Goal: Task Accomplishment & Management: Manage account settings

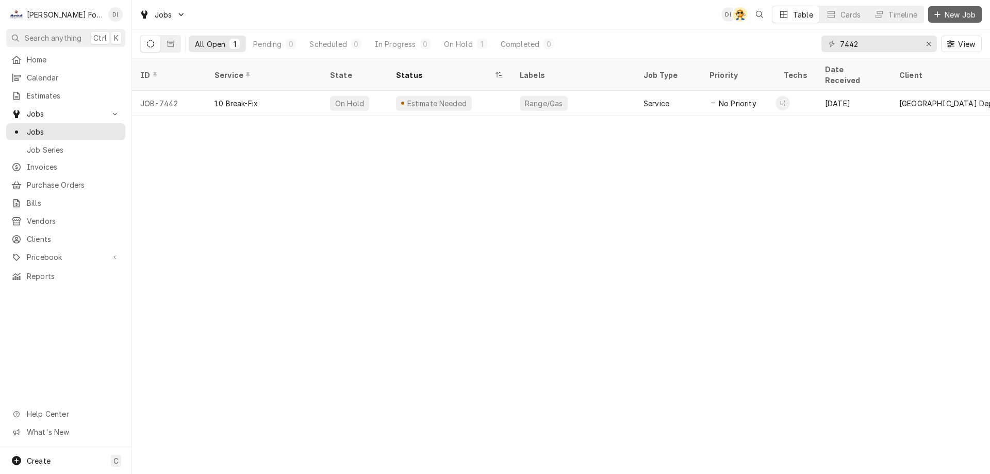
click at [944, 10] on span "New Job" at bounding box center [960, 14] width 35 height 11
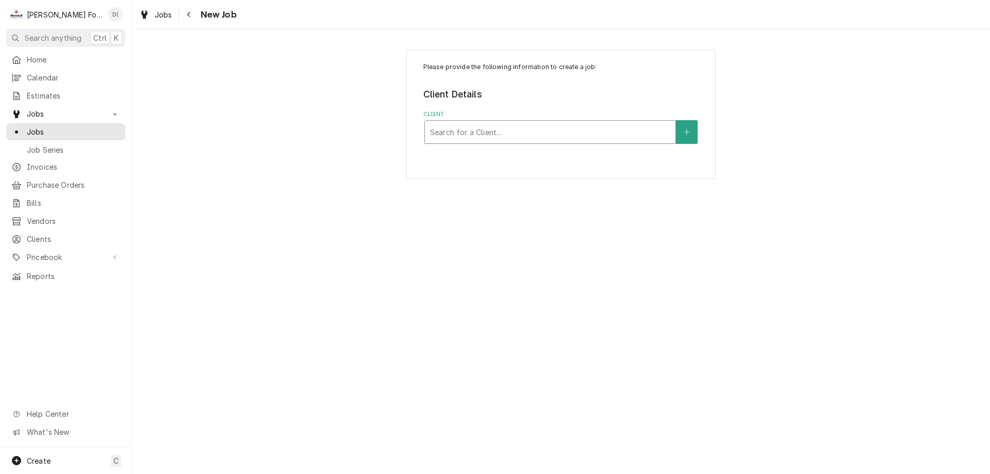
click at [460, 130] on div "Client" at bounding box center [550, 132] width 240 height 19
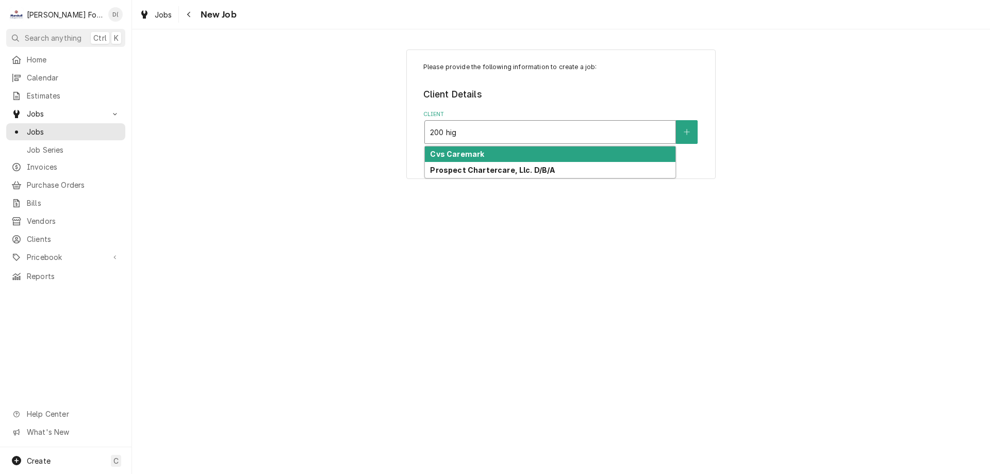
type input "200 high"
click at [468, 156] on strong "Cvs Caremark" at bounding box center [457, 154] width 54 height 9
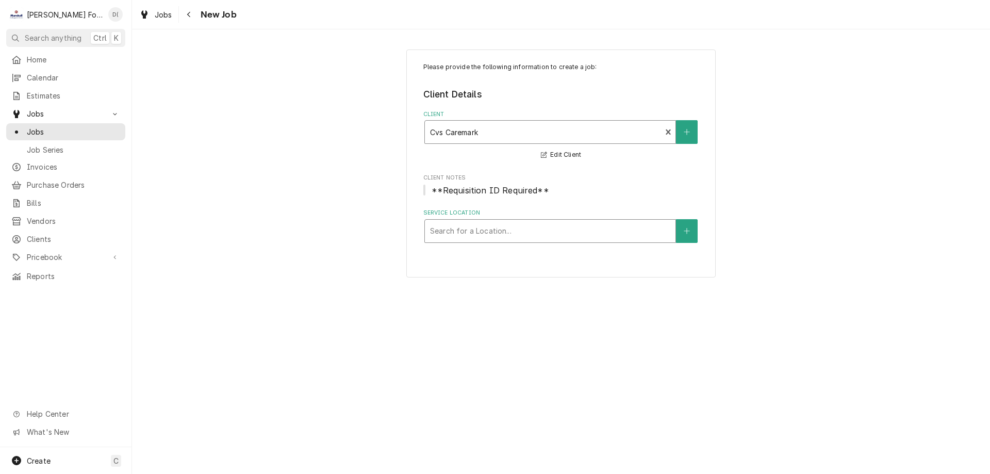
click at [469, 238] on div "Service Location" at bounding box center [550, 231] width 240 height 19
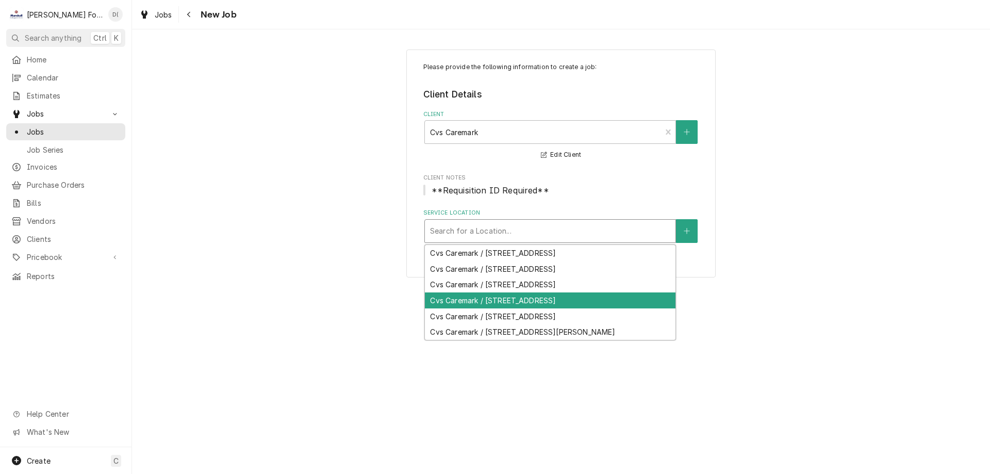
click at [490, 307] on div "Cvs Caremark / 200 Highland Corporate Drive, Cumberland, RI 02895" at bounding box center [550, 300] width 251 height 16
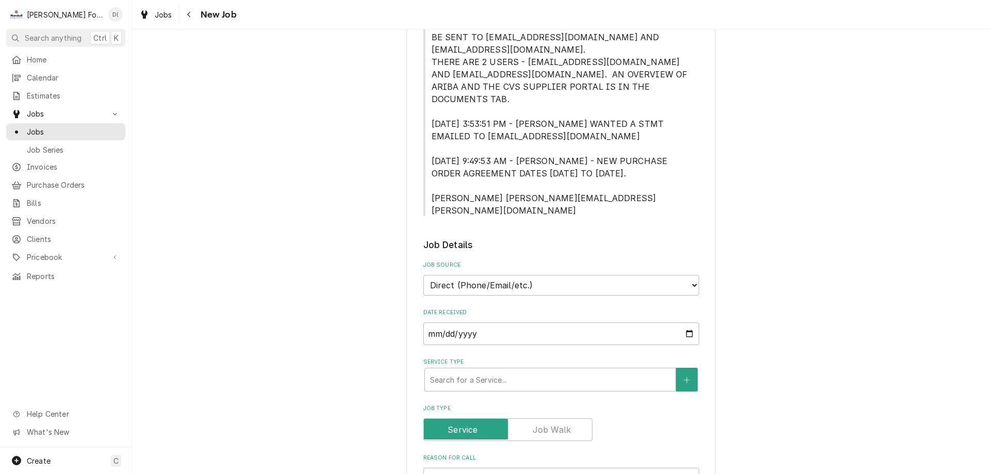
scroll to position [567, 0]
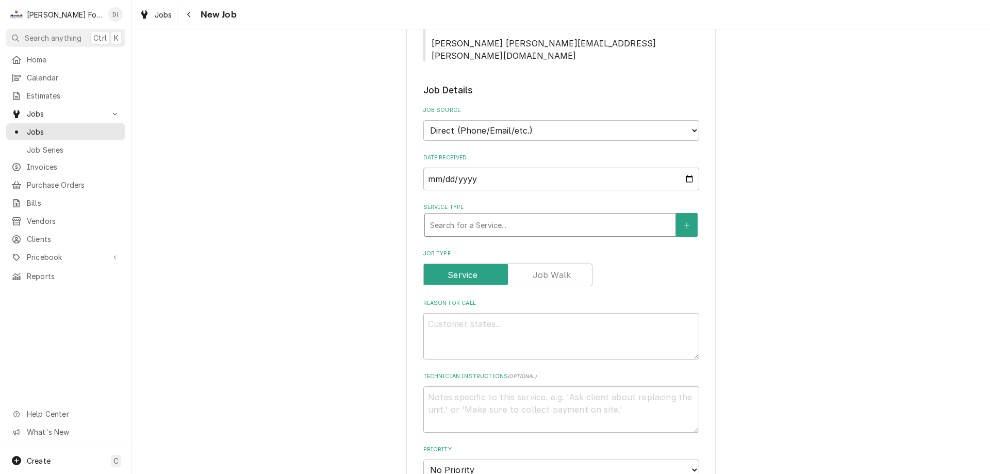
click at [475, 216] on div "Service Type" at bounding box center [550, 225] width 240 height 19
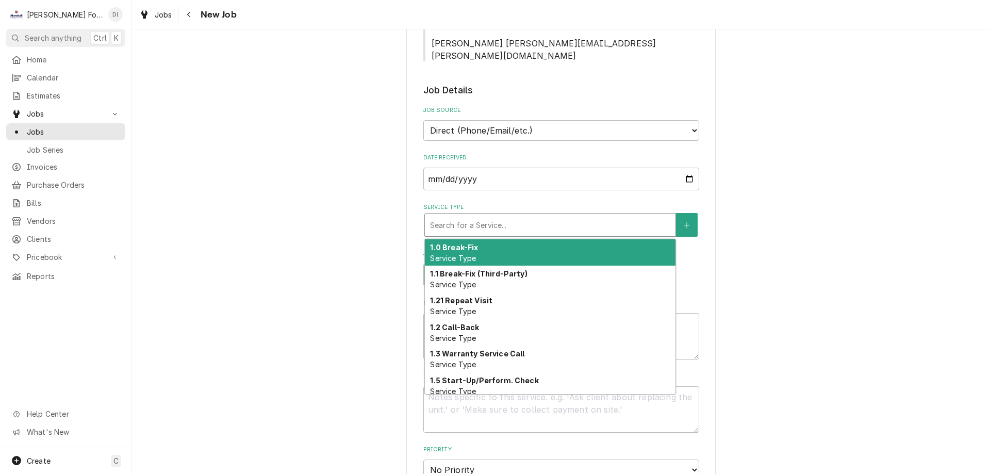
click at [476, 239] on div "1.0 Break-Fix Service Type" at bounding box center [550, 252] width 251 height 27
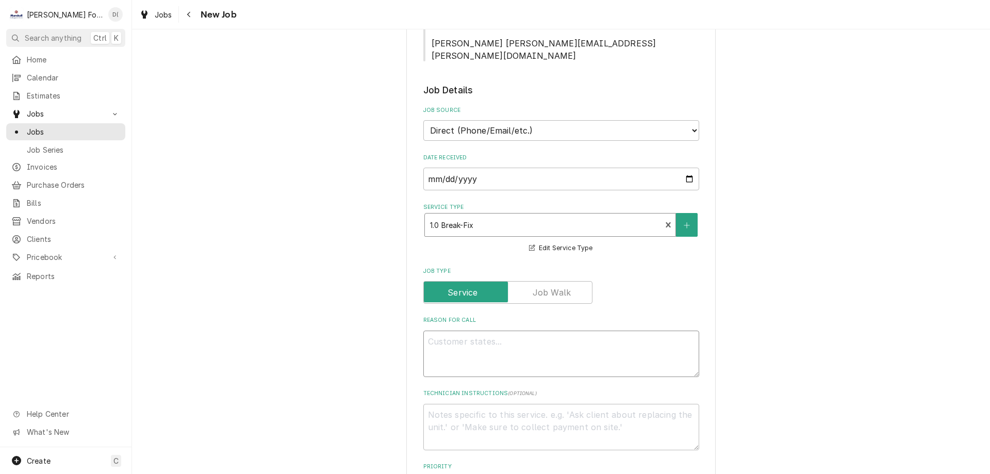
click at [469, 331] on textarea "Reason For Call" at bounding box center [561, 354] width 276 height 46
click at [443, 331] on textarea "Reason For Call" at bounding box center [561, 354] width 276 height 46
paste textarea "please send someone out ASAP to investigate a stove that the pilot went out ove…"
type textarea "x"
type textarea "please send someone out ASAP to investigate a stove that the pilot went out ove…"
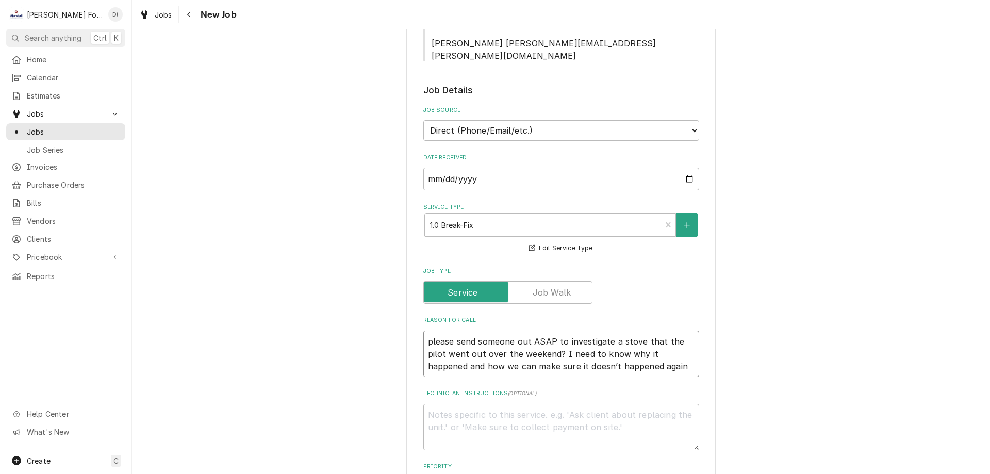
type textarea "x"
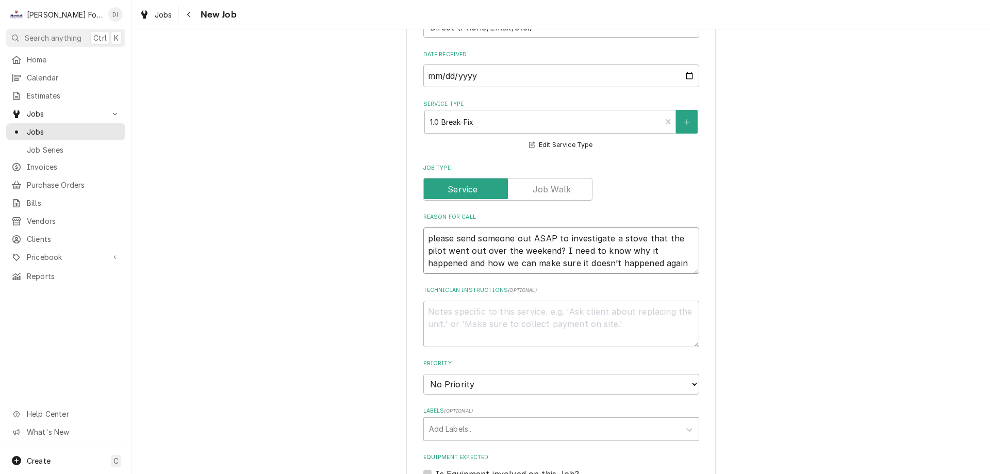
scroll to position [773, 0]
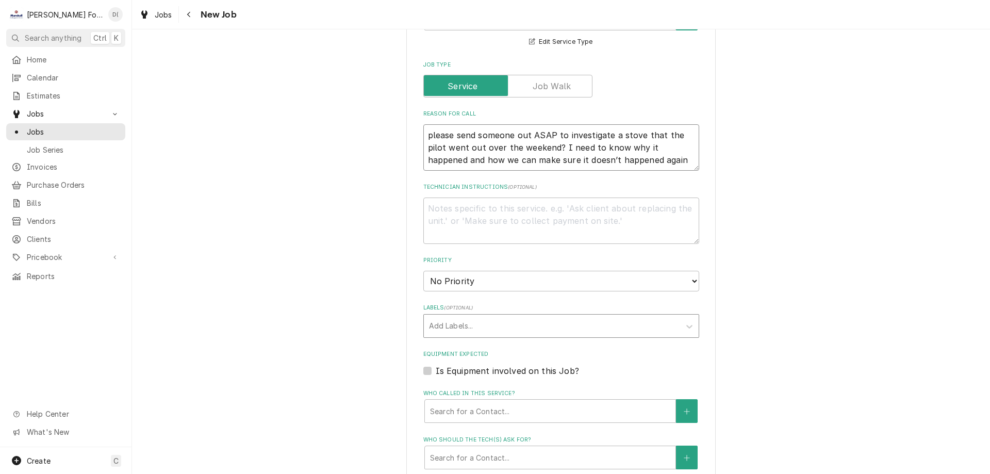
type textarea "please send someone out ASAP to investigate a stove that the pilot went out ove…"
click at [462, 317] on div "Labels" at bounding box center [552, 326] width 246 height 19
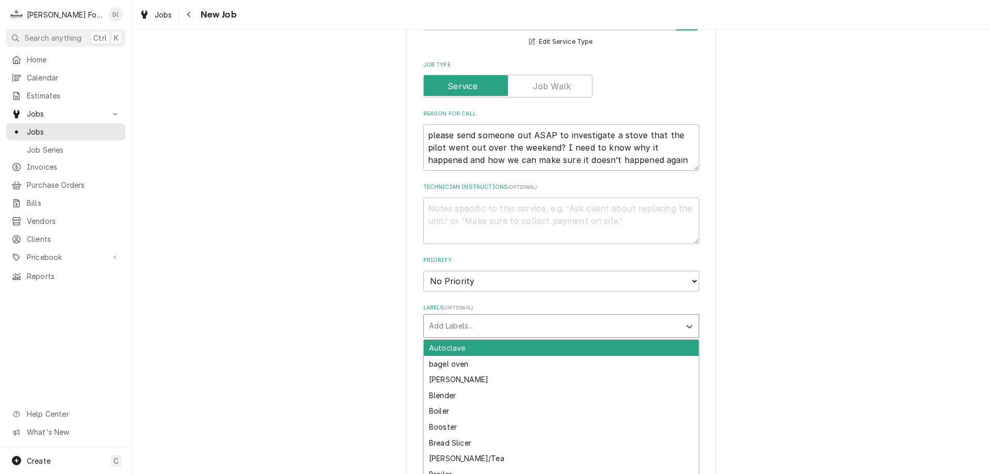
scroll to position [877, 0]
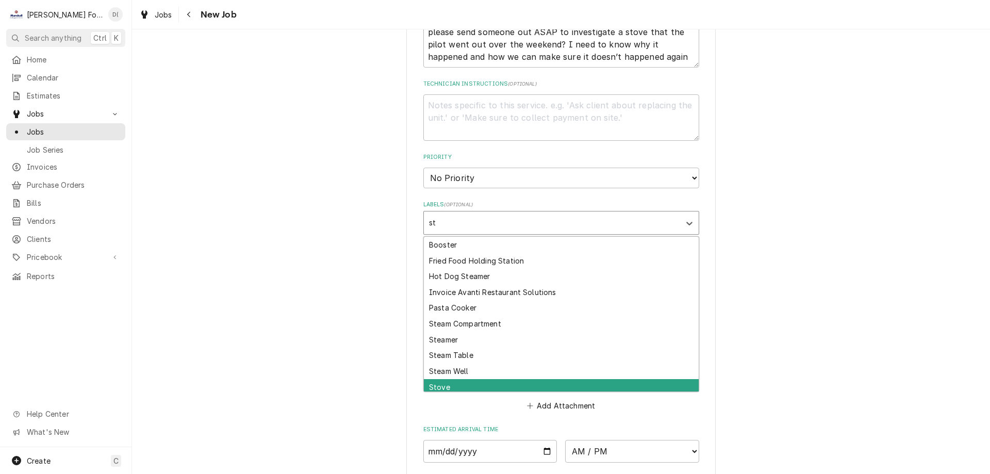
type input "s"
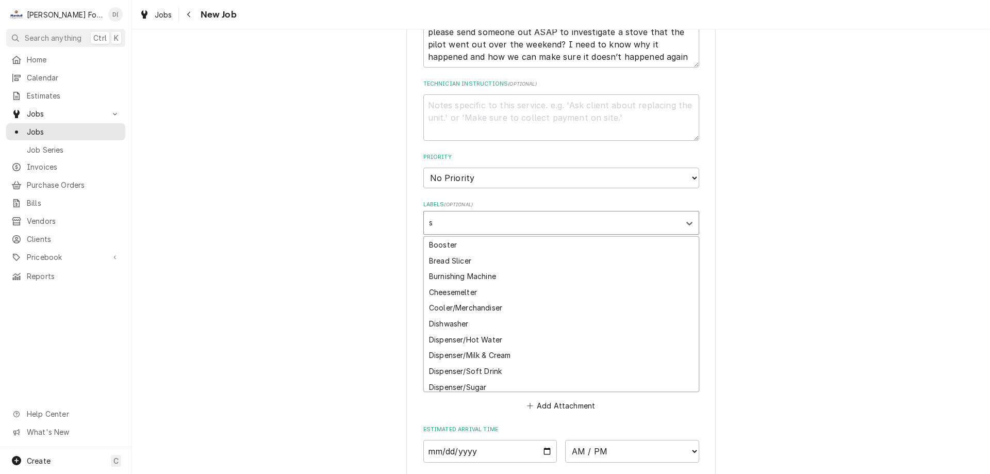
type input "st"
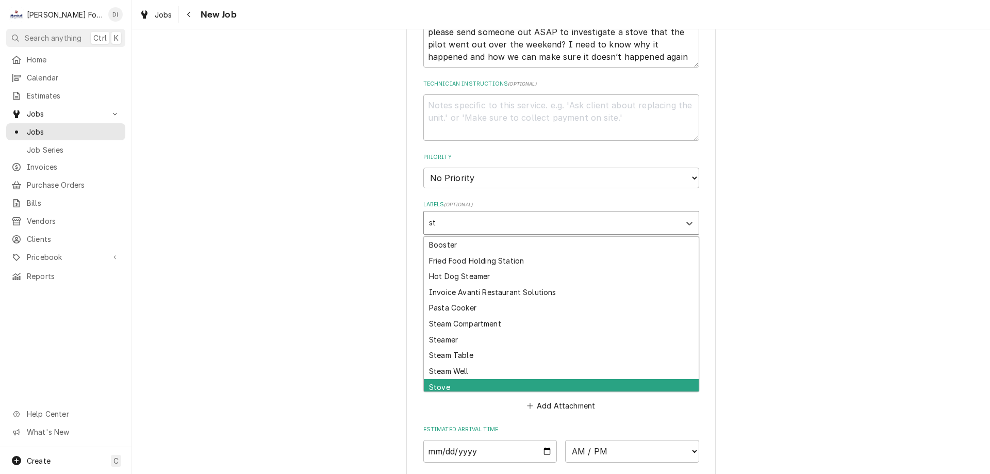
click at [445, 379] on div "Stove" at bounding box center [561, 387] width 275 height 16
type textarea "x"
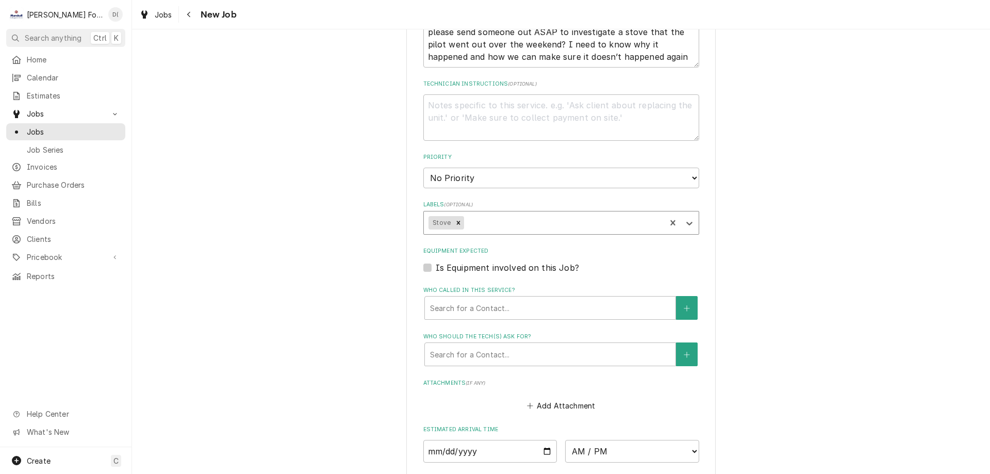
scroll to position [928, 0]
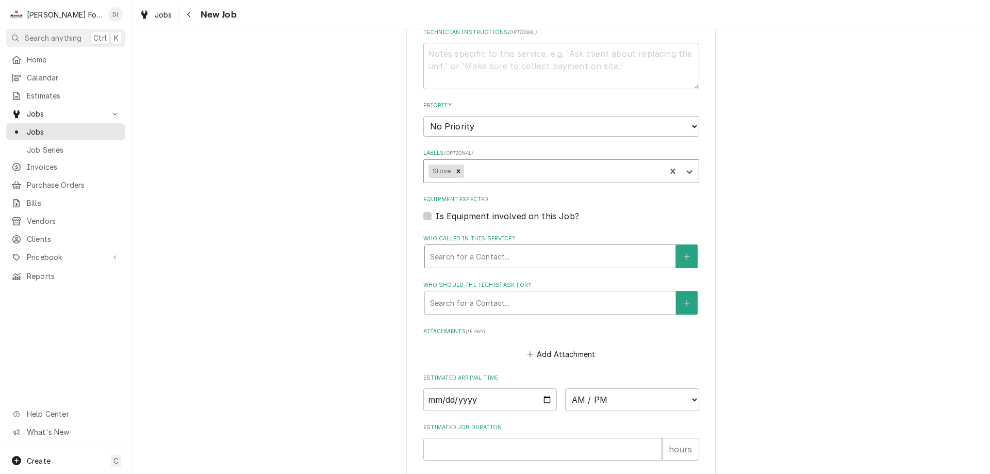
click at [473, 247] on div "Who called in this service?" at bounding box center [550, 256] width 240 height 19
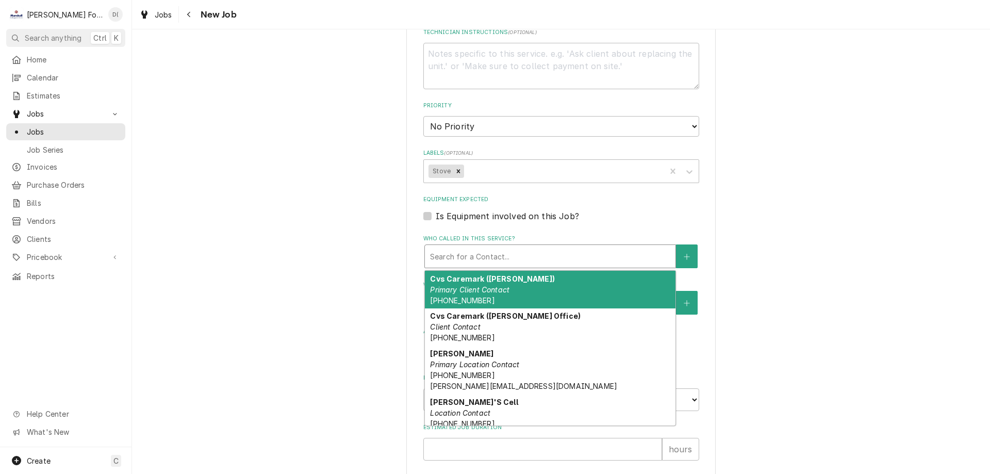
click at [489, 271] on div "Cvs Caremark (David Michae) Primary Client Contact (401) 439-5593" at bounding box center [550, 290] width 251 height 38
type textarea "x"
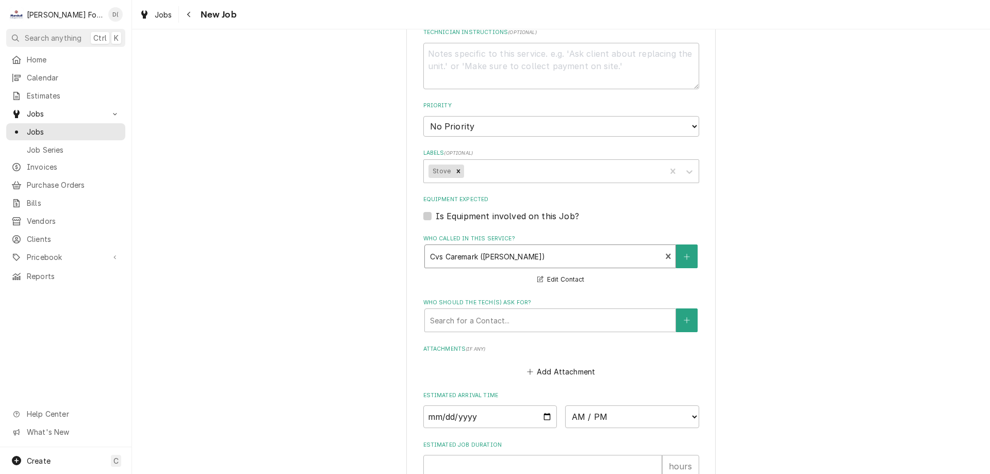
scroll to position [1031, 0]
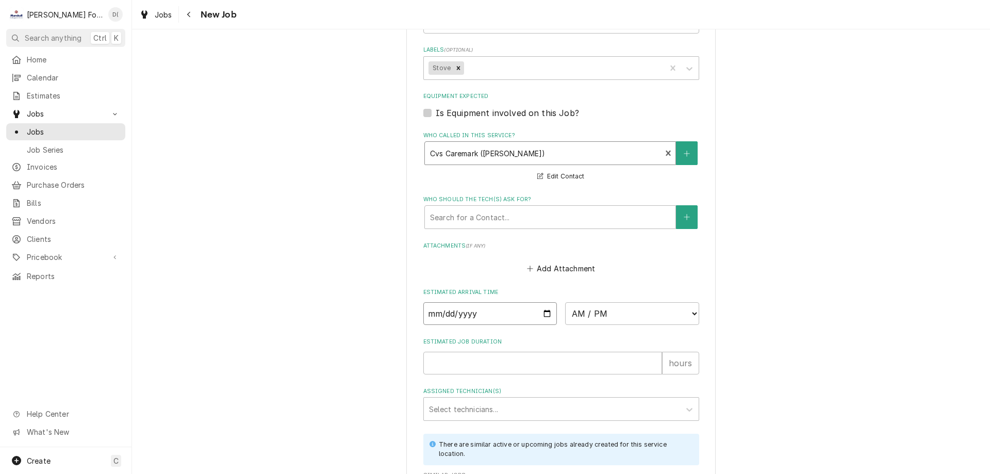
click at [499, 302] on input "Date" at bounding box center [490, 313] width 134 height 23
click at [543, 302] on input "Date" at bounding box center [490, 313] width 134 height 23
type input "2025-09-22"
type textarea "x"
click at [611, 302] on select "AM / PM 6:00 AM 6:15 AM 6:30 AM 6:45 AM 7:00 AM 7:15 AM 7:30 AM 7:45 AM 8:00 AM…" at bounding box center [632, 313] width 134 height 23
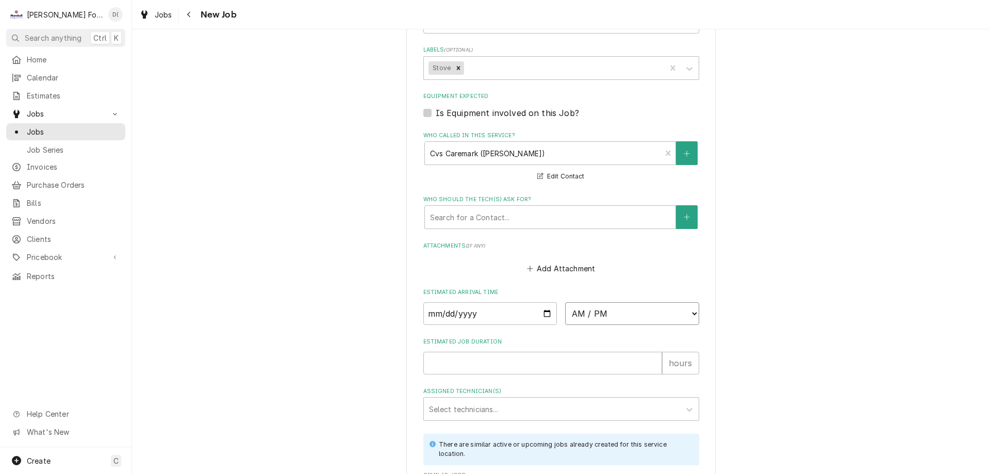
select select "09:30:00"
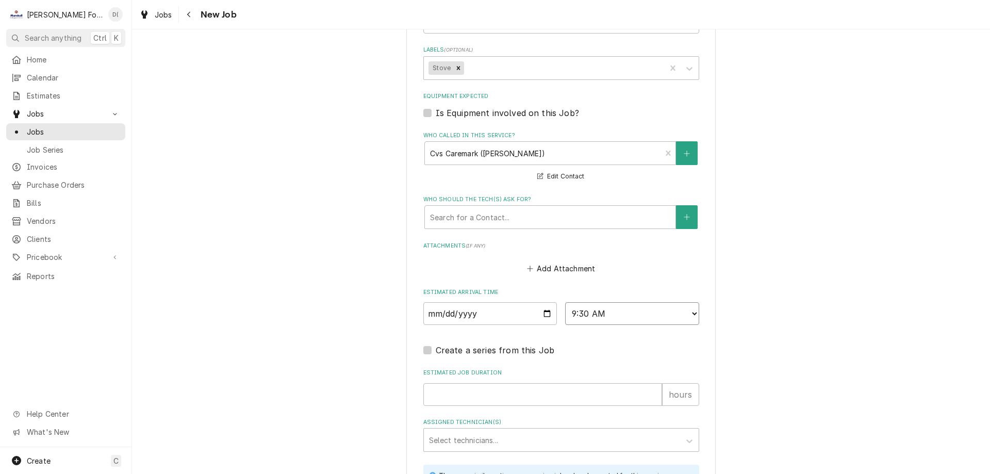
scroll to position [1186, 0]
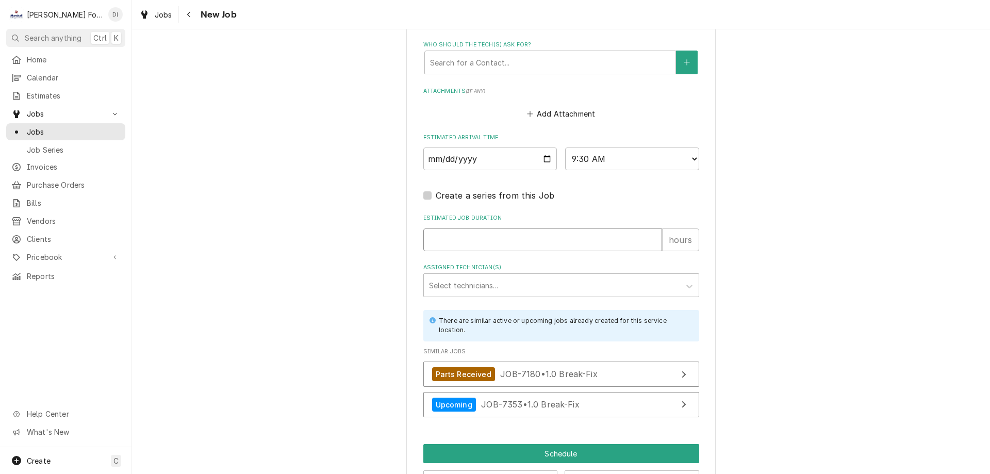
click at [455, 228] on input "Estimated Job Duration" at bounding box center [542, 239] width 239 height 23
type textarea "x"
type input "1"
type textarea "x"
type input "1"
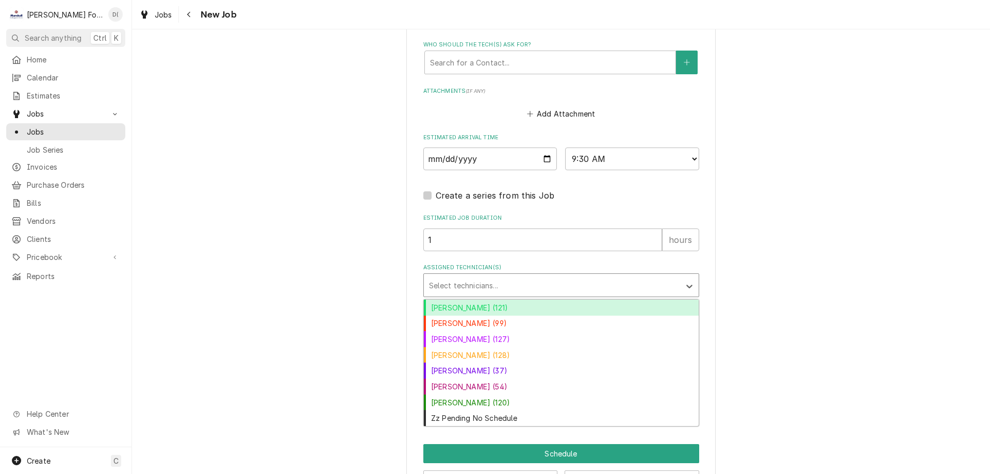
click at [465, 276] on div "Assigned Technician(s)" at bounding box center [552, 285] width 246 height 19
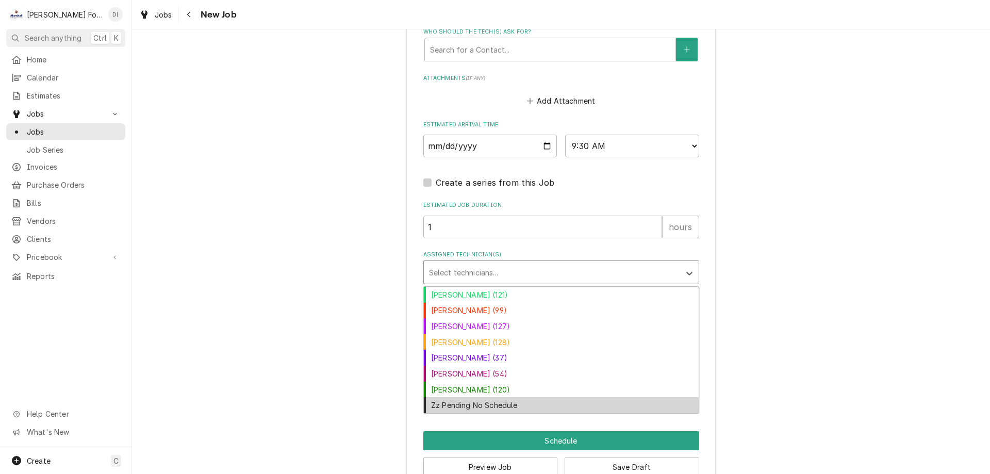
click at [468, 397] on div "Zz Pending No Schedule" at bounding box center [561, 405] width 275 height 16
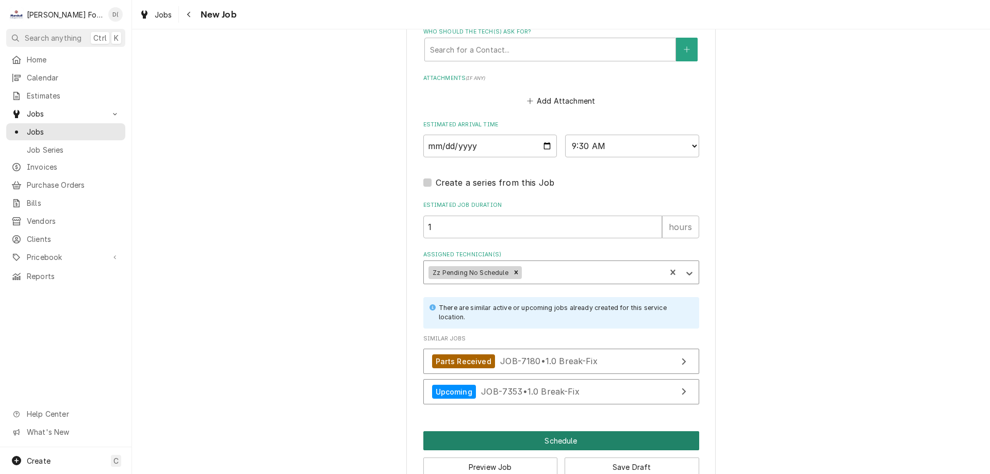
drag, startPoint x: 534, startPoint y: 417, endPoint x: 529, endPoint y: 417, distance: 5.7
click at [535, 431] on button "Schedule" at bounding box center [561, 440] width 276 height 19
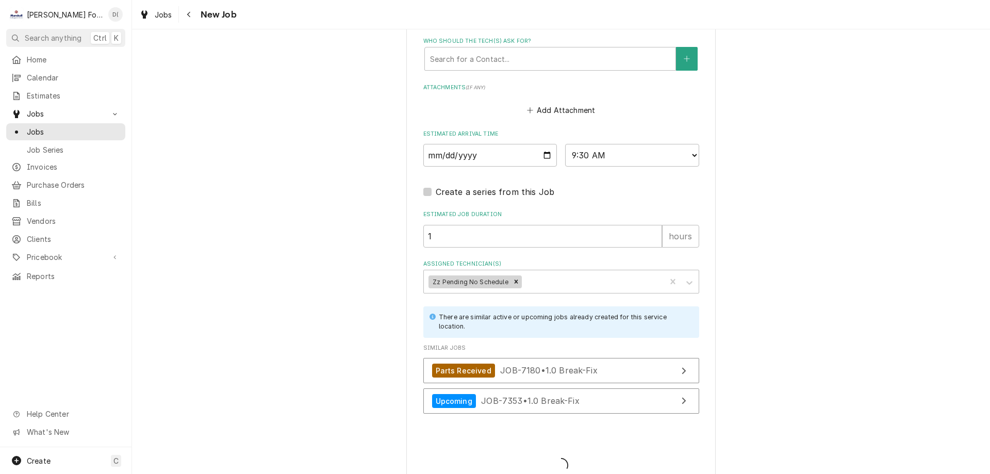
type textarea "x"
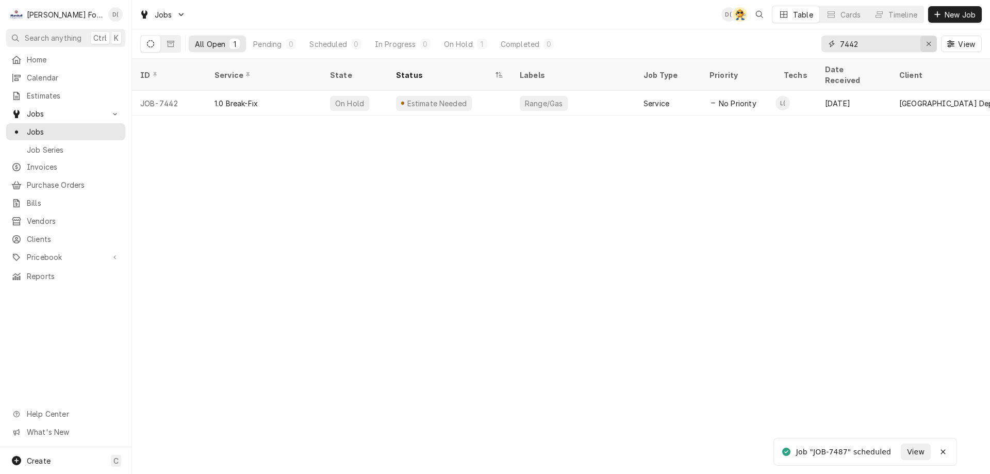
click at [929, 46] on icon "Erase input" at bounding box center [929, 43] width 6 height 7
click at [895, 47] on input "Dynamic Content Wrapper" at bounding box center [888, 44] width 97 height 17
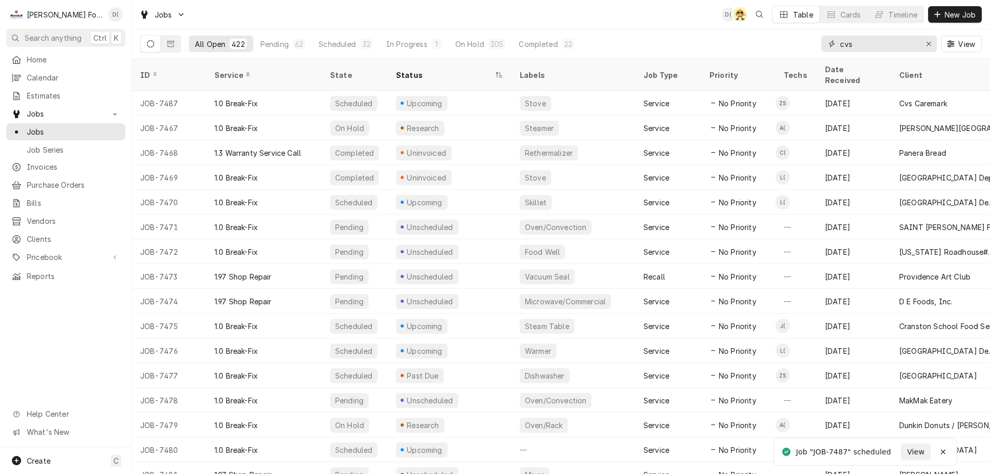
type input "cvs"
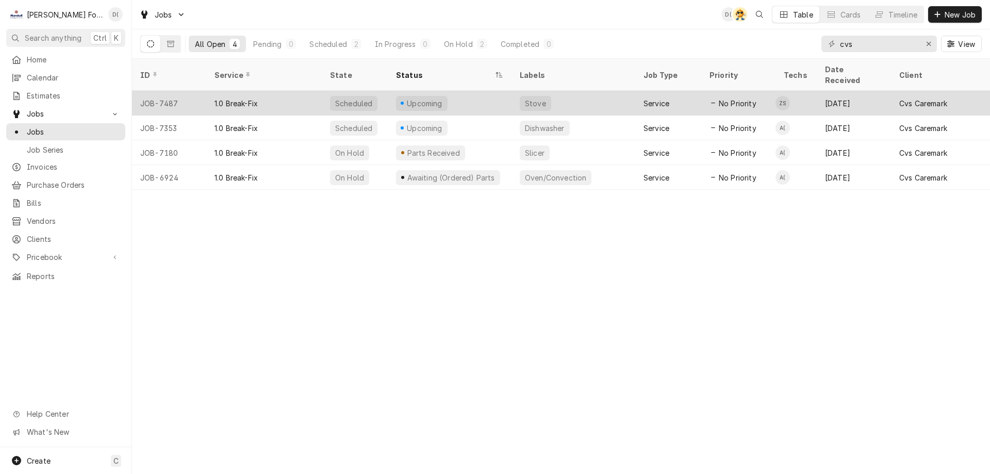
click at [462, 91] on div "Upcoming" at bounding box center [450, 103] width 124 height 25
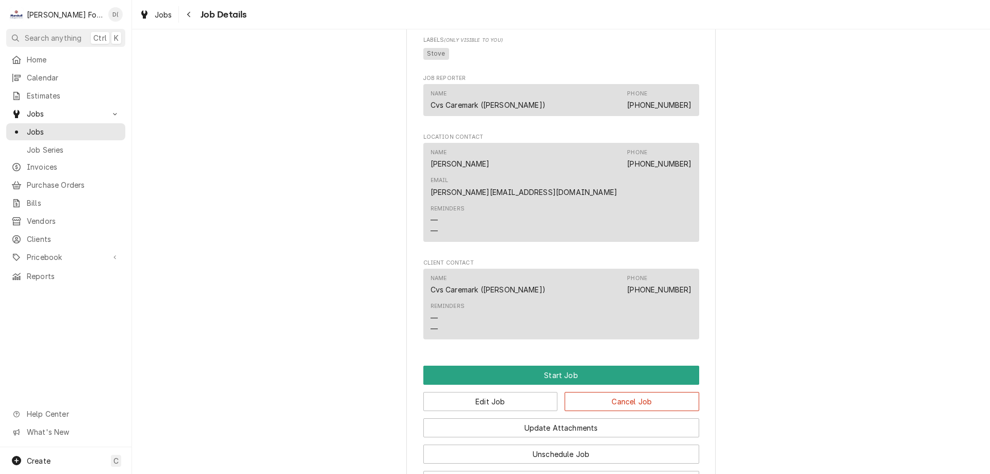
scroll to position [1024, 0]
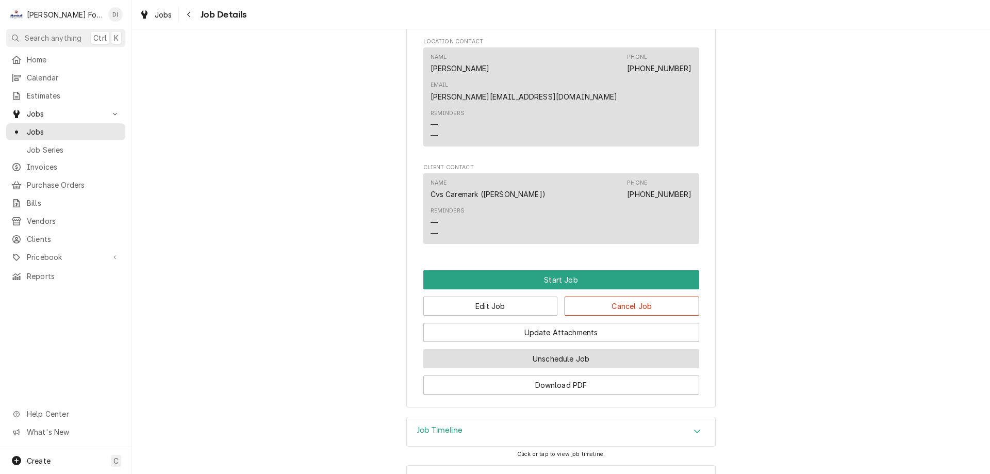
click at [520, 349] on button "Unschedule Job" at bounding box center [561, 358] width 276 height 19
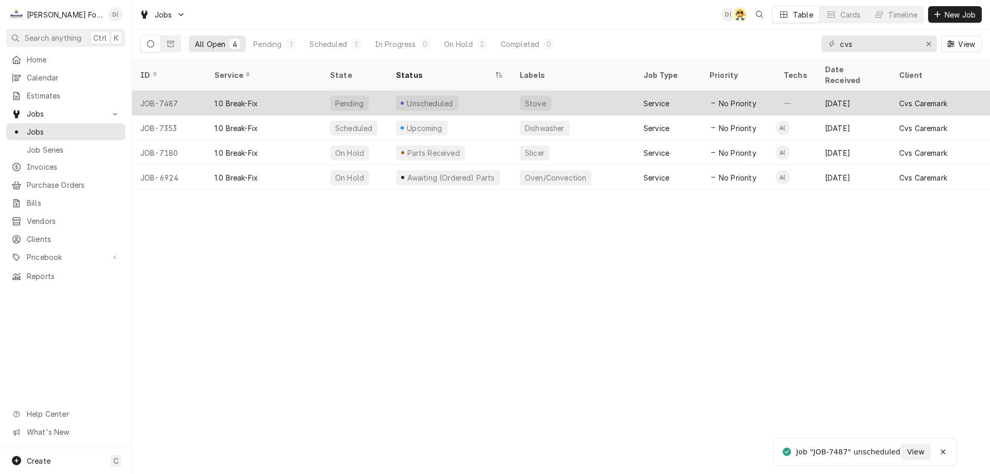
click at [477, 91] on div "Unscheduled" at bounding box center [450, 103] width 124 height 25
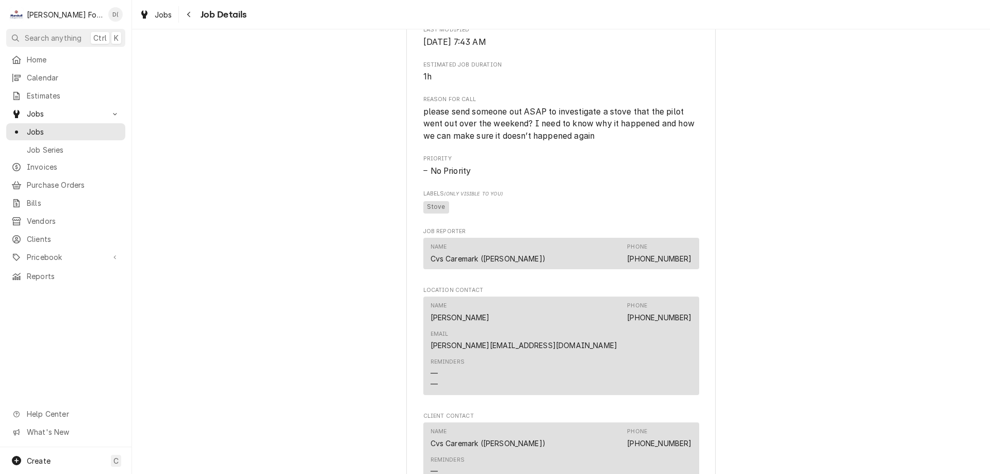
scroll to position [866, 0]
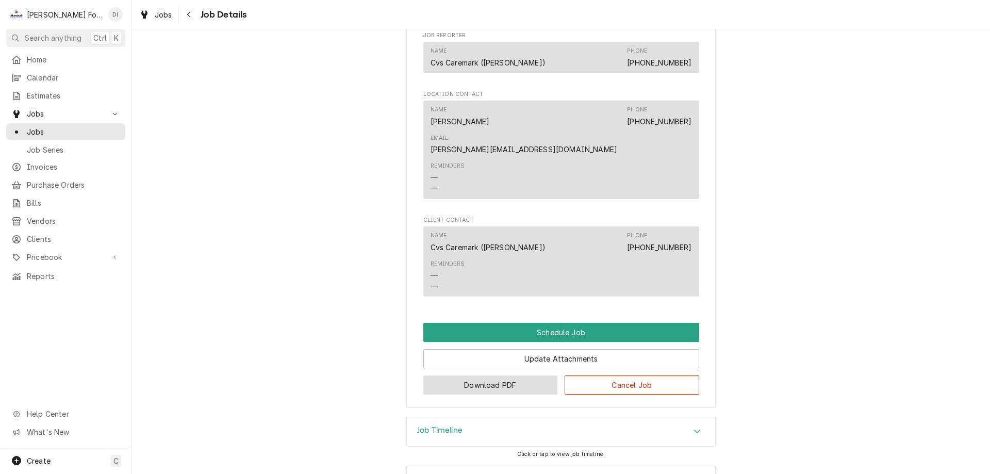
click at [503, 375] on button "Download PDF" at bounding box center [490, 384] width 135 height 19
click at [79, 126] on span "Jobs" at bounding box center [73, 131] width 93 height 11
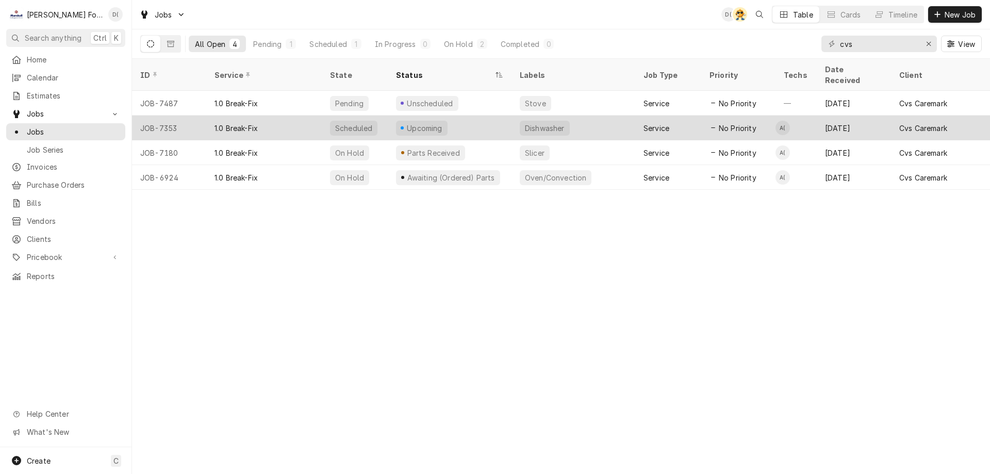
click at [458, 116] on div "Upcoming" at bounding box center [450, 128] width 124 height 25
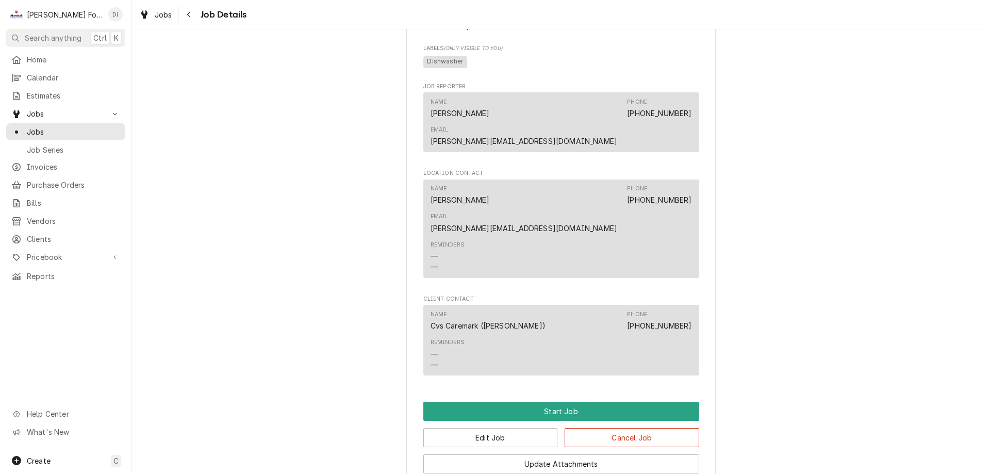
scroll to position [999, 0]
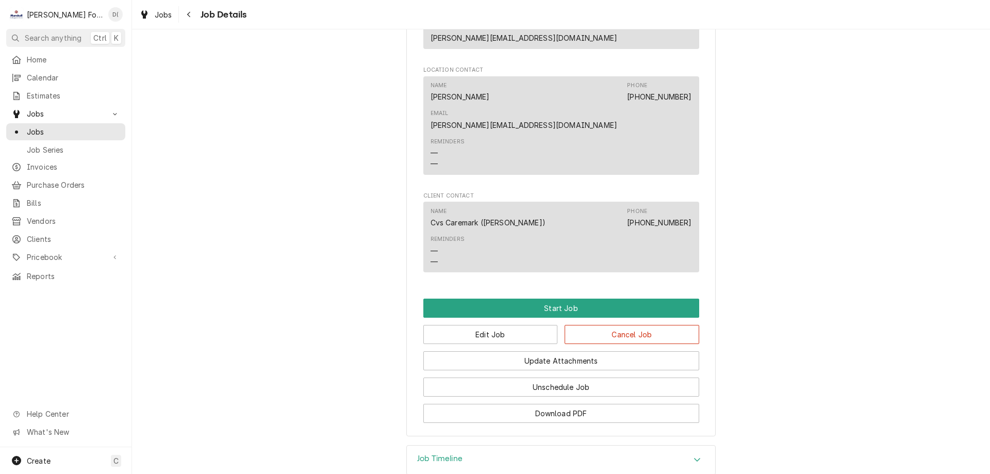
click at [467, 446] on div "Job Timeline" at bounding box center [561, 460] width 308 height 29
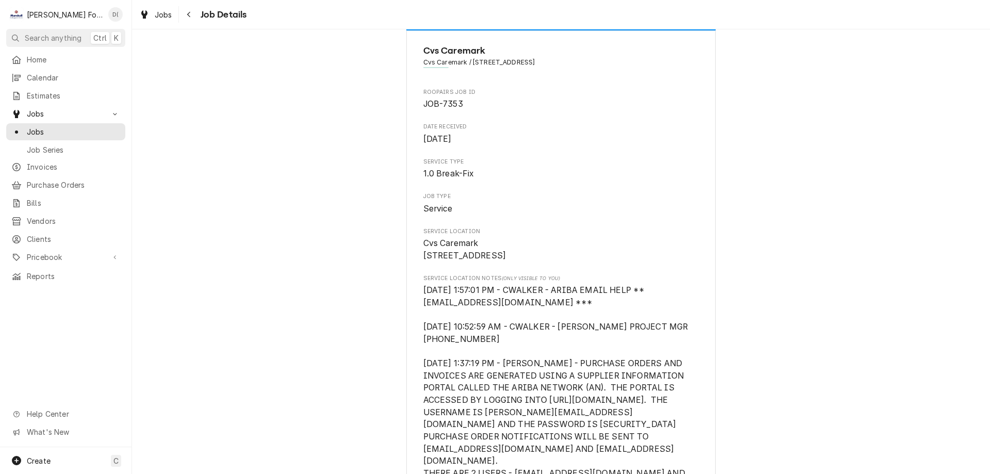
scroll to position [0, 0]
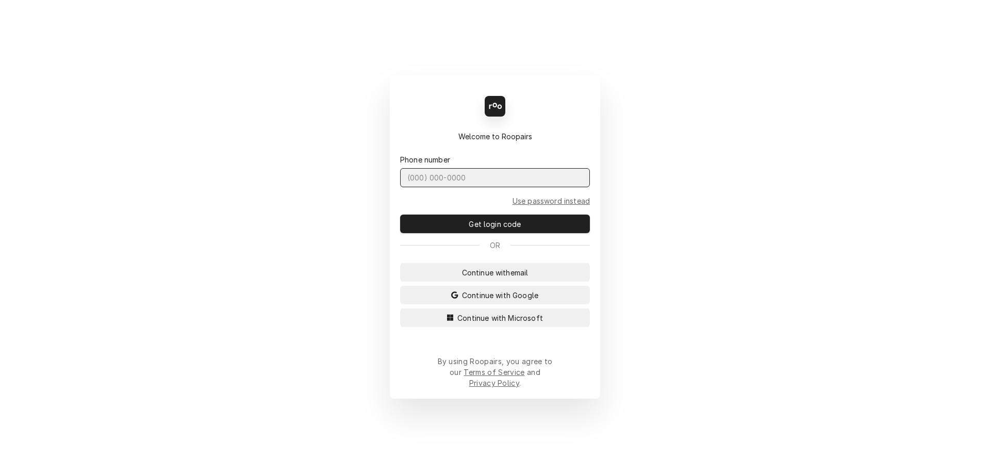
click at [446, 182] on input "Dynamic Content Wrapper" at bounding box center [495, 177] width 190 height 19
type input "[PHONE_NUMBER]"
click at [400, 215] on button "Get login code" at bounding box center [495, 224] width 190 height 19
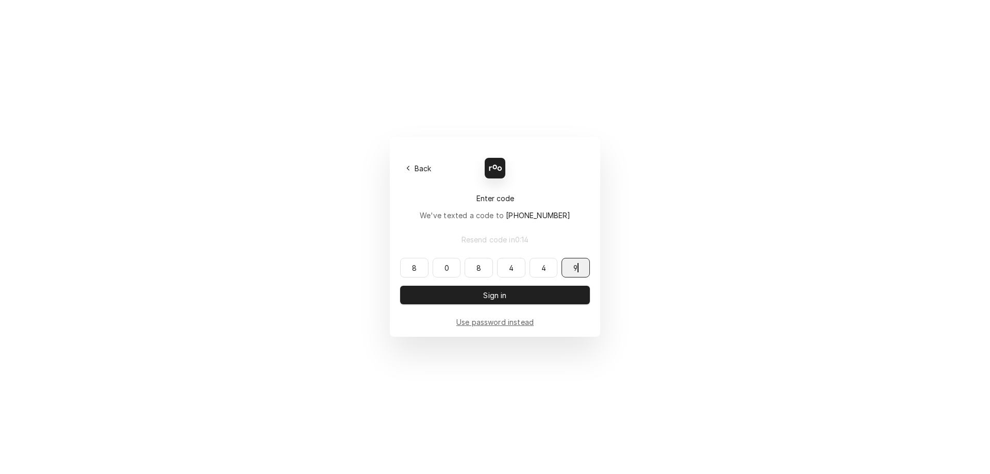
type input "808449"
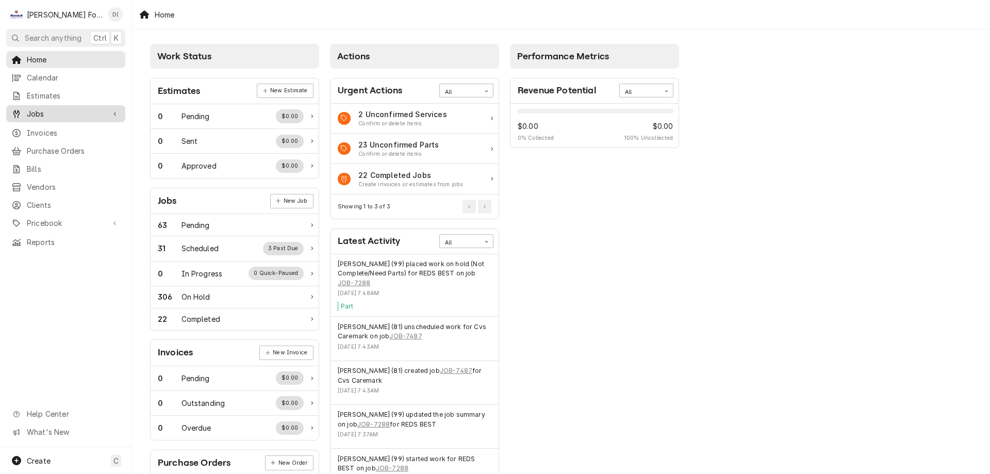
click at [48, 111] on span "Jobs" at bounding box center [66, 113] width 78 height 11
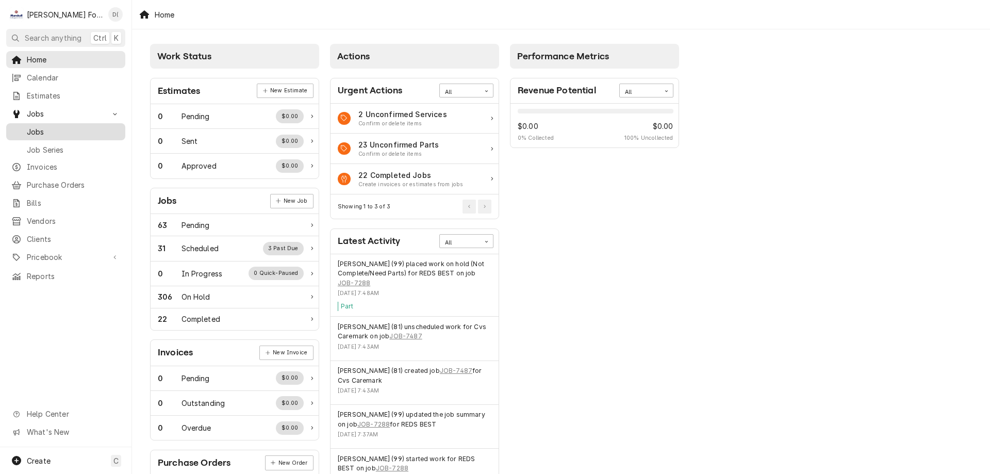
click at [45, 127] on span "Jobs" at bounding box center [73, 131] width 93 height 11
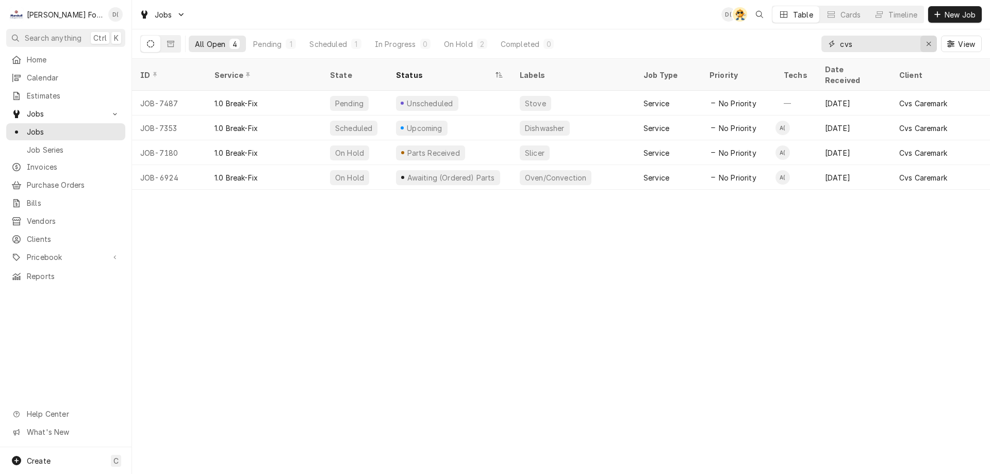
click at [925, 40] on div "Erase input" at bounding box center [928, 44] width 10 height 10
click at [900, 48] on input "Dynamic Content Wrapper" at bounding box center [888, 44] width 97 height 17
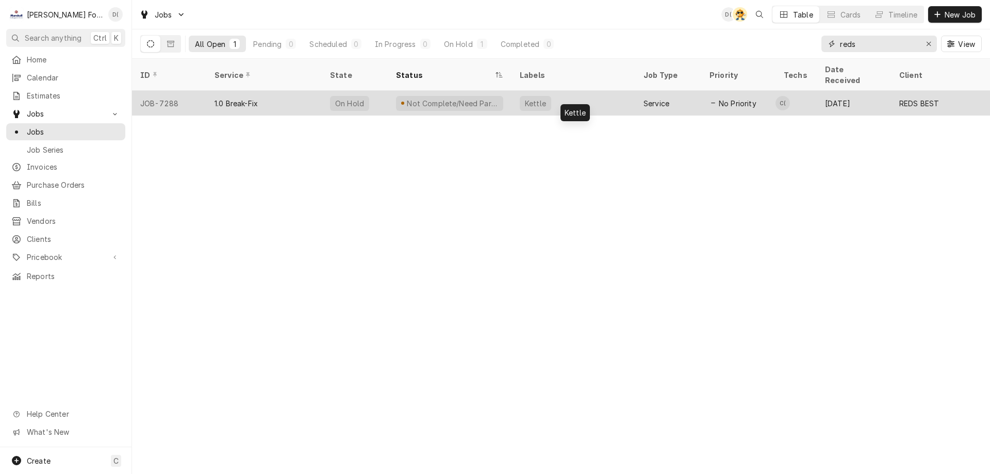
type input "reds"
click at [590, 91] on div "Kettle" at bounding box center [574, 103] width 124 height 25
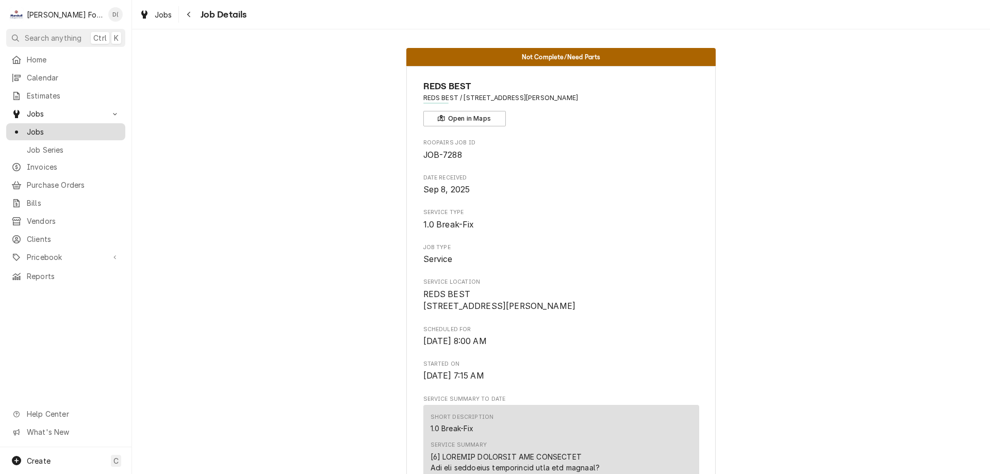
click at [88, 126] on span "Jobs" at bounding box center [73, 131] width 93 height 11
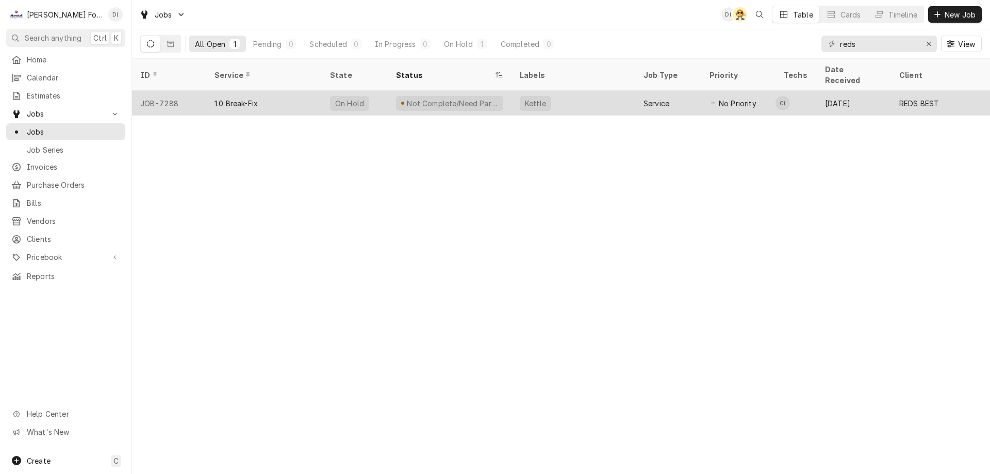
click at [603, 100] on div "Kettle" at bounding box center [574, 103] width 124 height 25
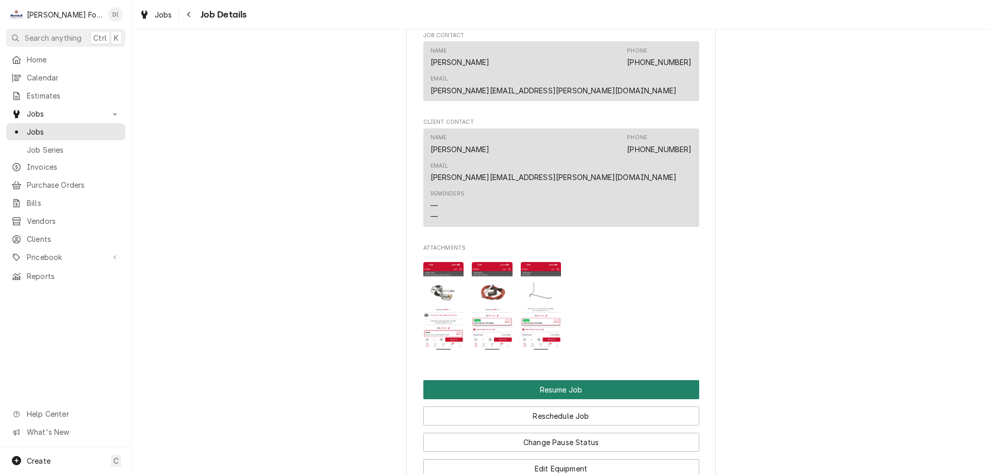
scroll to position [1031, 0]
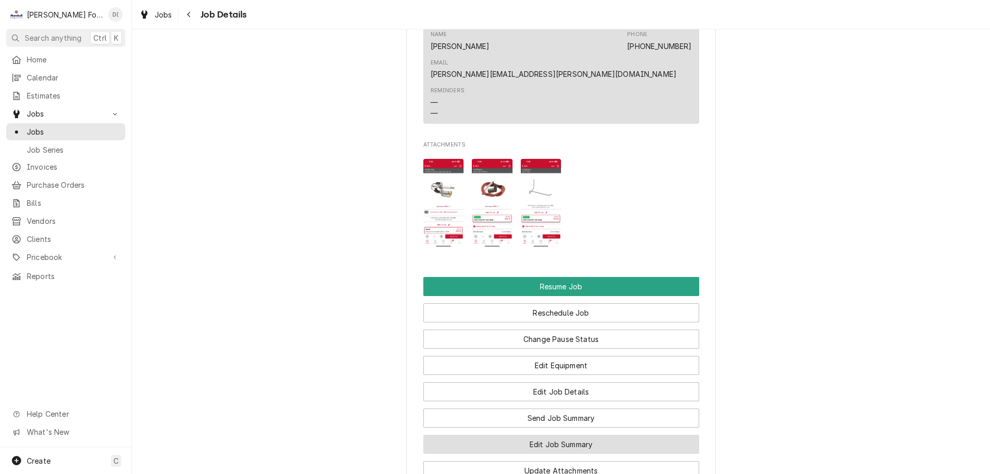
click at [540, 435] on button "Edit Job Summary" at bounding box center [561, 444] width 276 height 19
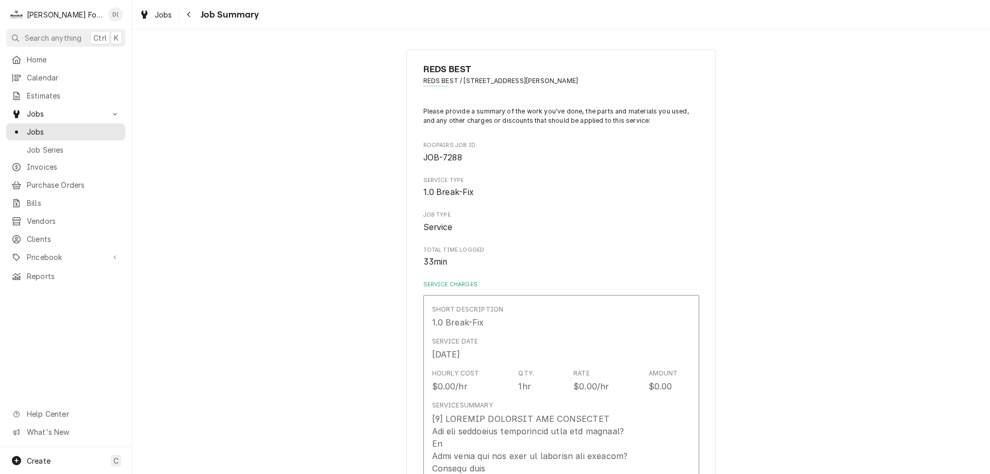
type textarea "x"
click at [69, 127] on span "Jobs" at bounding box center [73, 131] width 93 height 11
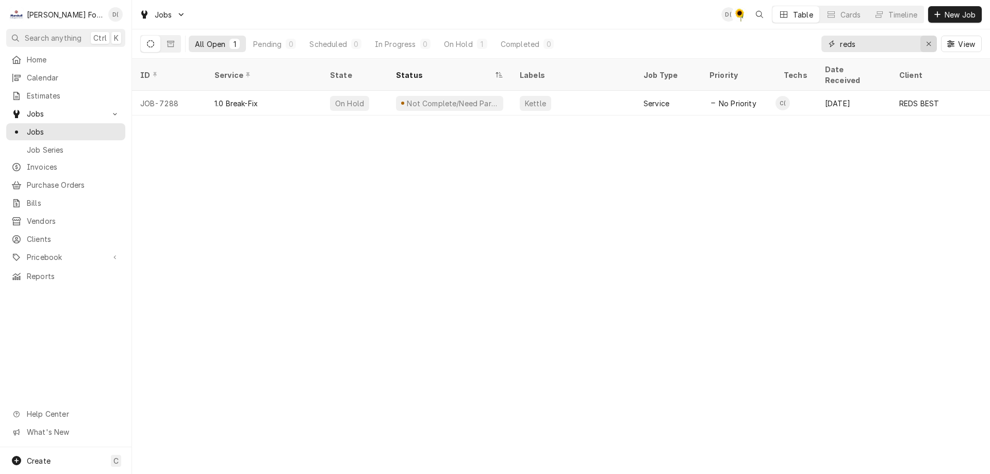
click at [929, 44] on icon "Erase input" at bounding box center [929, 43] width 6 height 7
click at [903, 44] on input "Dynamic Content Wrapper" at bounding box center [888, 44] width 97 height 17
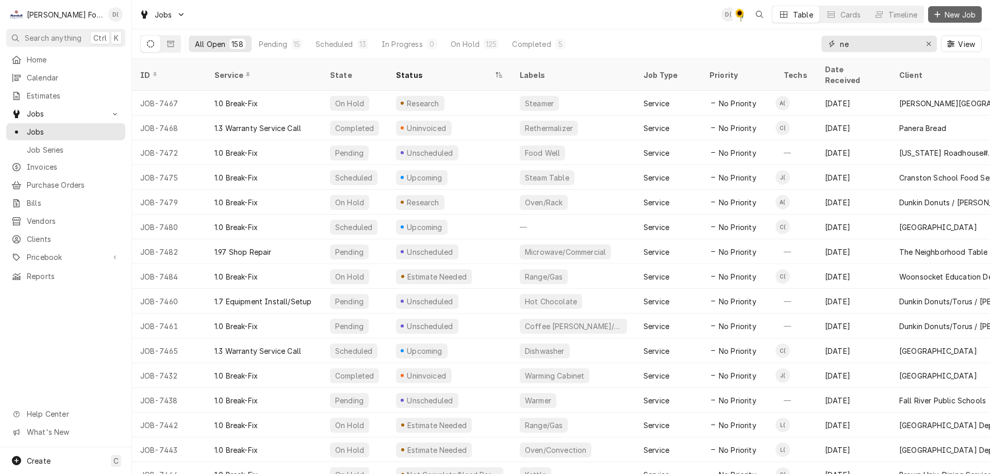
type input "ne"
click at [945, 9] on span "New Job" at bounding box center [960, 14] width 35 height 11
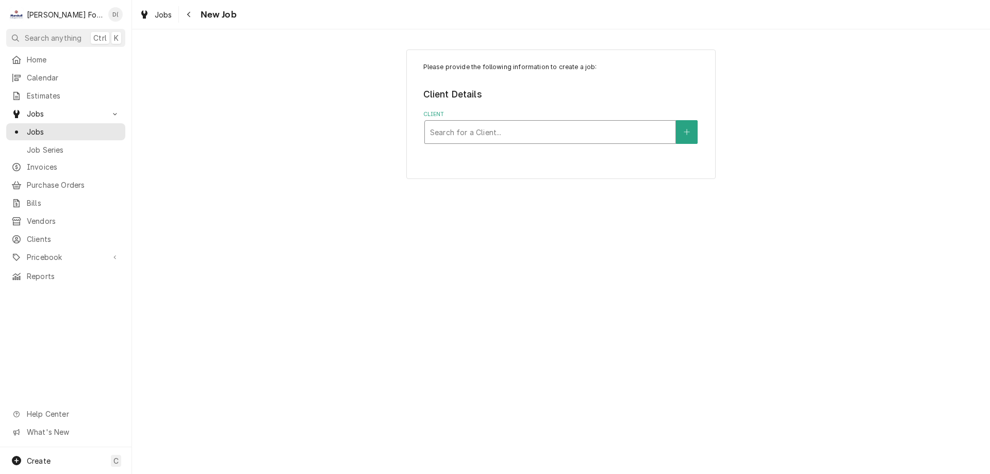
click at [536, 135] on div "Client" at bounding box center [550, 132] width 240 height 19
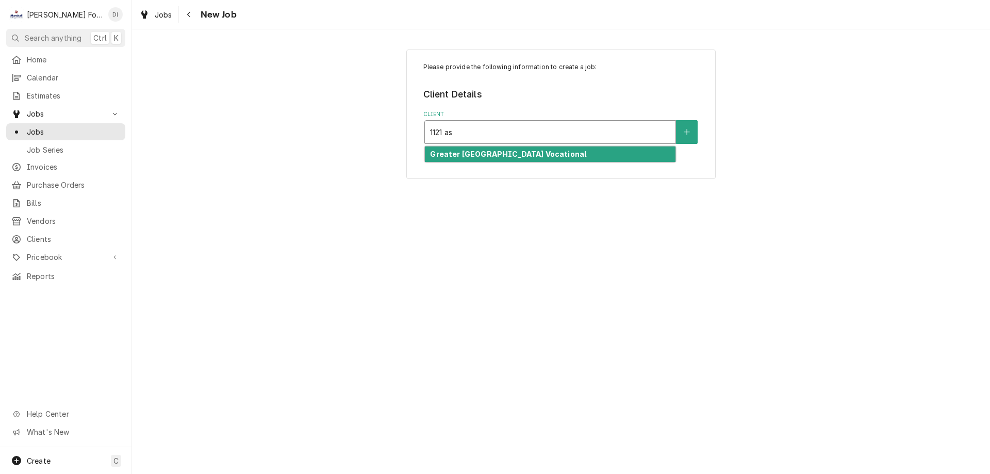
type input "1121 ash"
click at [491, 152] on strong "Greater [GEOGRAPHIC_DATA] Vocational" at bounding box center [508, 154] width 156 height 9
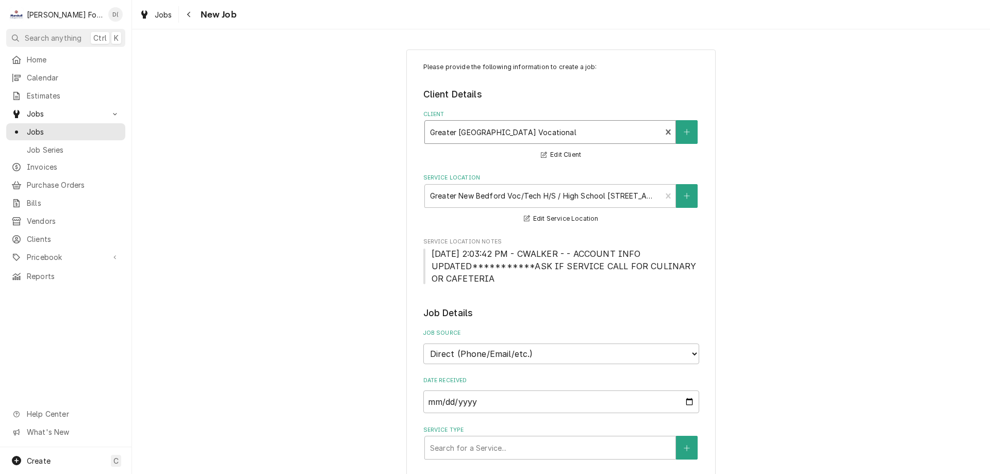
scroll to position [155, 0]
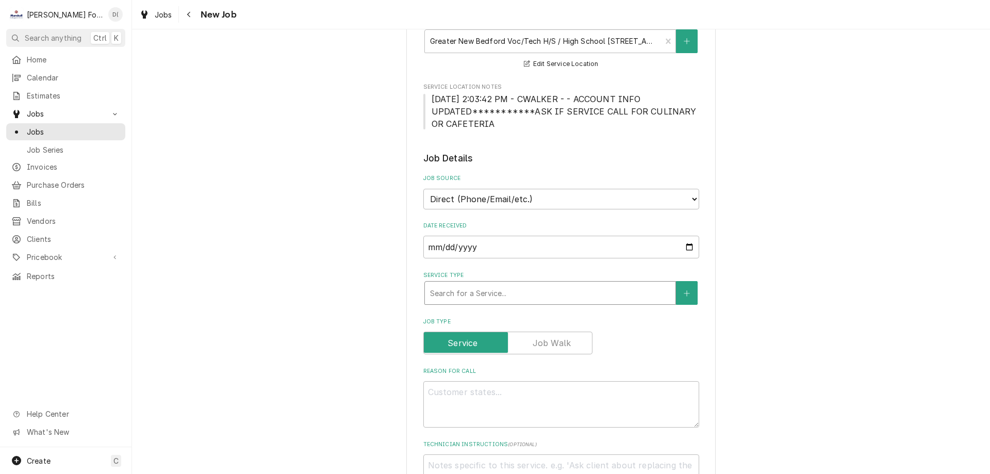
click at [474, 292] on div "Service Type" at bounding box center [550, 293] width 240 height 19
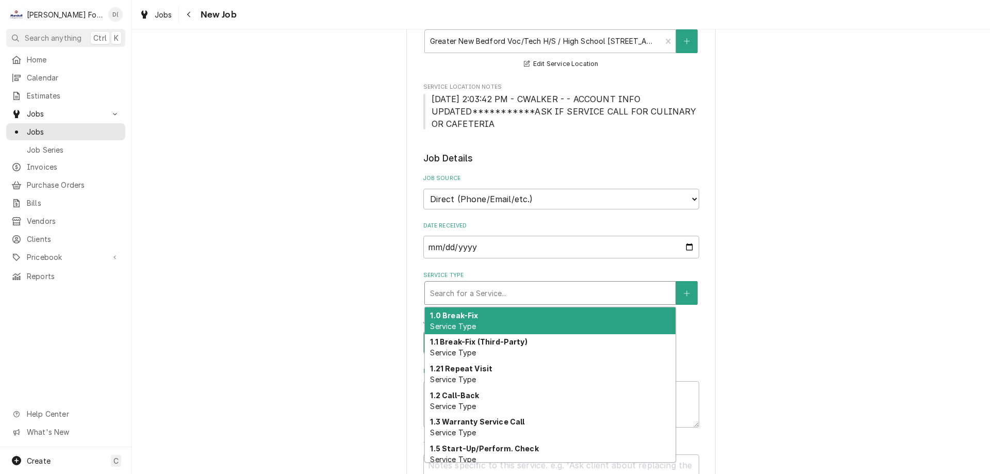
click at [466, 322] on span "Service Type" at bounding box center [453, 326] width 46 height 9
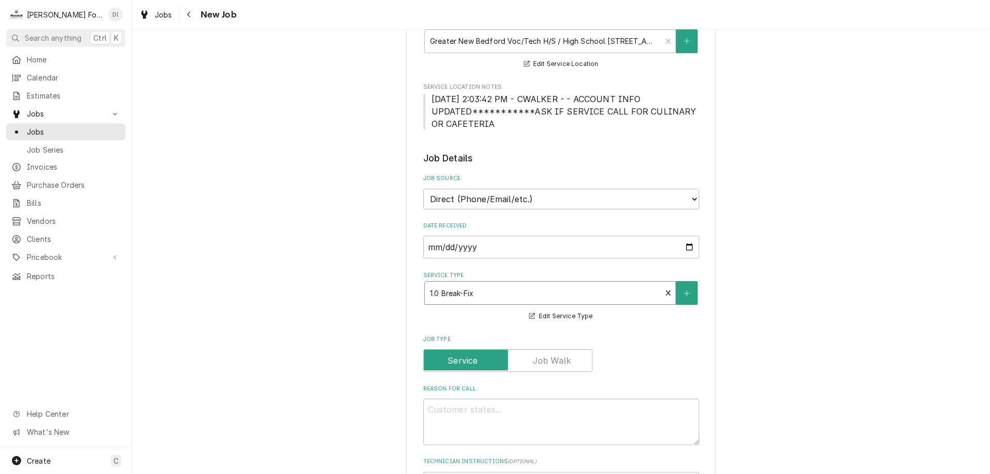
scroll to position [309, 0]
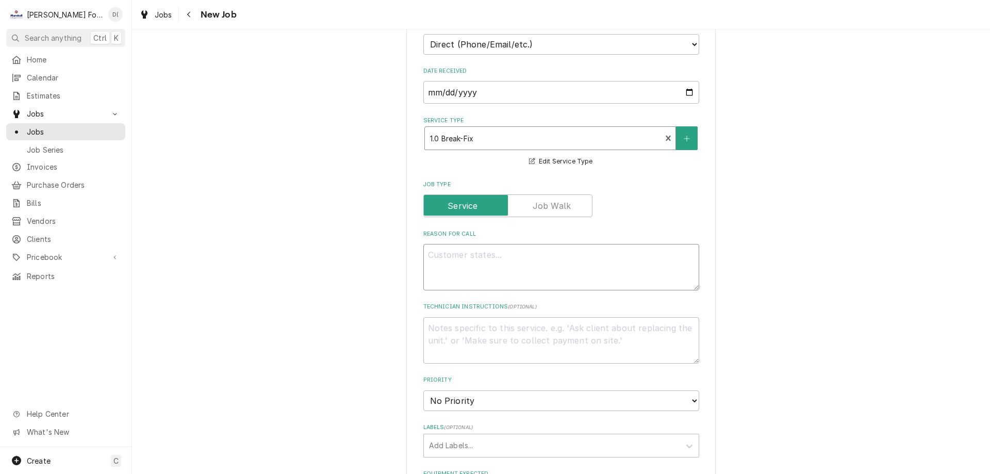
click at [447, 249] on textarea "Reason For Call" at bounding box center [561, 267] width 276 height 46
type textarea "x"
type textarea "n"
type textarea "x"
type textarea "no"
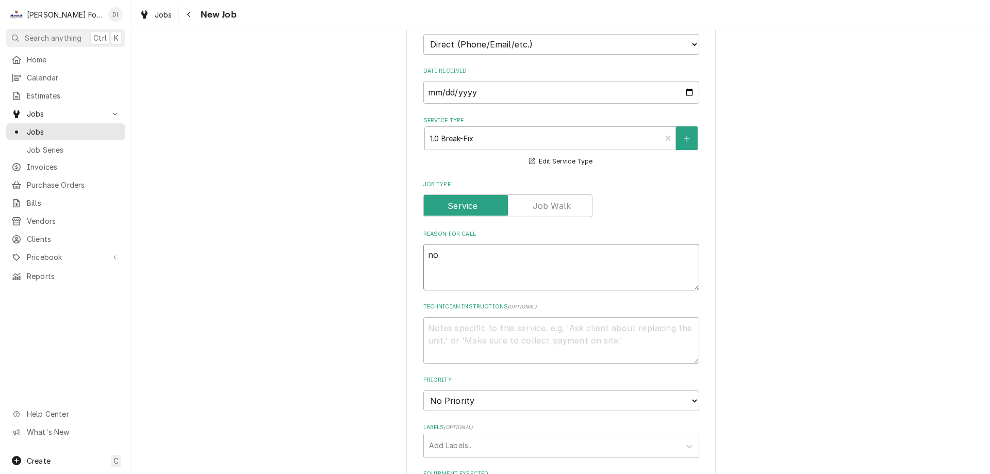
type textarea "x"
type textarea "no"
type textarea "x"
type textarea "no h"
type textarea "x"
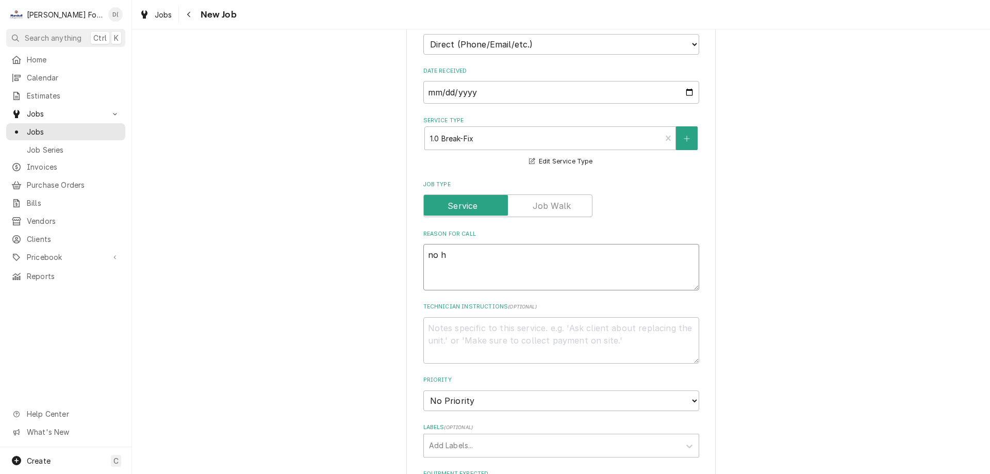
type textarea "no hi"
type textarea "x"
type textarea "no hig"
type textarea "x"
type textarea "no high"
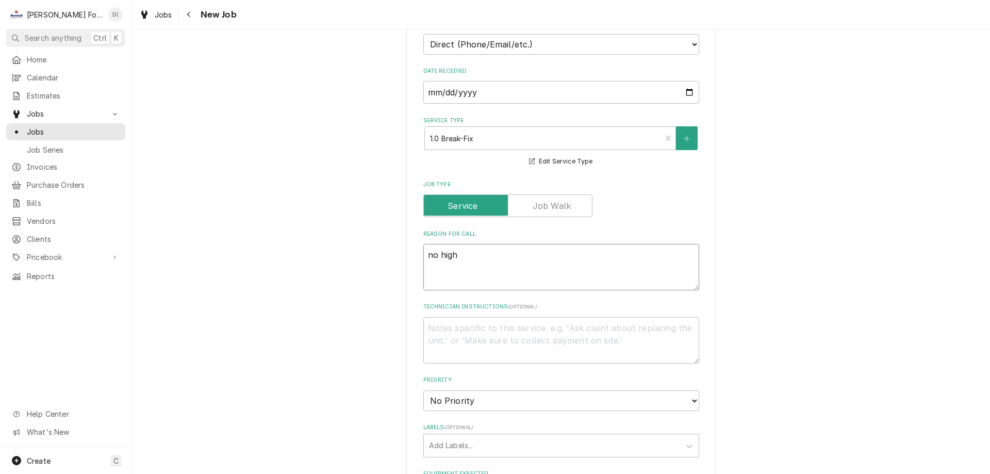
type textarea "x"
type textarea "no high"
type textarea "x"
type textarea "no high o"
type textarea "x"
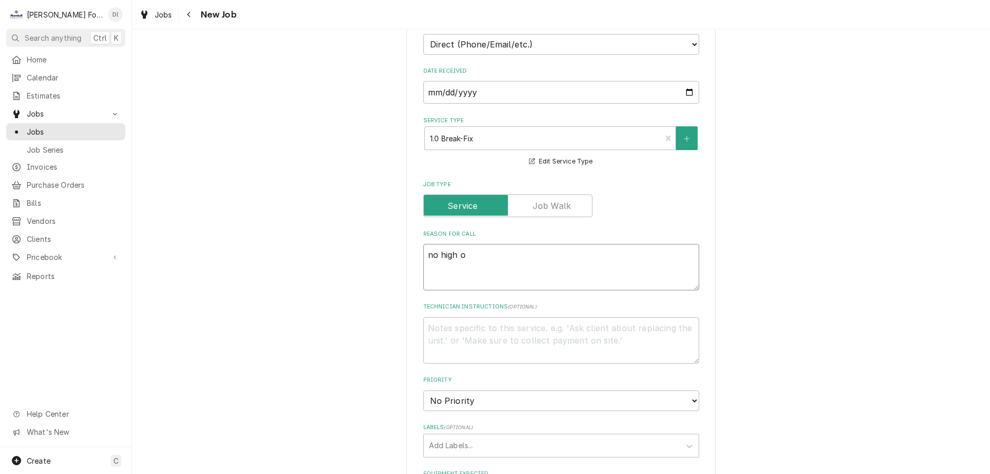
type textarea "no high on"
type textarea "x"
type textarea "no high on"
type textarea "x"
type textarea "no high on g"
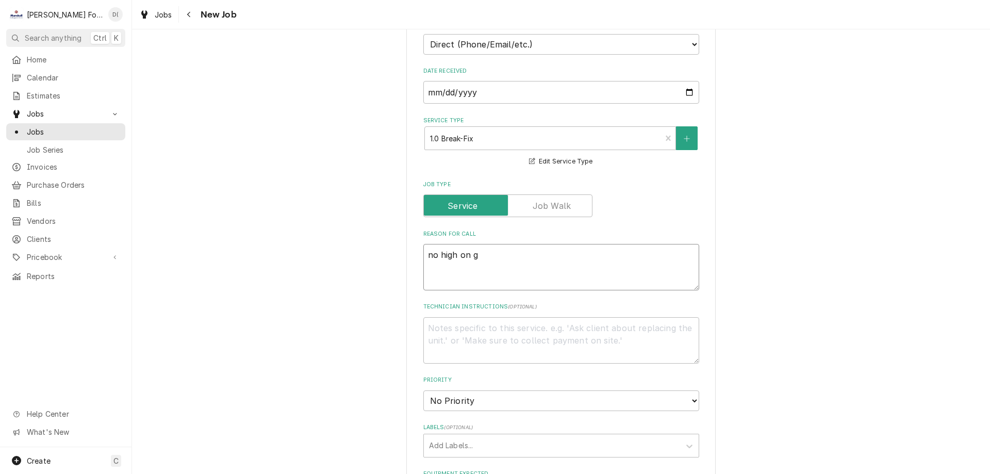
type textarea "x"
type textarea "no high on gr"
type textarea "x"
type textarea "no high on gro"
type textarea "x"
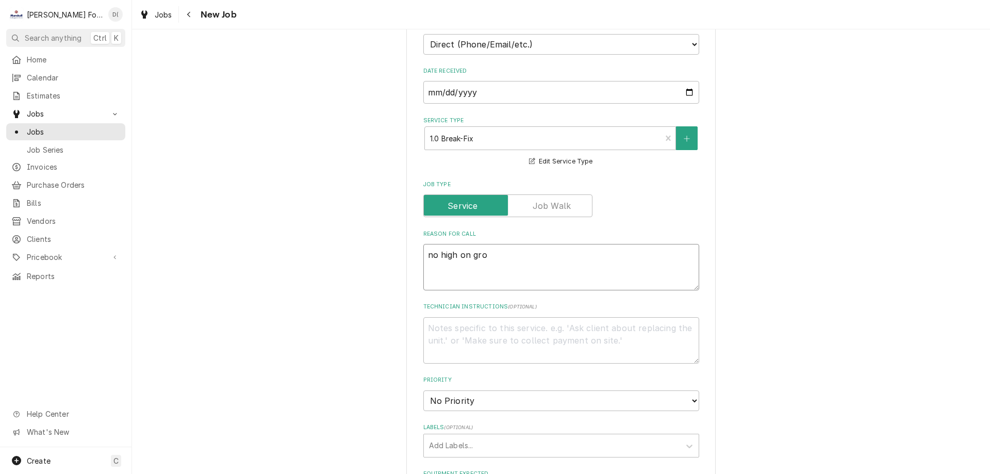
type textarea "no high on groe"
type textarea "x"
type textarea "no high on groen"
type textarea "x"
type textarea "no high on groen"
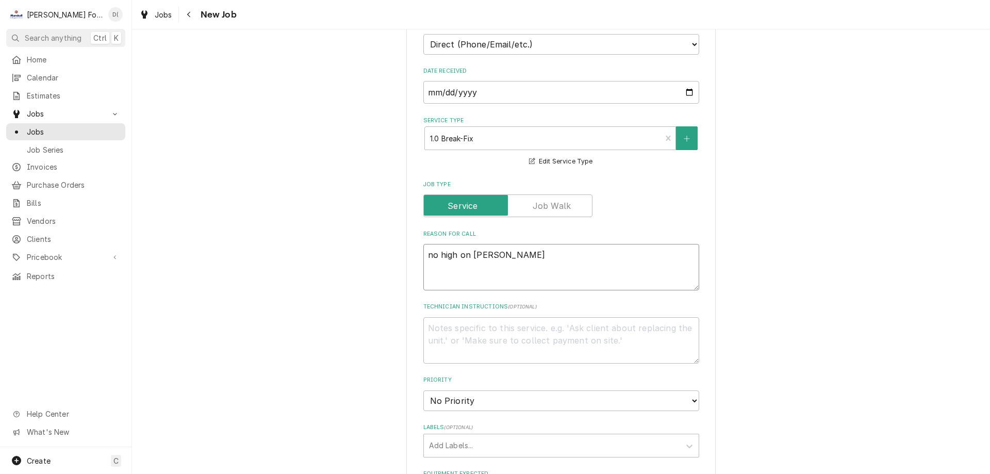
type textarea "x"
type textarea "no high on groen k"
type textarea "x"
type textarea "no high on groen ke"
type textarea "x"
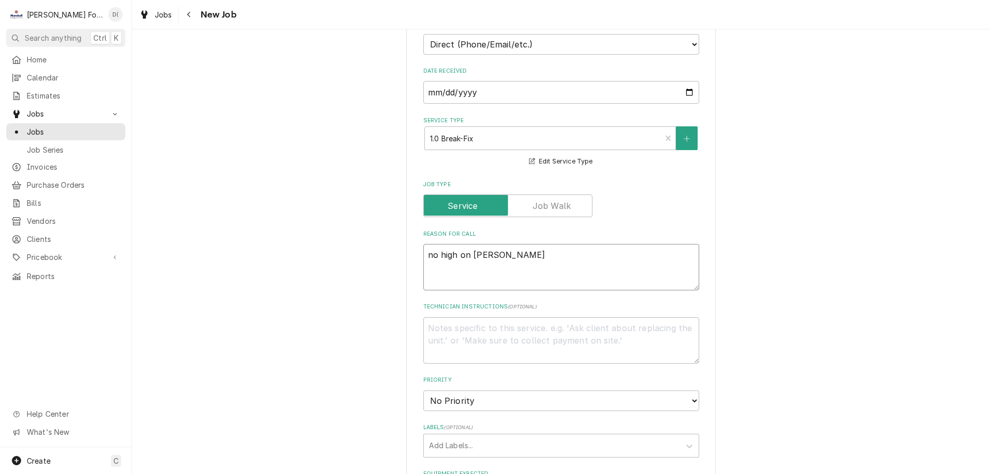
type textarea "no high on groen ket"
type textarea "x"
type textarea "no high on groen kett"
type textarea "x"
type textarea "no high on groen kettl"
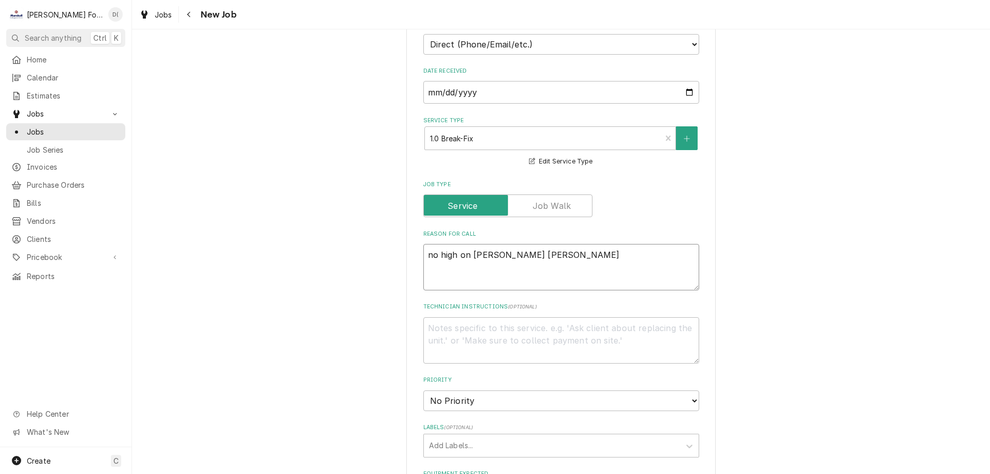
type textarea "x"
type textarea "no high on groen kettle"
type textarea "x"
type textarea "no high on groen kettle"
type textarea "x"
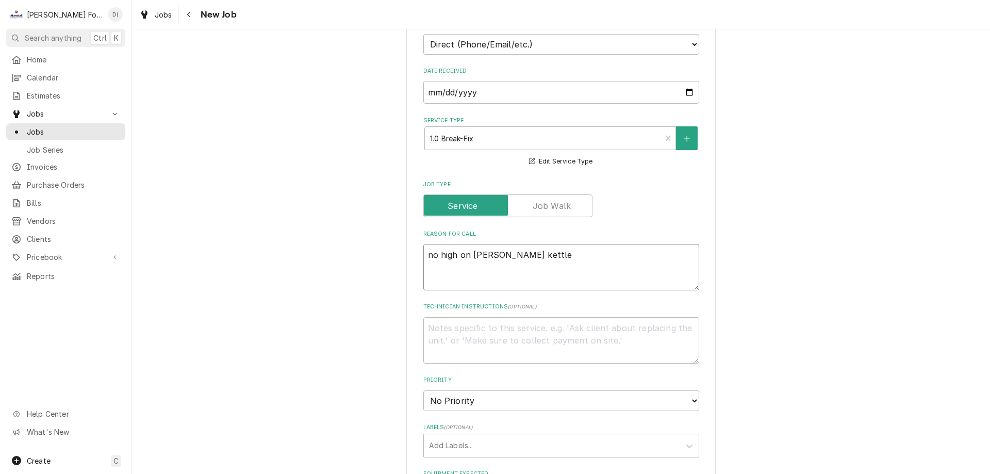
type textarea "no high on groen kettle m"
type textarea "x"
type textarea "no high on groen kettle mi"
type textarea "x"
type textarea "no high on groen kettle mix"
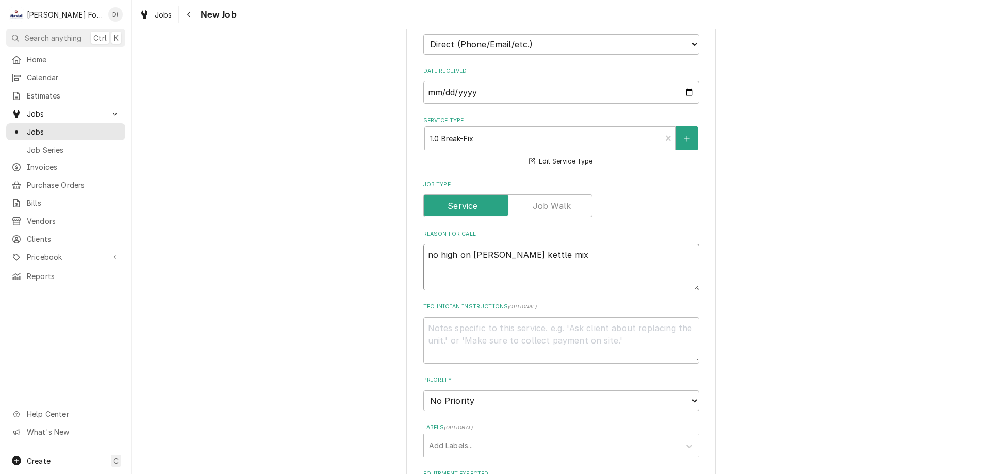
type textarea "x"
type textarea "no high on groen kettle mixe"
type textarea "x"
type textarea "no high on [PERSON_NAME] kettle mixer"
type textarea "x"
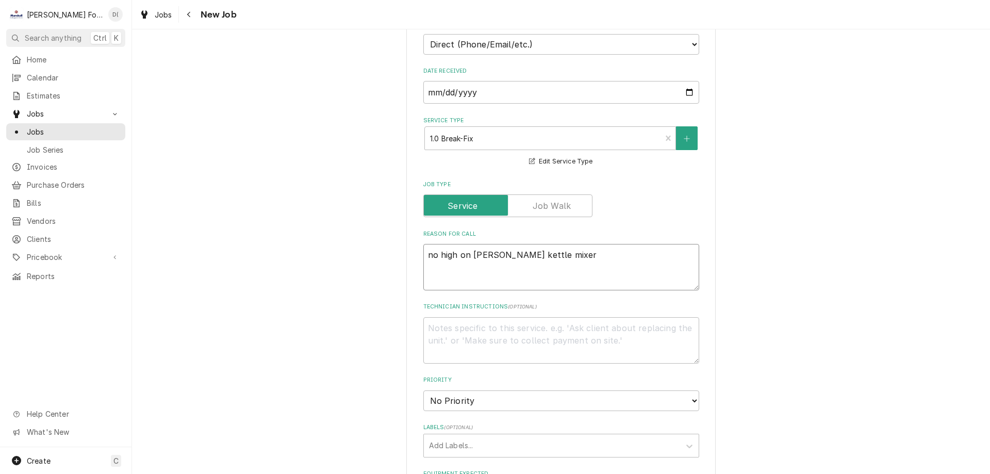
type textarea "no high on [PERSON_NAME] kettle mixer"
type textarea "x"
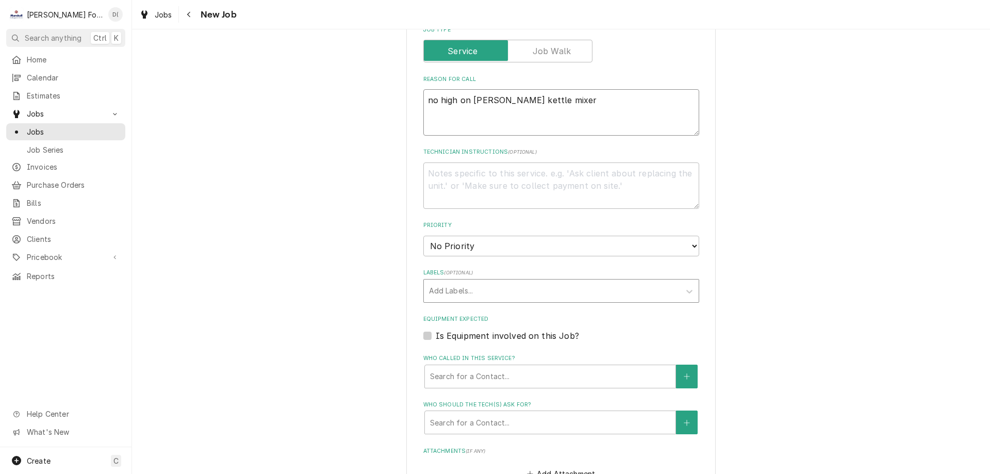
type textarea "no high on [PERSON_NAME] kettle mixer"
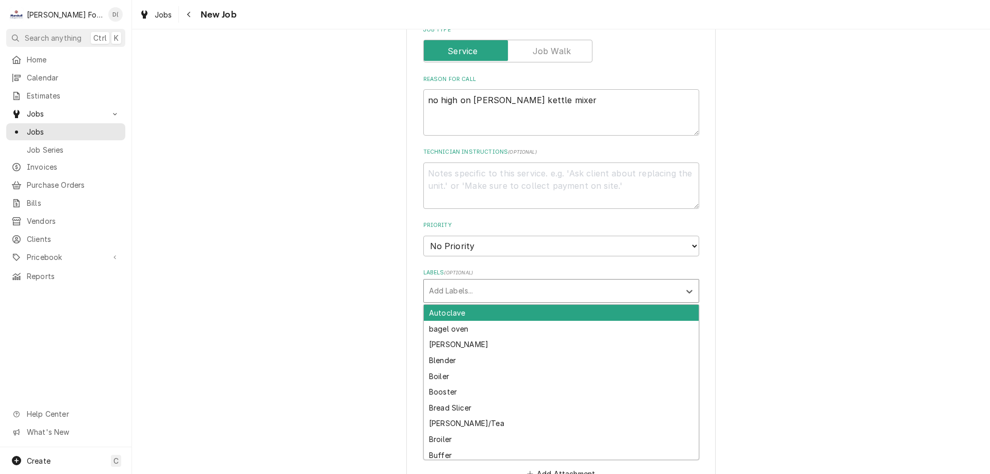
click at [465, 292] on div "Labels" at bounding box center [552, 291] width 246 height 19
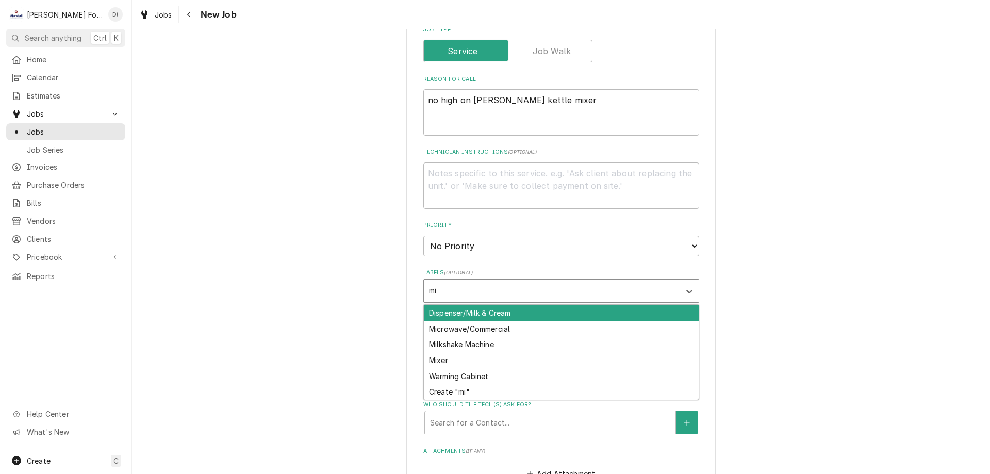
type input "mix"
click at [476, 312] on div "Mixer" at bounding box center [561, 313] width 275 height 16
type textarea "x"
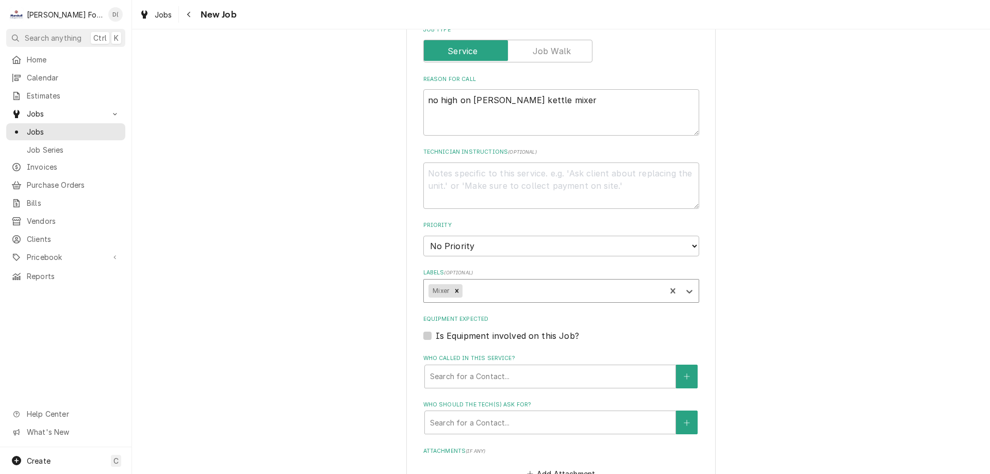
scroll to position [619, 0]
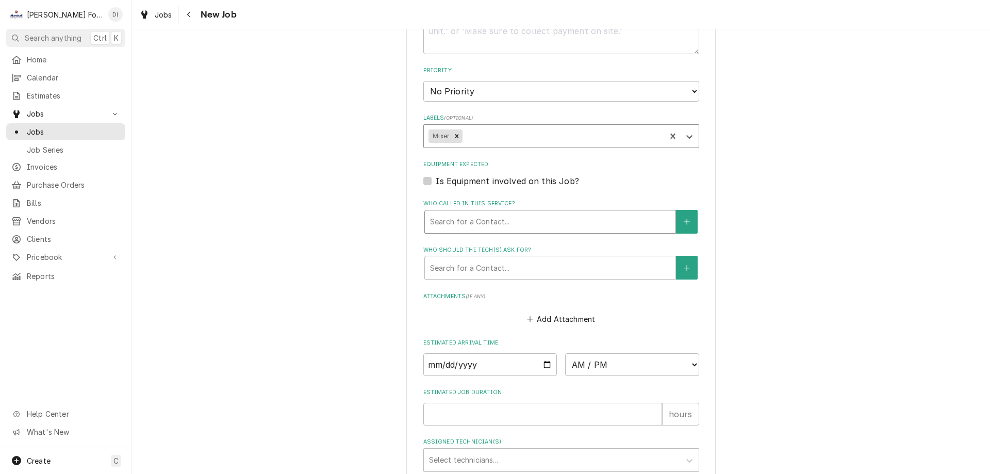
click at [476, 221] on div "Who called in this service?" at bounding box center [550, 221] width 240 height 19
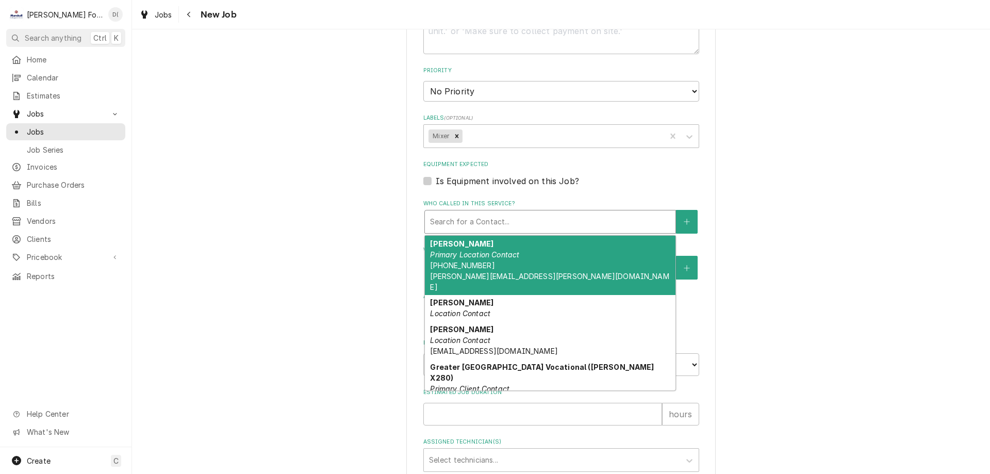
type textarea "x"
type input "a"
click at [459, 246] on strong "Andrea Colp" at bounding box center [461, 243] width 63 height 9
type textarea "x"
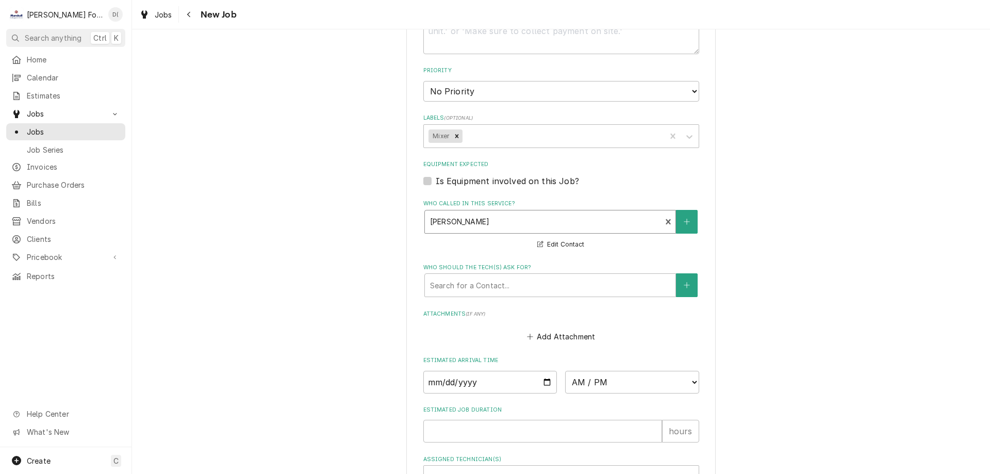
scroll to position [773, 0]
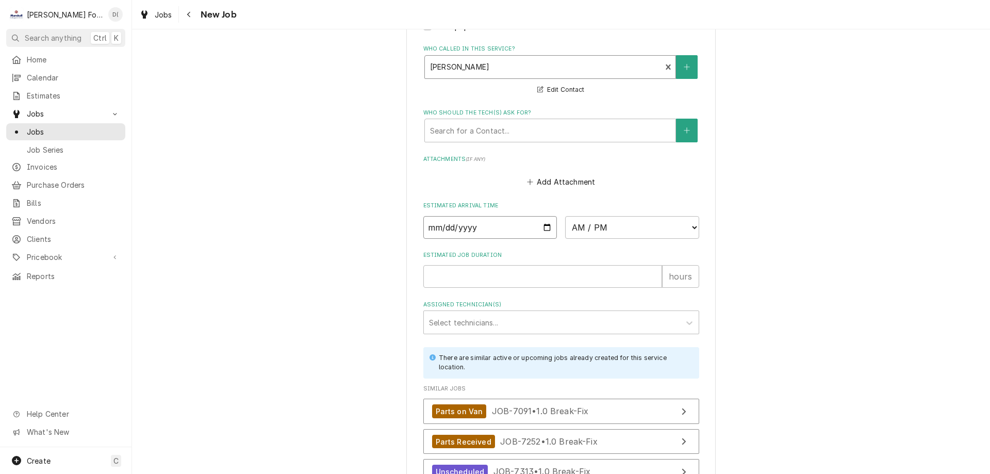
click at [542, 226] on input "Date" at bounding box center [490, 227] width 134 height 23
type input "2025-09-22"
click at [641, 225] on select "AM / PM 6:00 AM 6:15 AM 6:30 AM 6:45 AM 7:00 AM 7:15 AM 7:30 AM 7:45 AM 8:00 AM…" at bounding box center [632, 227] width 134 height 23
type textarea "x"
select select "10:00:00"
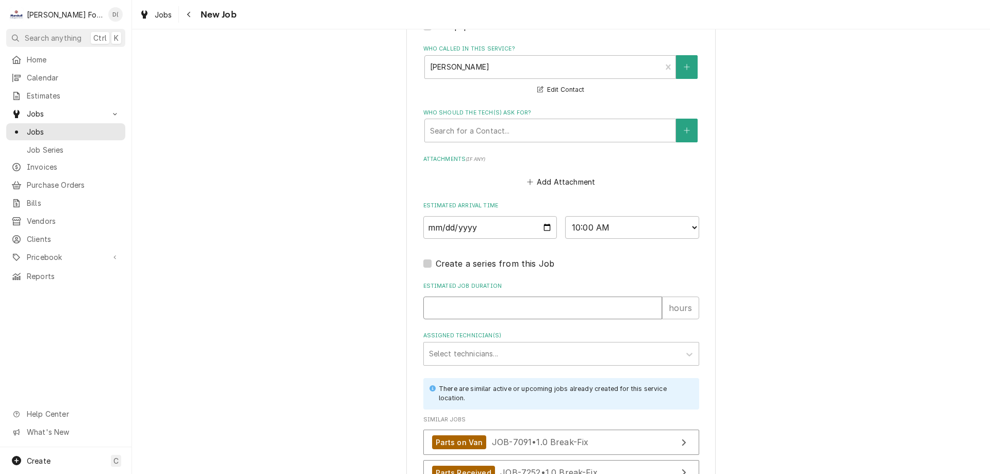
click at [480, 305] on input "Estimated Job Duration" at bounding box center [542, 307] width 239 height 23
type textarea "x"
type input "1"
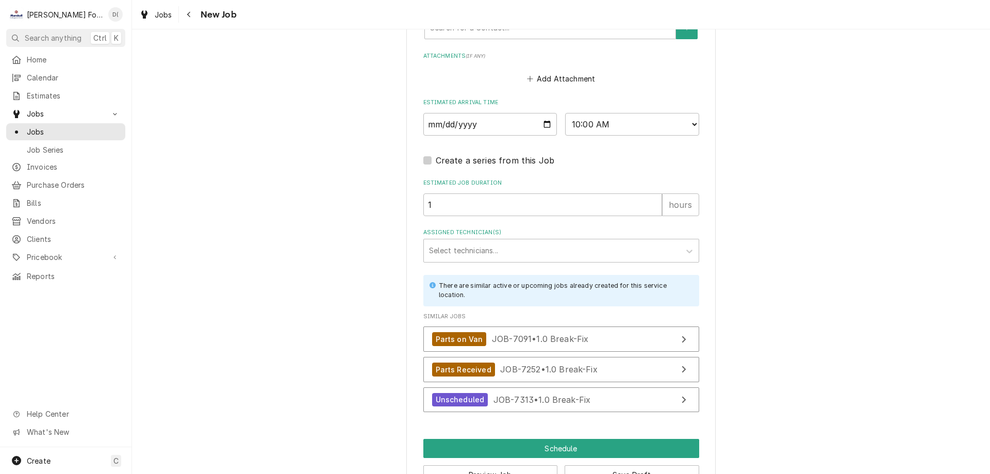
scroll to position [909, 0]
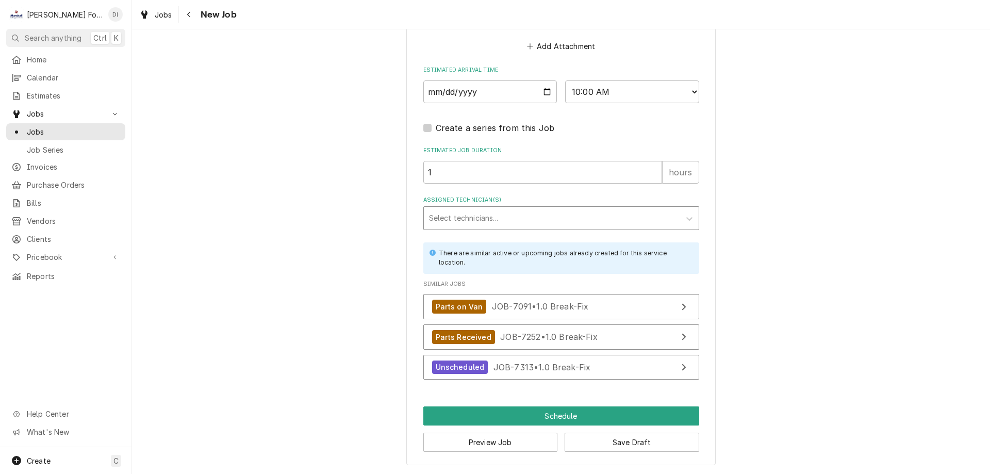
click at [495, 224] on div "Assigned Technician(s)" at bounding box center [552, 218] width 246 height 19
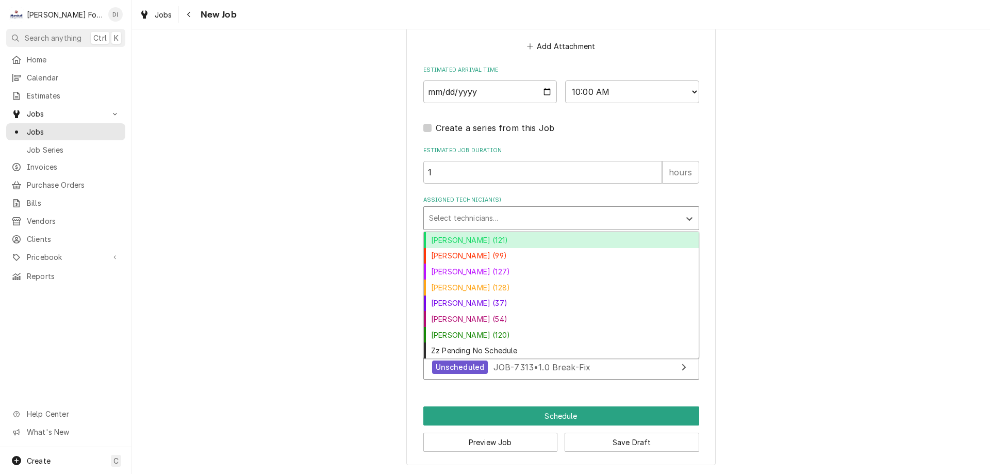
click at [490, 240] on div "[PERSON_NAME] (121)" at bounding box center [561, 240] width 275 height 16
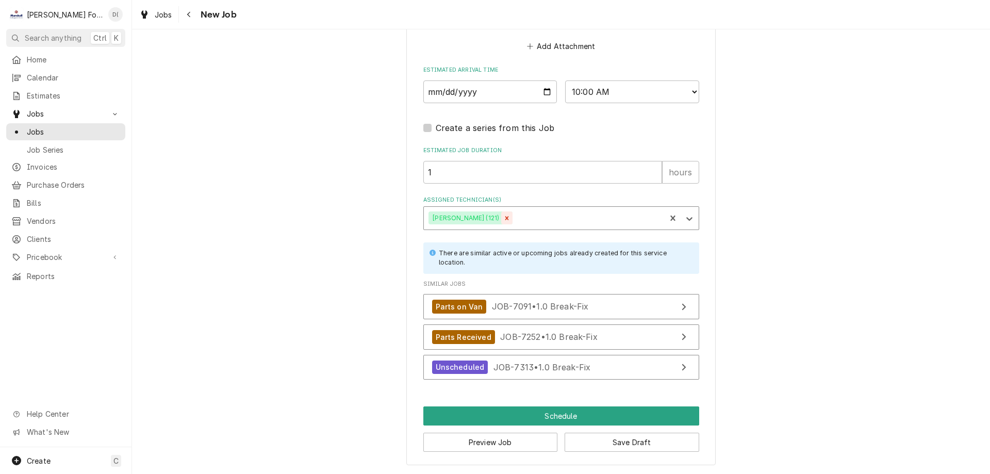
click at [510, 219] on icon "Remove Andy Christopoulos (121)" at bounding box center [506, 218] width 7 height 7
click at [514, 218] on div "Assigned Technician(s)" at bounding box center [552, 218] width 246 height 19
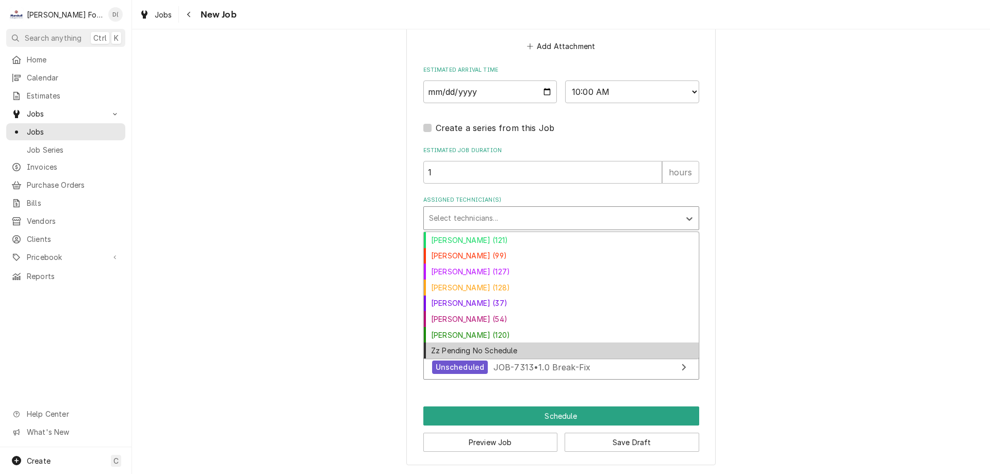
click at [472, 347] on div "Zz Pending No Schedule" at bounding box center [561, 350] width 275 height 16
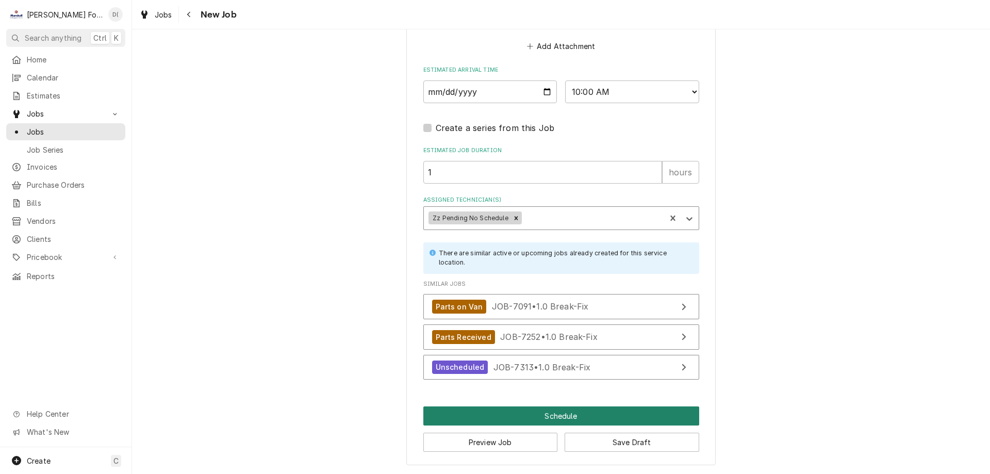
click at [554, 417] on button "Schedule" at bounding box center [561, 415] width 276 height 19
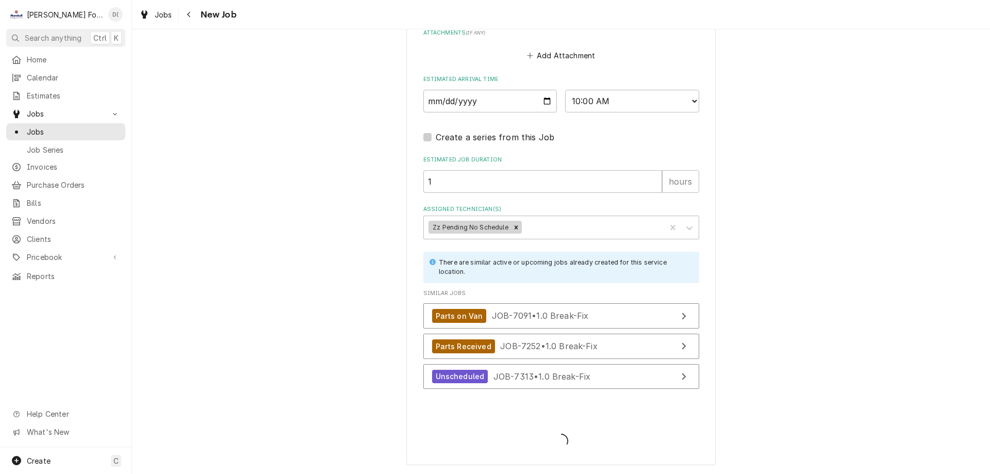
type textarea "x"
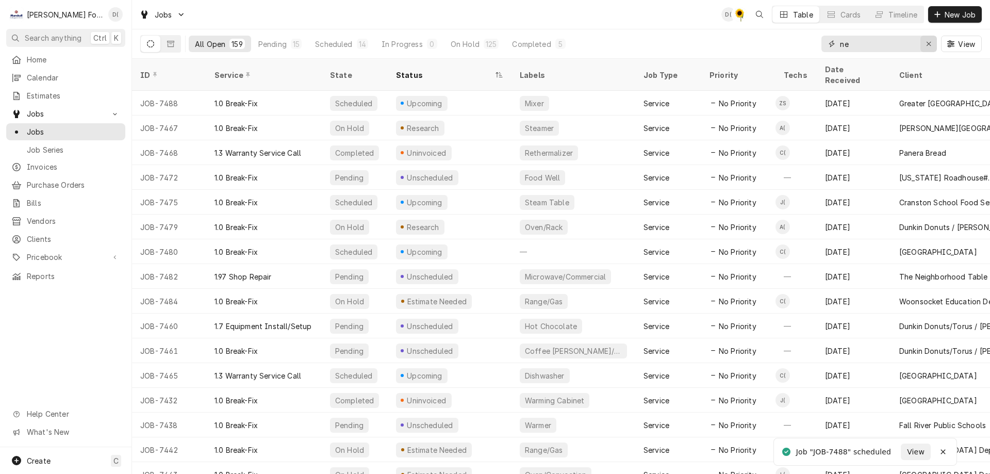
click at [927, 42] on icon "Erase input" at bounding box center [929, 44] width 4 height 4
click at [898, 48] on input "Dynamic Content Wrapper" at bounding box center [888, 44] width 97 height 17
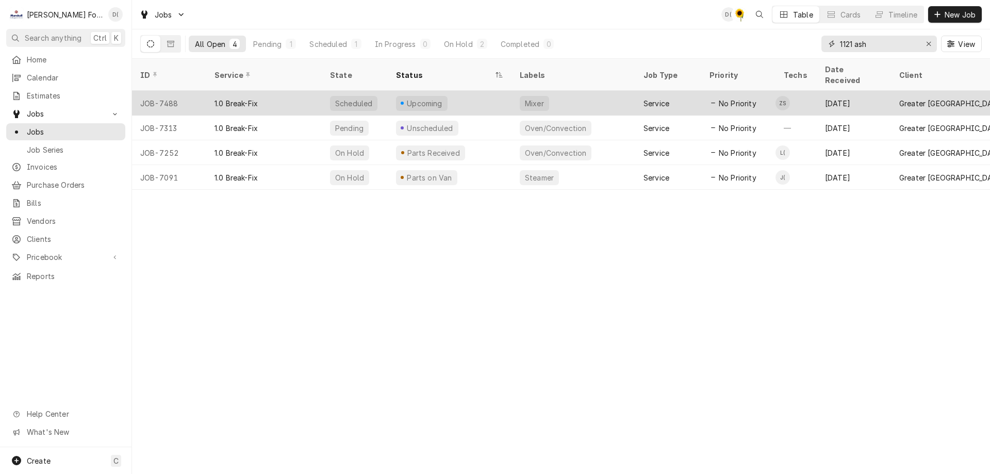
type input "1121 ash"
click at [493, 91] on div "Upcoming" at bounding box center [450, 103] width 124 height 25
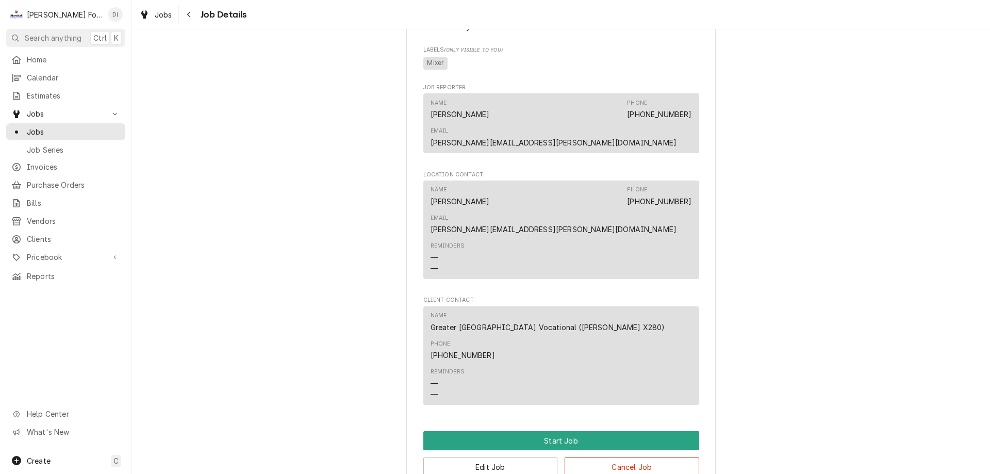
scroll to position [705, 0]
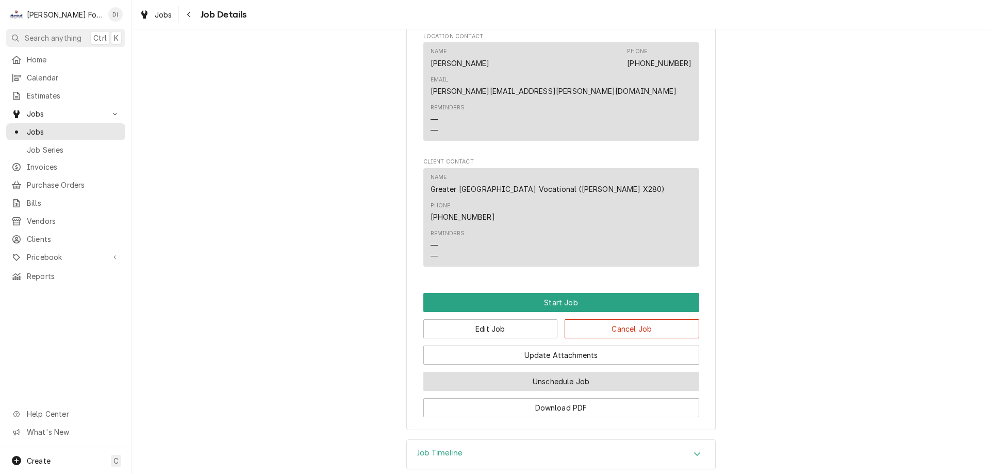
click at [537, 372] on button "Unschedule Job" at bounding box center [561, 381] width 276 height 19
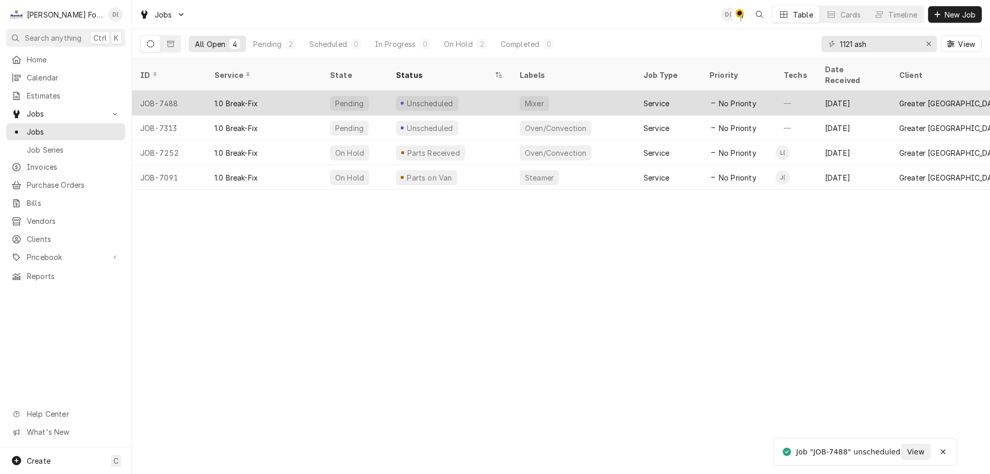
click at [479, 92] on div "Unscheduled" at bounding box center [450, 103] width 124 height 25
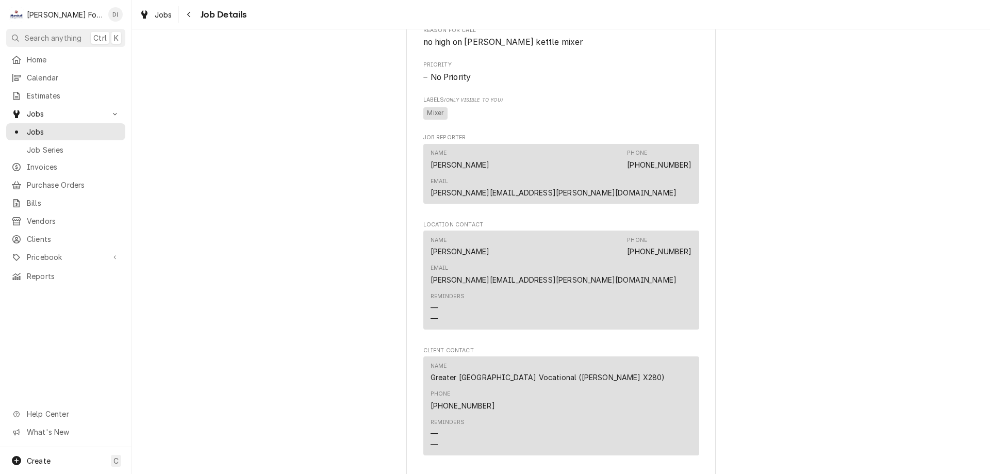
scroll to position [549, 0]
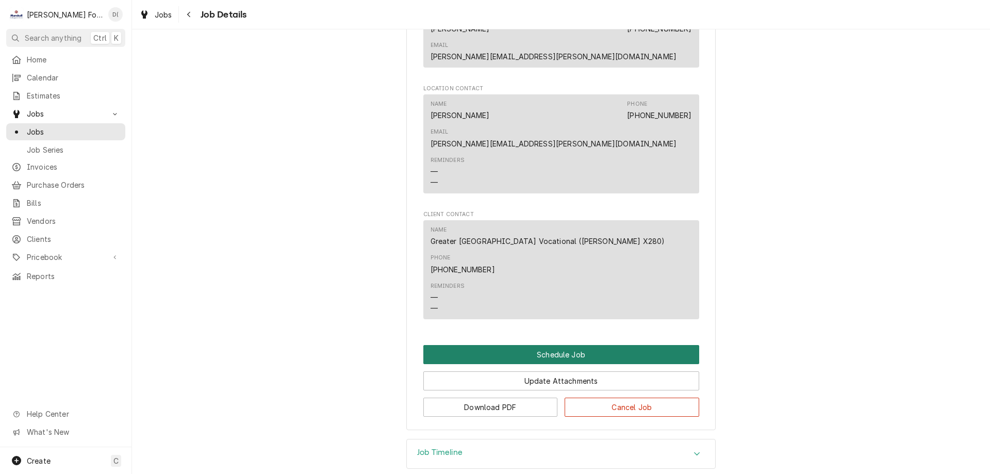
click at [530, 345] on button "Schedule Job" at bounding box center [561, 354] width 276 height 19
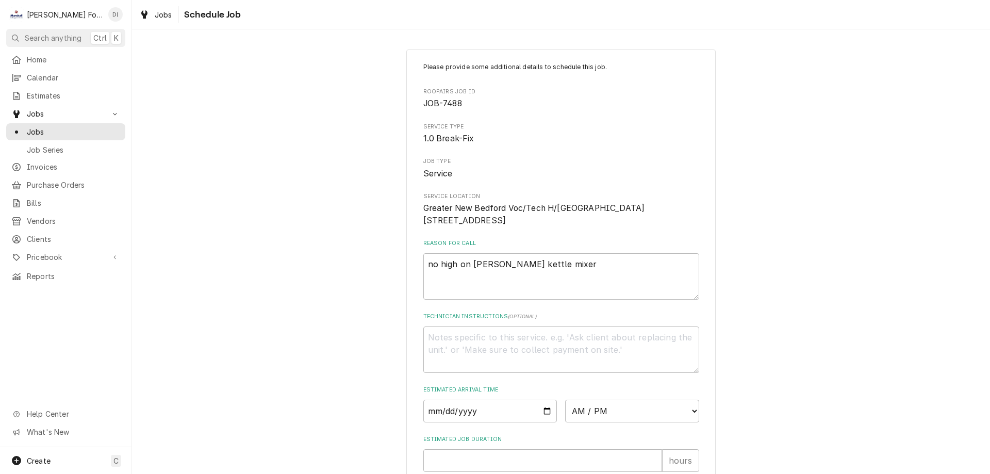
scroll to position [120, 0]
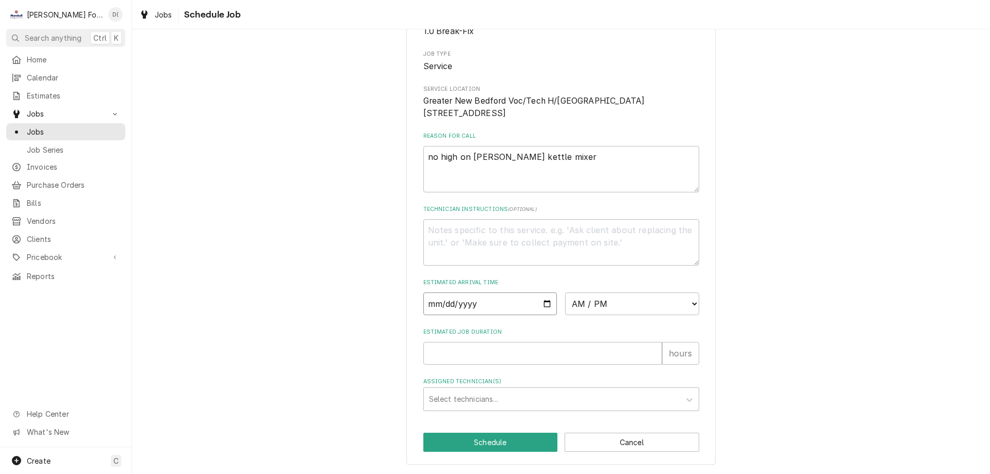
click at [490, 307] on input "Date" at bounding box center [490, 303] width 134 height 23
click at [543, 306] on input "Date" at bounding box center [490, 303] width 134 height 23
type textarea "x"
type input "2025-09-22"
click at [637, 308] on select "AM / PM 6:00 AM 6:15 AM 6:30 AM 6:45 AM 7:00 AM 7:15 AM 7:30 AM 7:45 AM 8:00 AM…" at bounding box center [632, 303] width 134 height 23
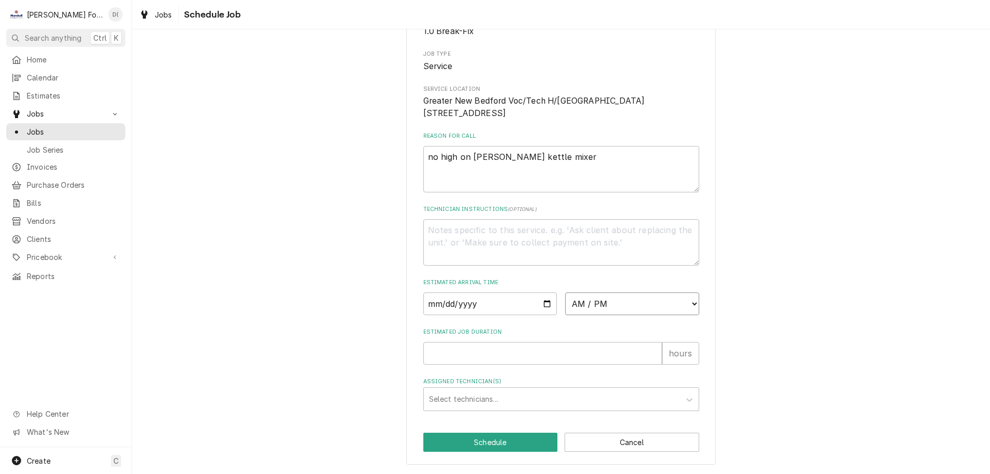
select select "10:30:00"
click at [565, 292] on select "AM / PM 6:00 AM 6:15 AM 6:30 AM 6:45 AM 7:00 AM 7:15 AM 7:30 AM 7:45 AM 8:00 AM…" at bounding box center [632, 303] width 134 height 23
click at [480, 402] on div "Assigned Technician(s)" at bounding box center [552, 399] width 246 height 19
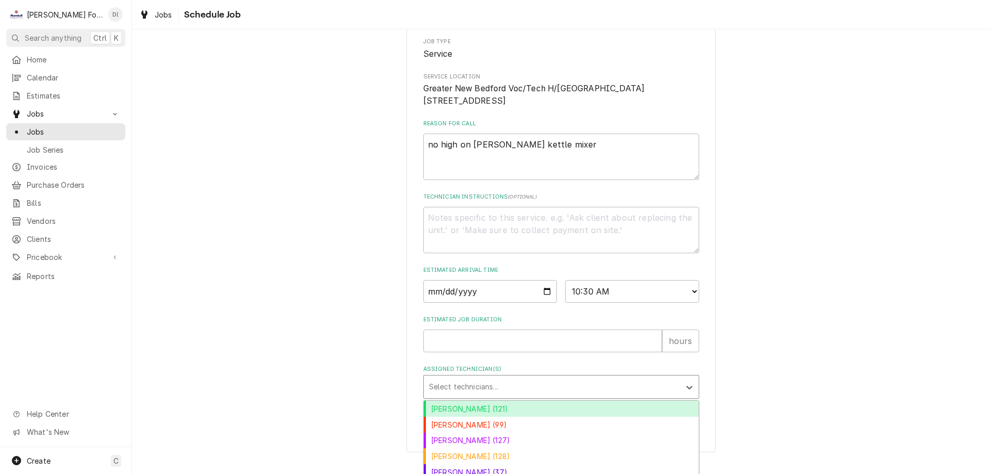
scroll to position [186, 0]
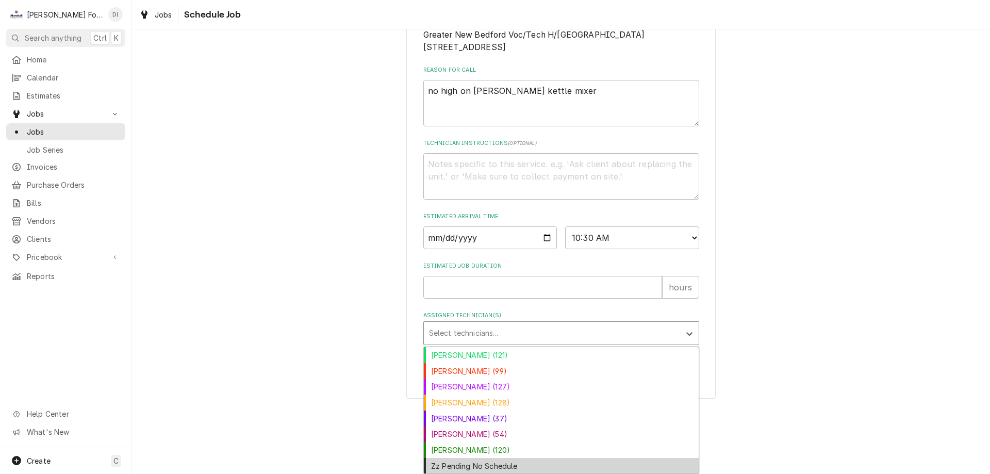
click at [461, 471] on div "Zz Pending No Schedule" at bounding box center [561, 466] width 275 height 16
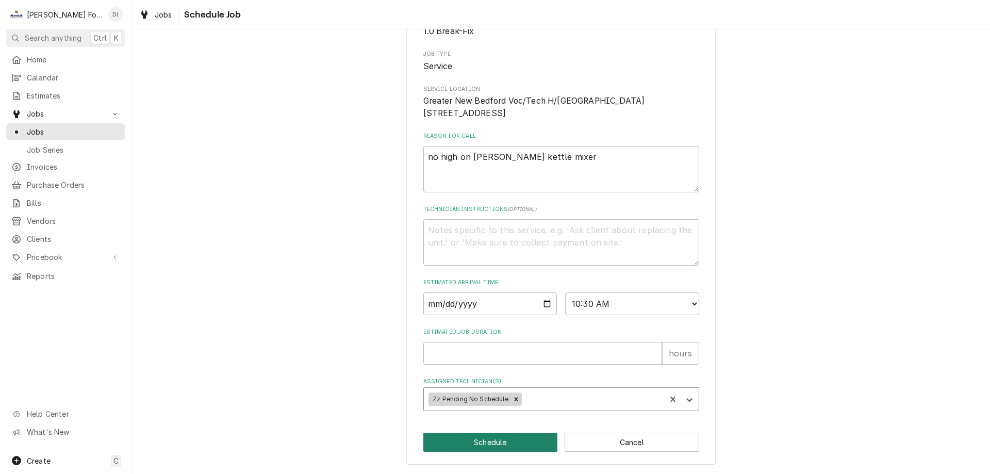
click at [467, 444] on button "Schedule" at bounding box center [490, 442] width 135 height 19
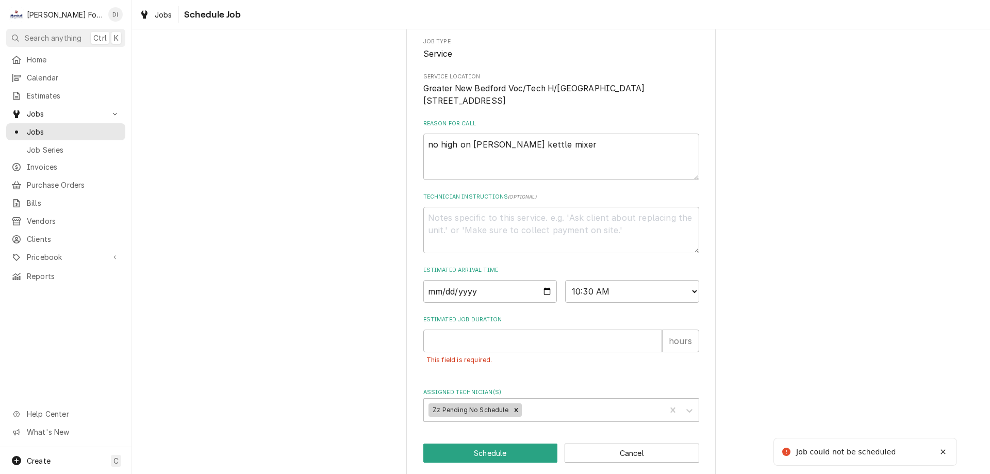
click at [468, 368] on div "This field is required." at bounding box center [561, 360] width 276 height 16
click at [473, 352] on input "Estimated Job Duration" at bounding box center [542, 340] width 239 height 23
type textarea "x"
type input "1"
click at [475, 463] on button "Schedule" at bounding box center [490, 452] width 135 height 19
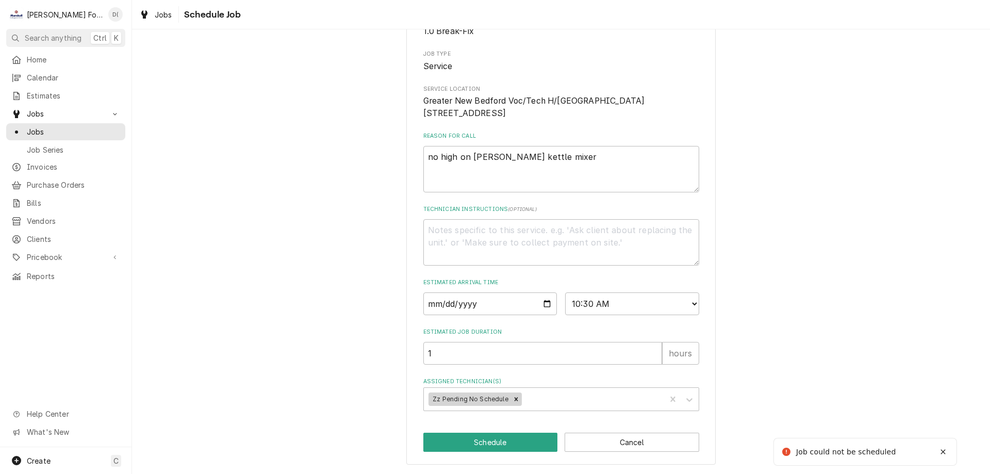
type textarea "x"
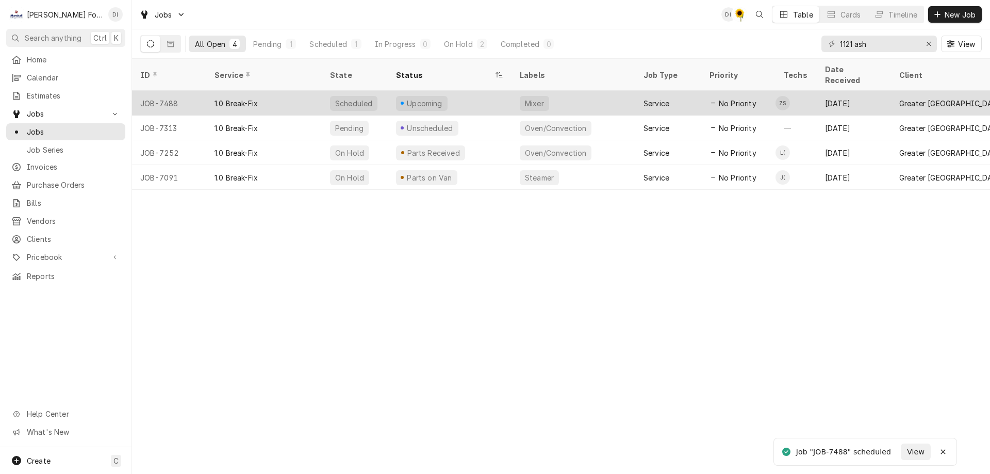
click at [471, 91] on div "Upcoming" at bounding box center [450, 103] width 124 height 25
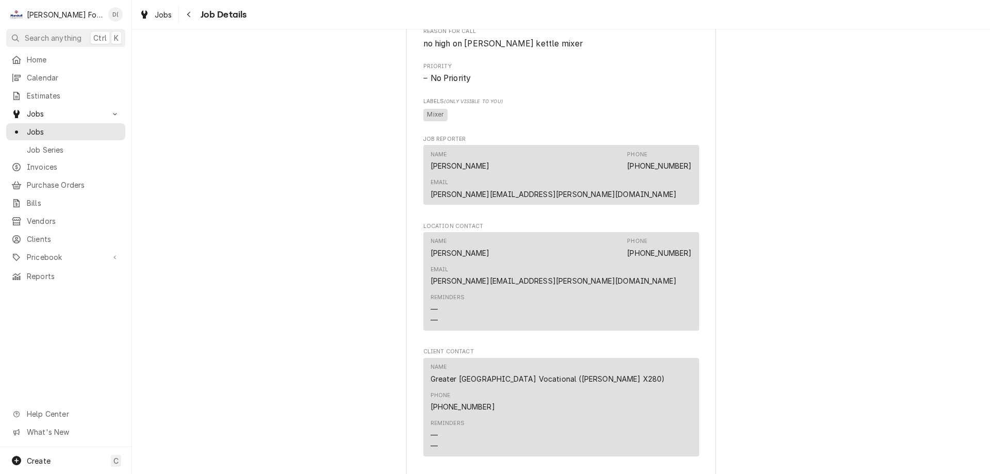
scroll to position [705, 0]
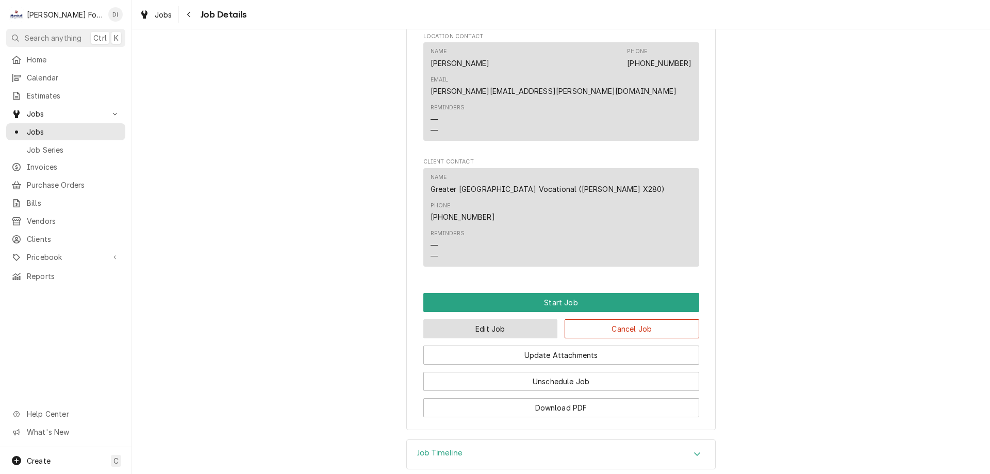
click at [488, 319] on button "Edit Job" at bounding box center [490, 328] width 135 height 19
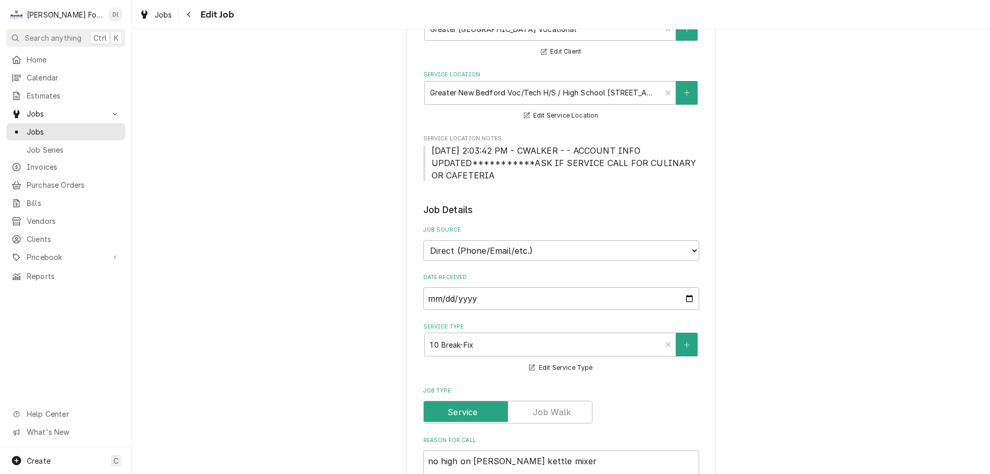
scroll to position [206, 0]
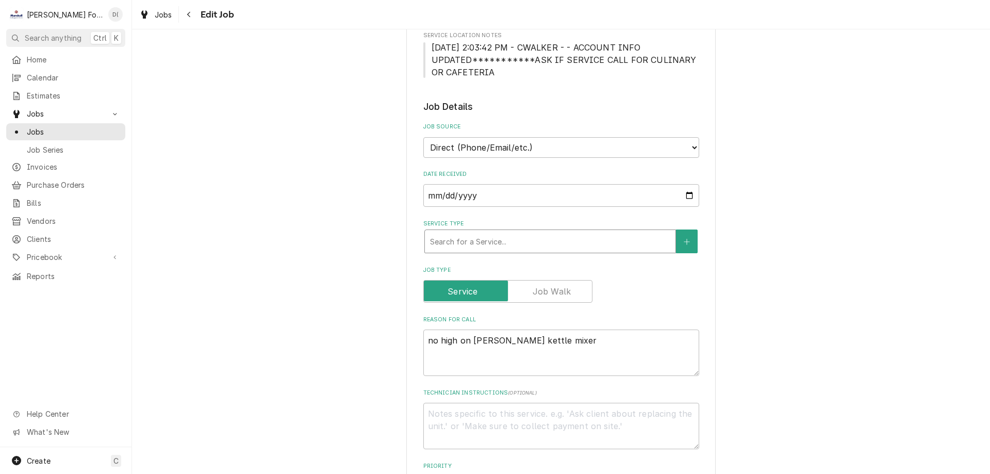
click at [598, 243] on div "Service Type" at bounding box center [550, 241] width 240 height 19
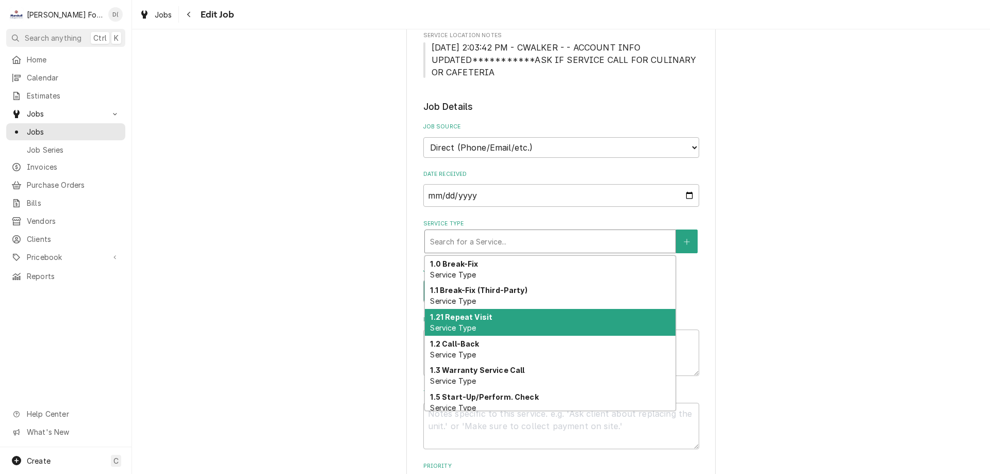
click at [543, 314] on div "1.21 Repeat Visit Service Type" at bounding box center [550, 322] width 251 height 27
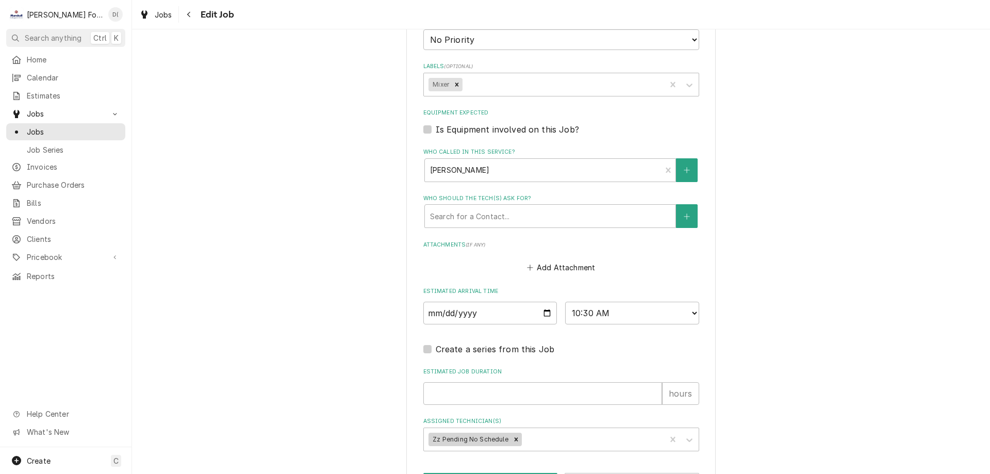
scroll to position [711, 0]
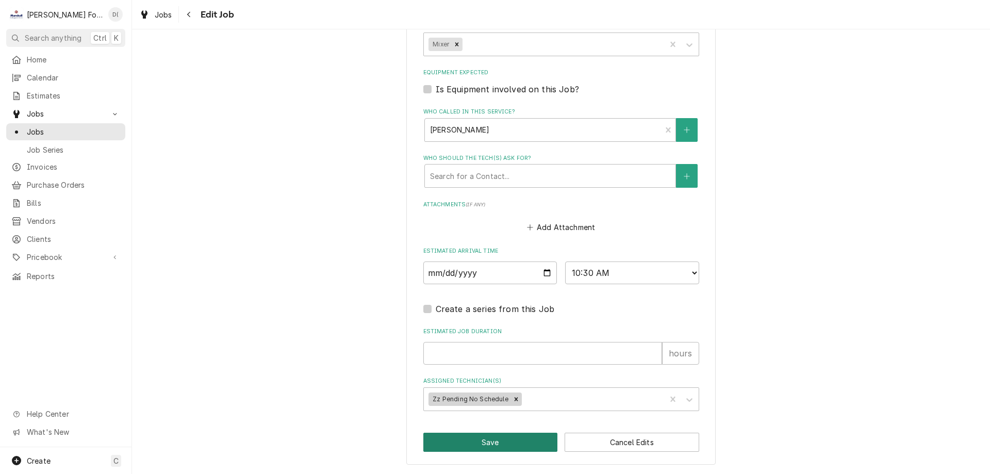
click at [470, 441] on button "Save" at bounding box center [490, 442] width 135 height 19
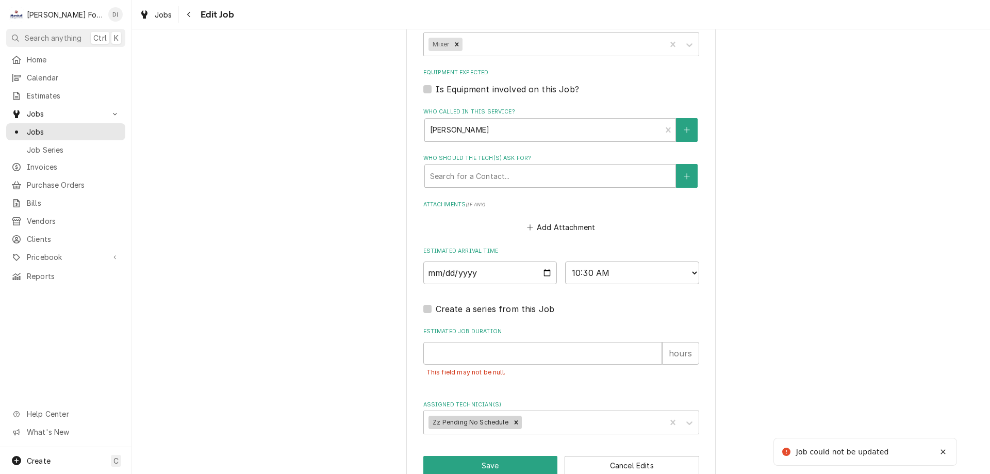
scroll to position [728, 0]
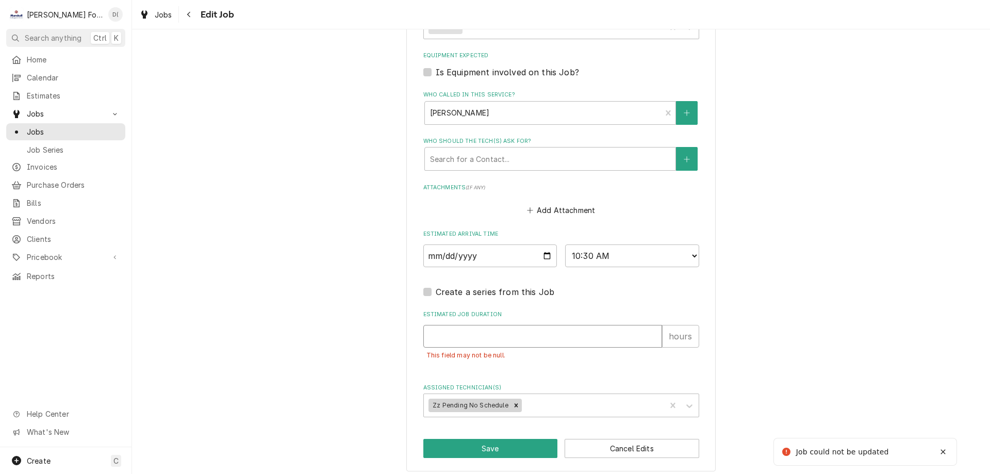
click at [437, 336] on input "Estimated Job Duration" at bounding box center [542, 336] width 239 height 23
type textarea "x"
type input "1"
type textarea "x"
type input "1"
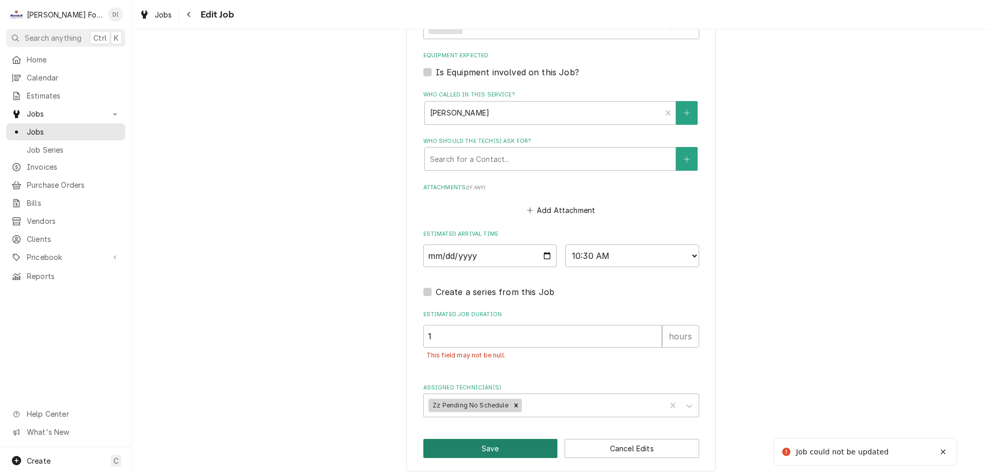
click at [489, 442] on button "Save" at bounding box center [490, 448] width 135 height 19
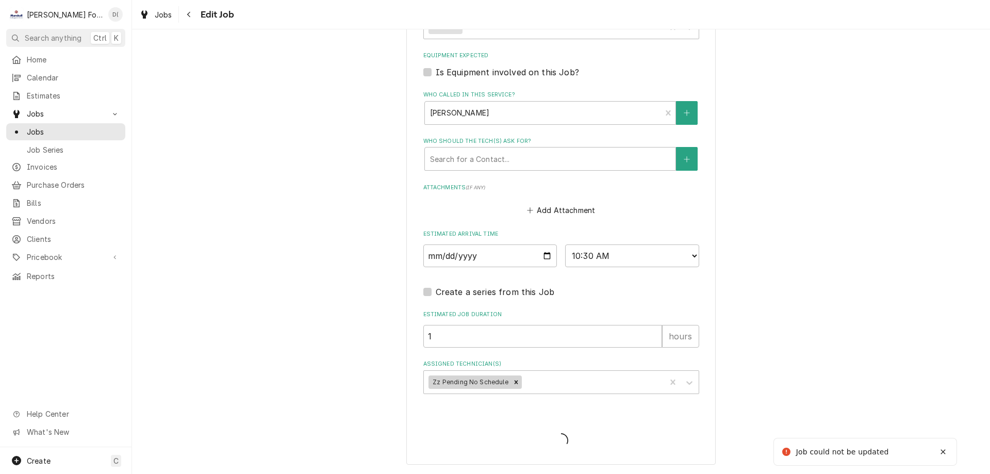
type textarea "x"
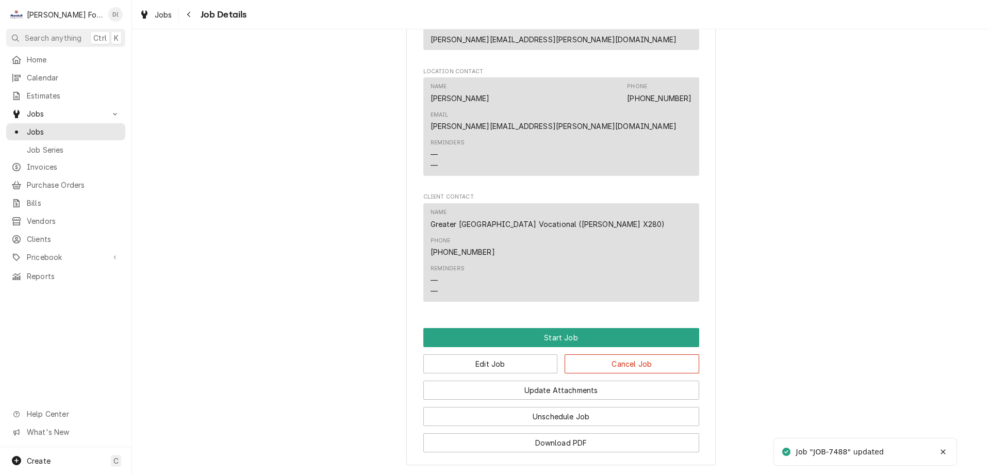
scroll to position [705, 0]
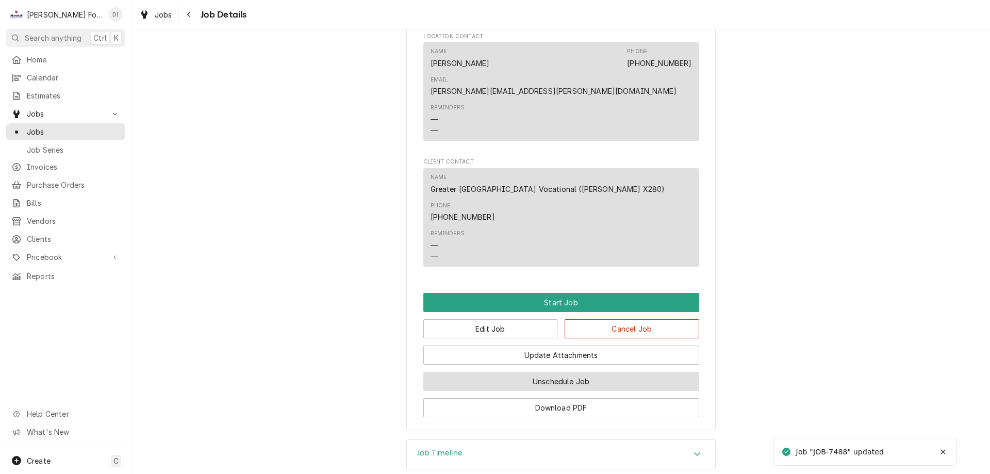
click at [542, 372] on button "Unschedule Job" at bounding box center [561, 381] width 276 height 19
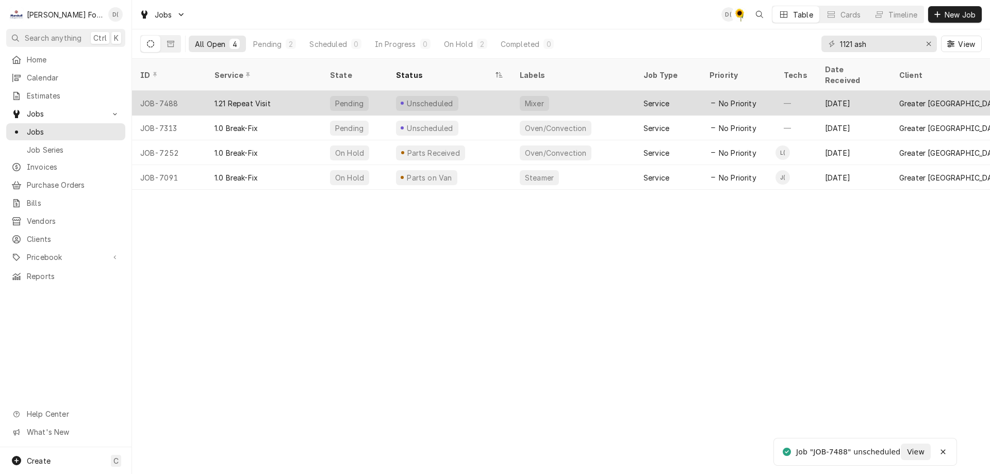
click at [487, 91] on div "Unscheduled" at bounding box center [450, 103] width 124 height 25
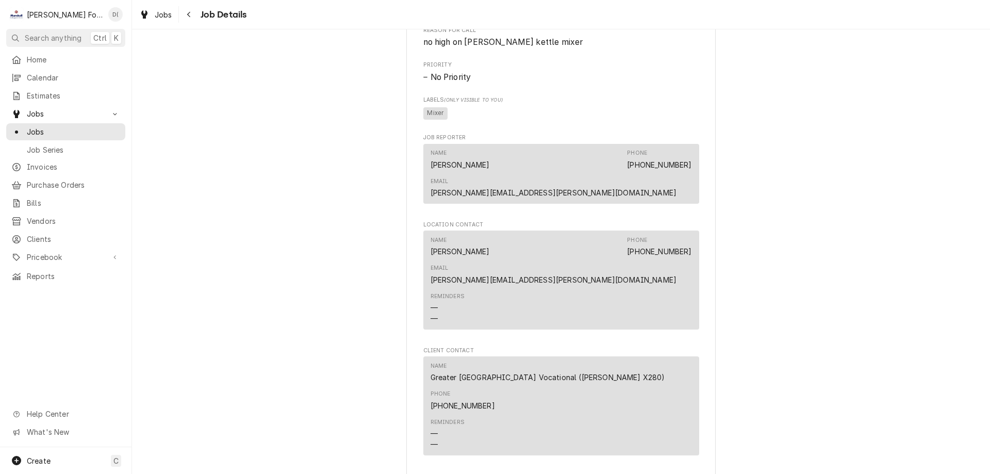
scroll to position [549, 0]
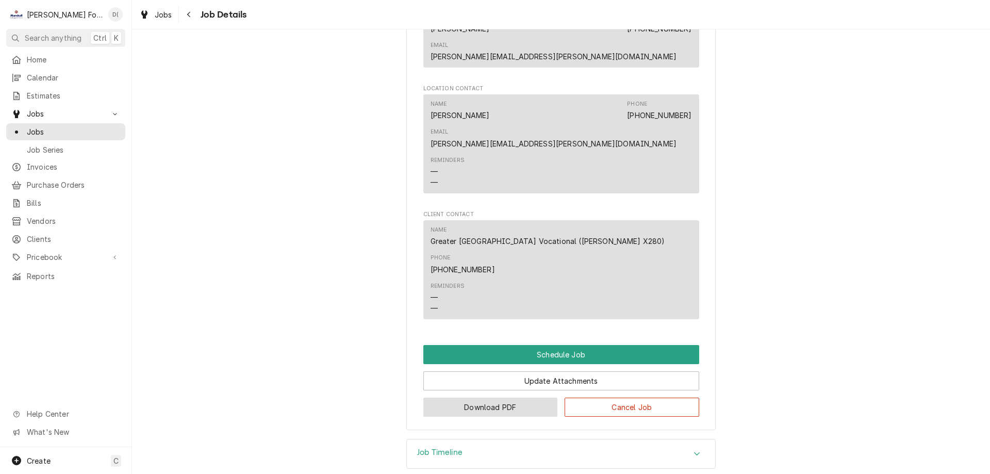
click at [497, 398] on button "Download PDF" at bounding box center [490, 407] width 135 height 19
click at [54, 127] on span "Jobs" at bounding box center [73, 131] width 93 height 11
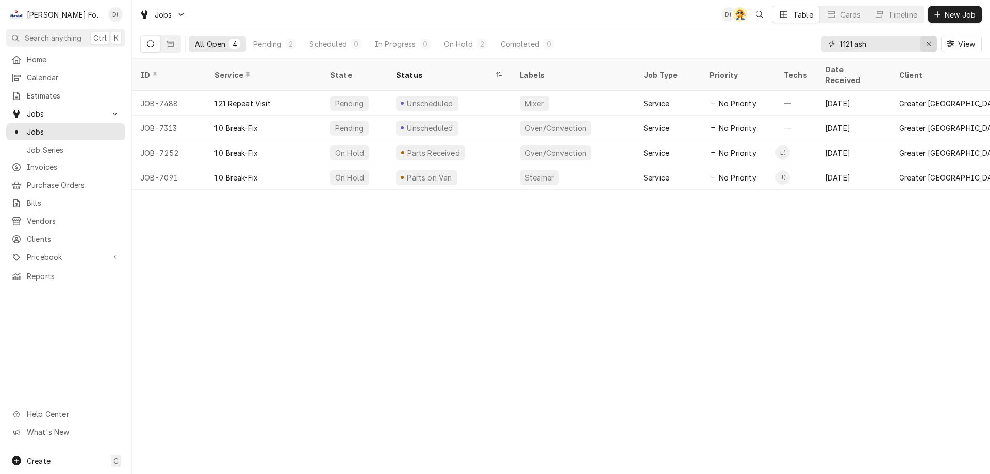
click at [929, 45] on icon "Erase input" at bounding box center [929, 43] width 6 height 7
click at [894, 47] on input "Dynamic Content Wrapper" at bounding box center [888, 44] width 97 height 17
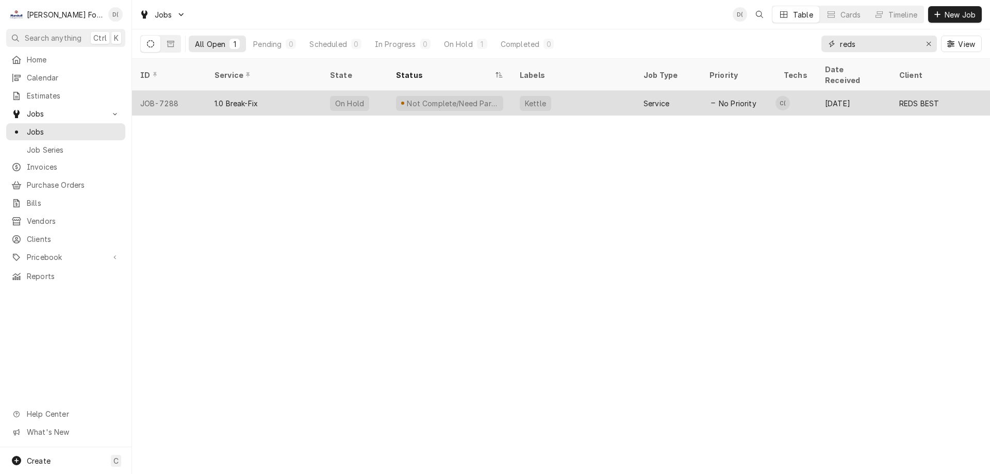
type input "reds"
click at [508, 93] on div "Not Complete/Need Parts" at bounding box center [450, 103] width 124 height 25
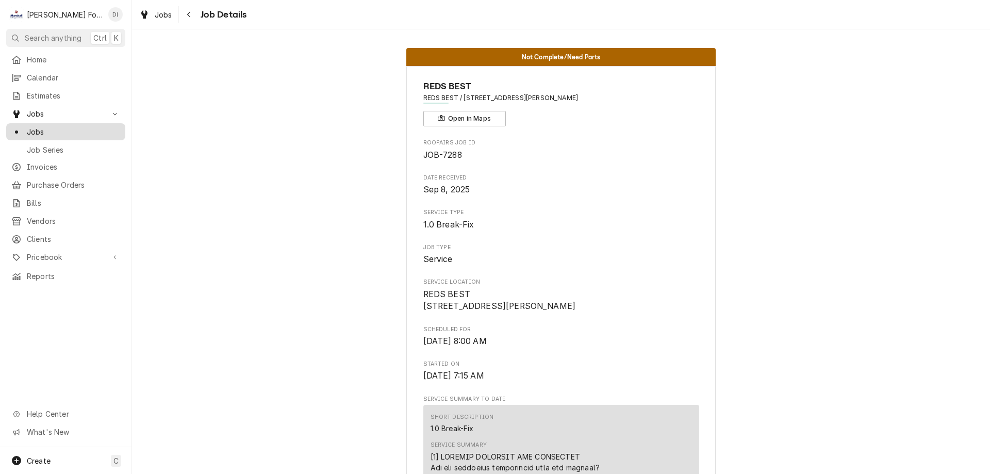
click at [55, 130] on span "Jobs" at bounding box center [73, 131] width 93 height 11
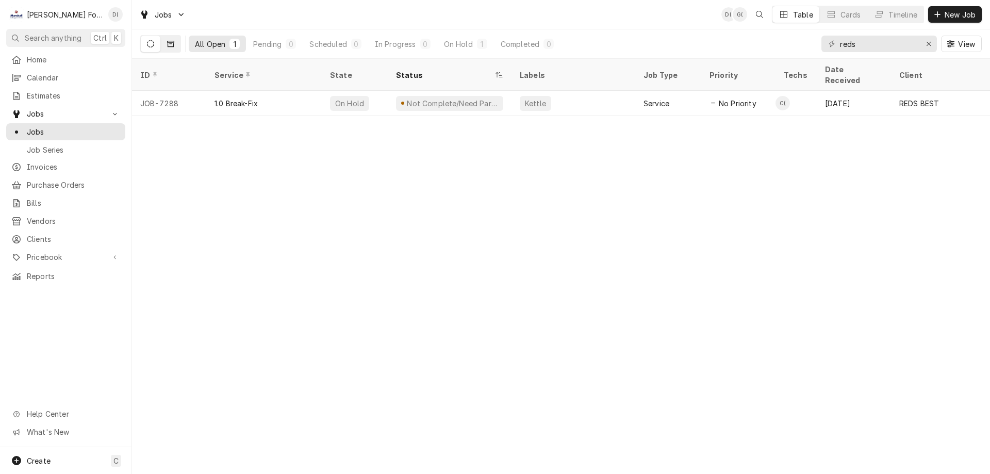
click at [171, 41] on icon "Dynamic Content Wrapper" at bounding box center [170, 44] width 7 height 6
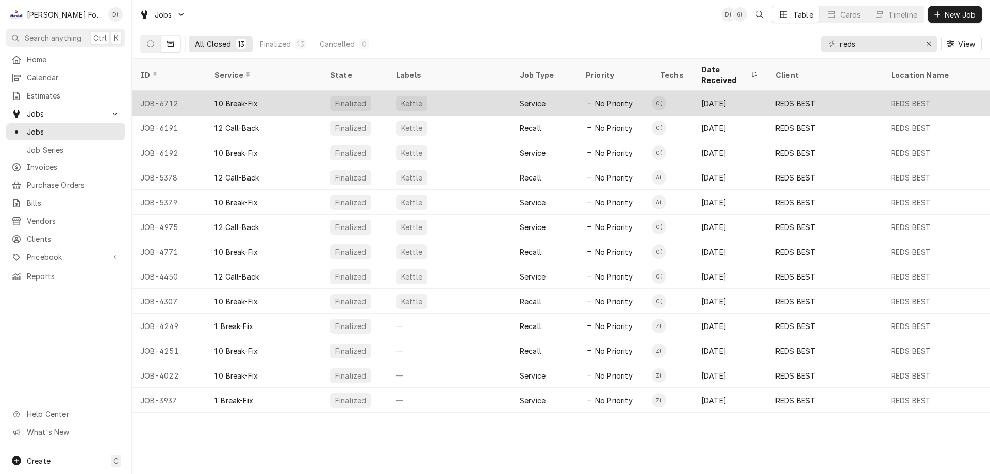
click at [276, 91] on div "1.0 Break-Fix" at bounding box center [264, 103] width 116 height 25
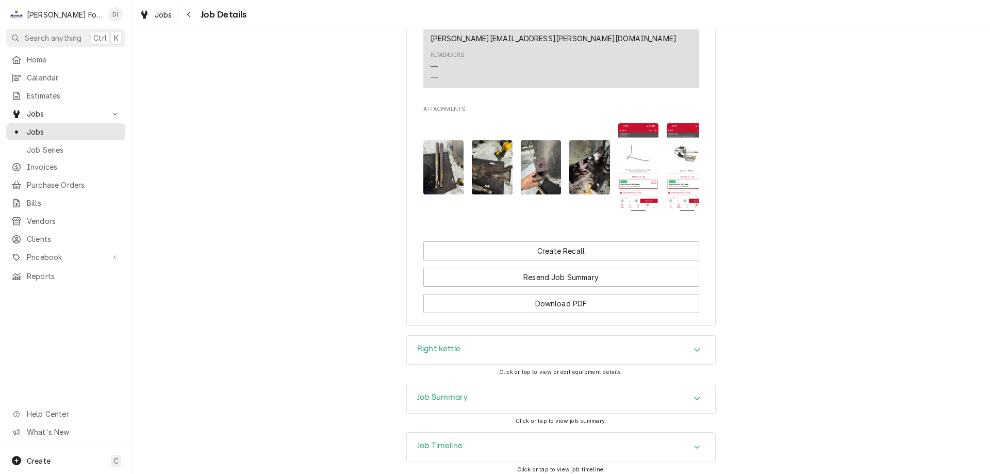
scroll to position [793, 0]
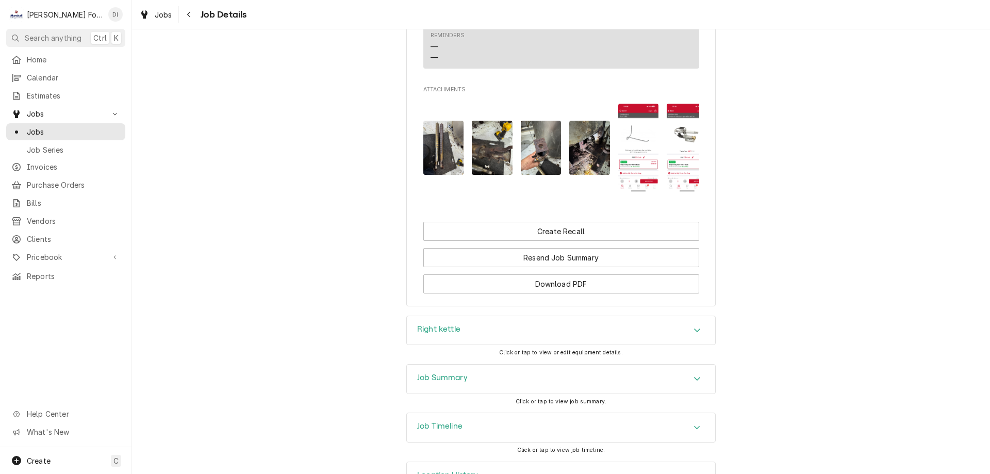
click at [453, 373] on h3 "Job Summary" at bounding box center [442, 378] width 51 height 10
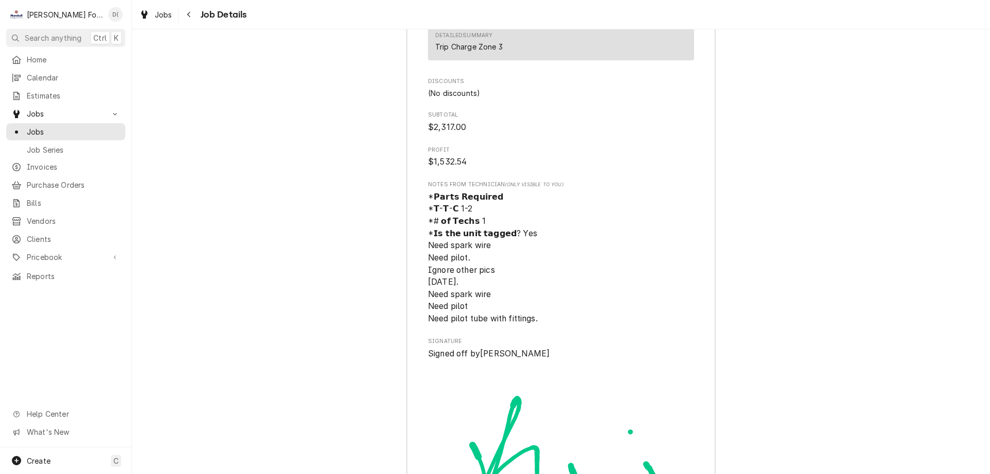
scroll to position [3105, 0]
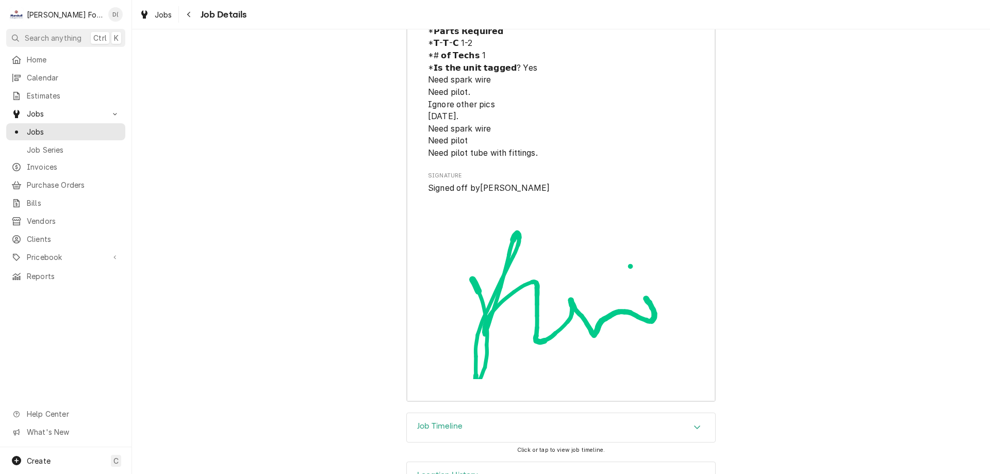
drag, startPoint x: 447, startPoint y: 389, endPoint x: 439, endPoint y: 378, distance: 13.6
click at [448, 421] on h3 "Job Timeline" at bounding box center [439, 426] width 45 height 10
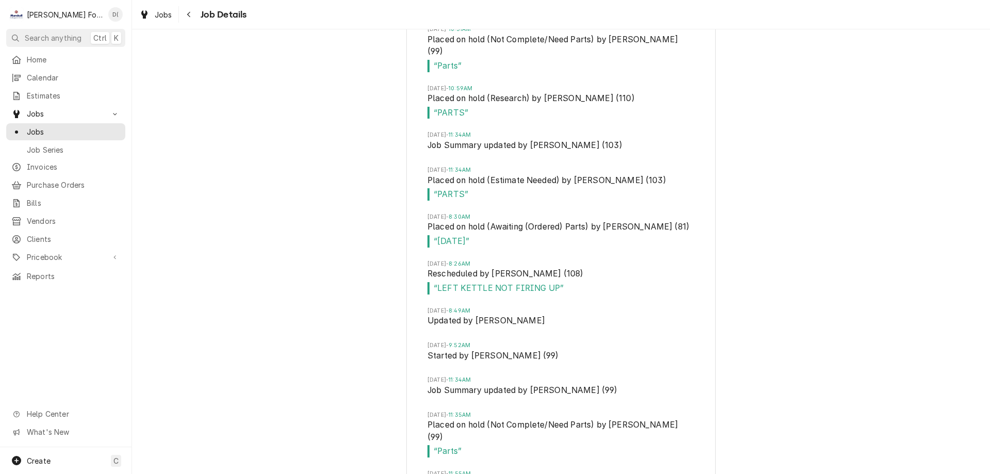
scroll to position [3517, 0]
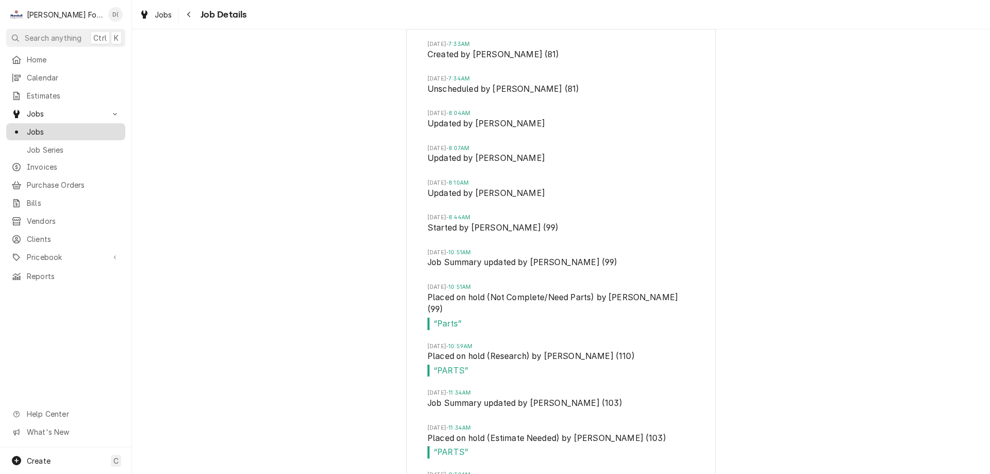
click at [62, 128] on span "Jobs" at bounding box center [73, 131] width 93 height 11
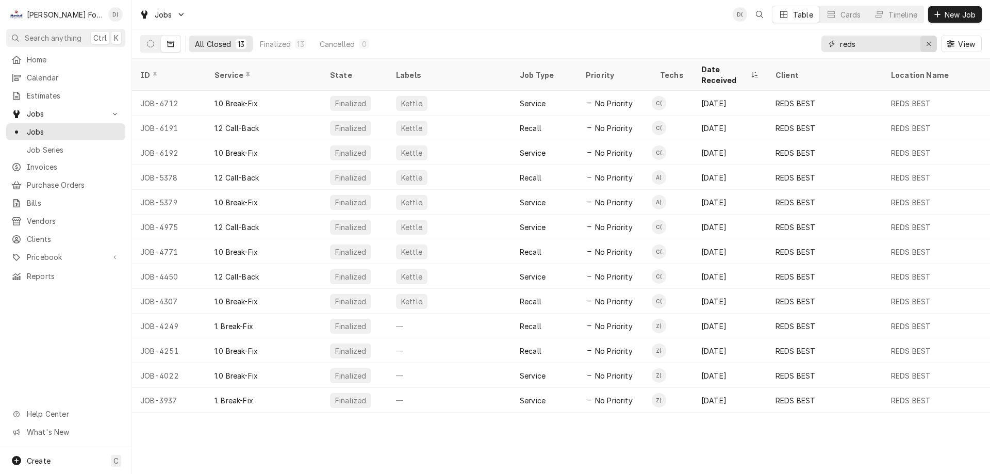
click at [925, 44] on div "Erase input" at bounding box center [928, 44] width 10 height 10
click at [908, 43] on input "Dynamic Content Wrapper" at bounding box center [888, 44] width 97 height 17
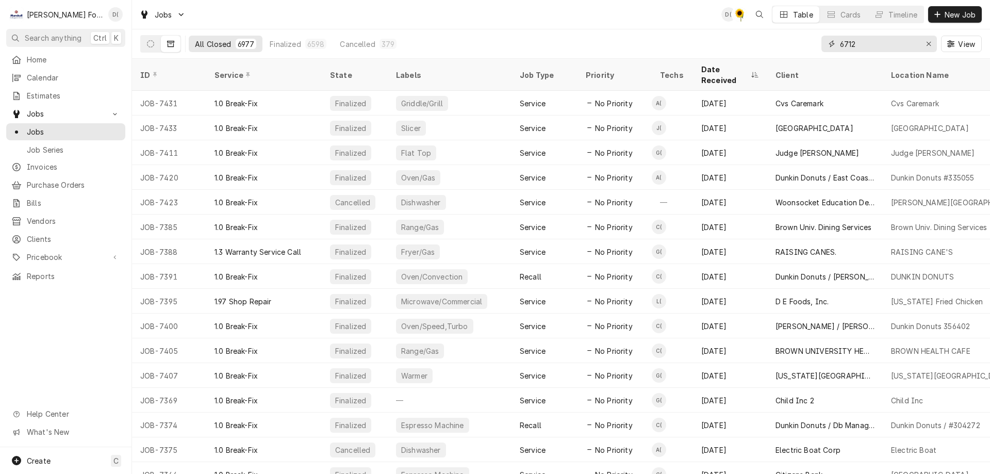
type input "6712"
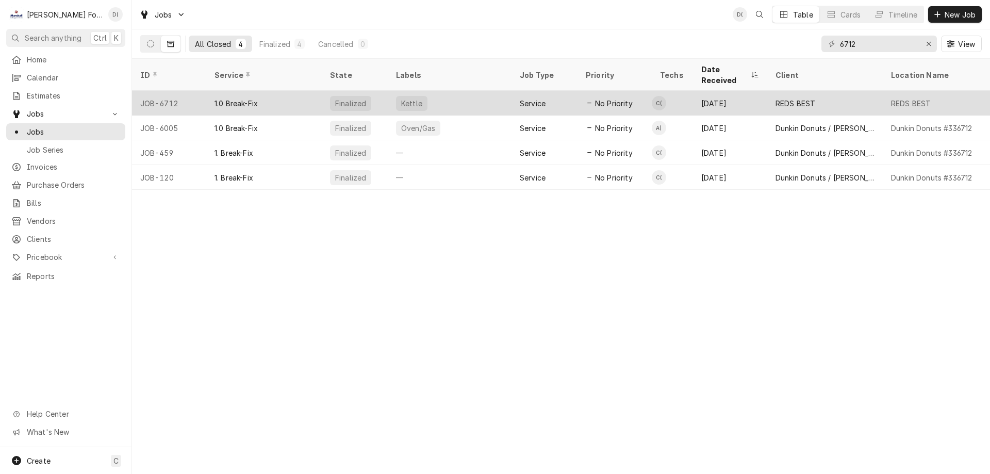
click at [277, 93] on div "1.0 Break-Fix" at bounding box center [264, 103] width 116 height 25
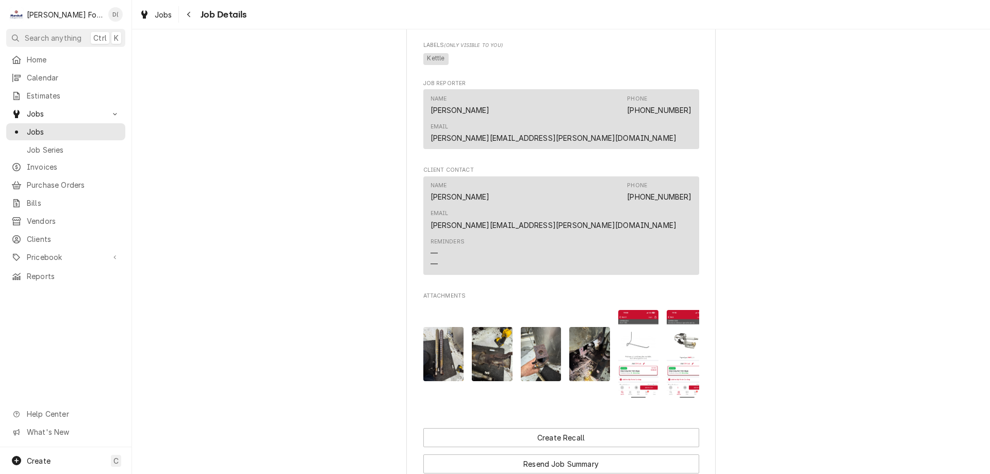
scroll to position [793, 0]
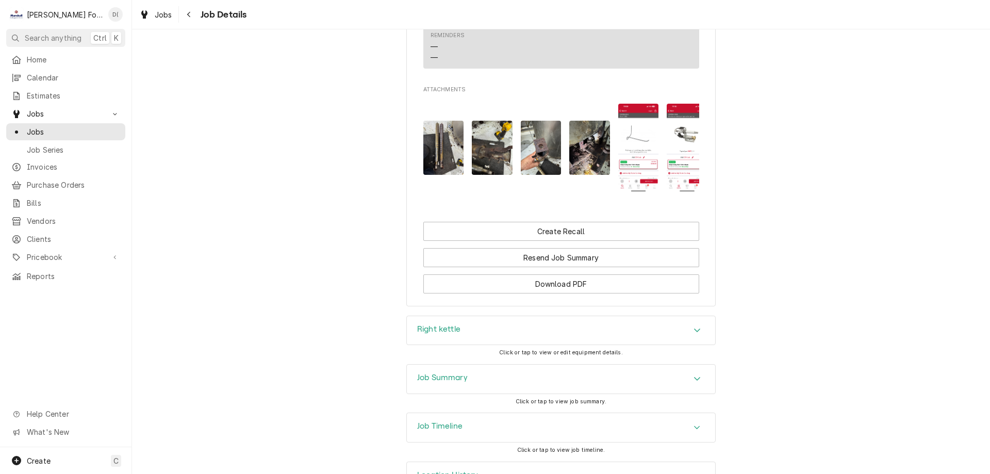
click at [483, 365] on div "Job Summary" at bounding box center [561, 379] width 308 height 29
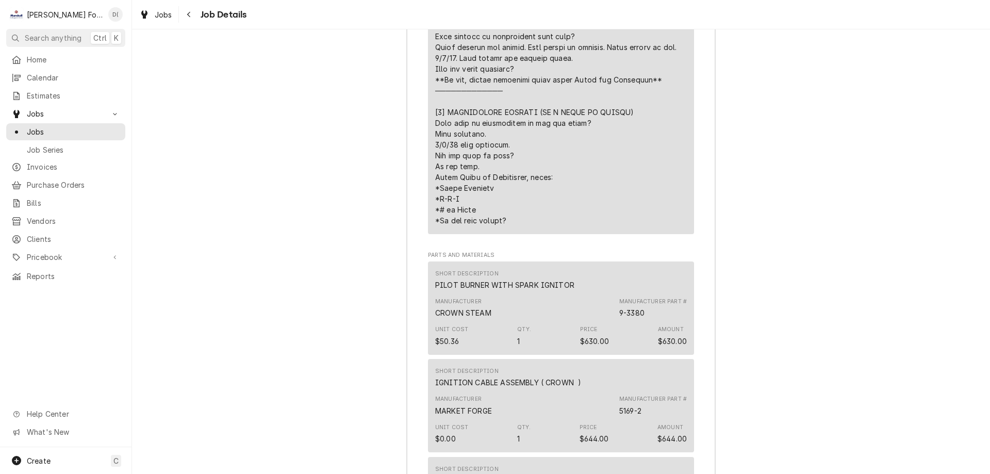
scroll to position [1979, 0]
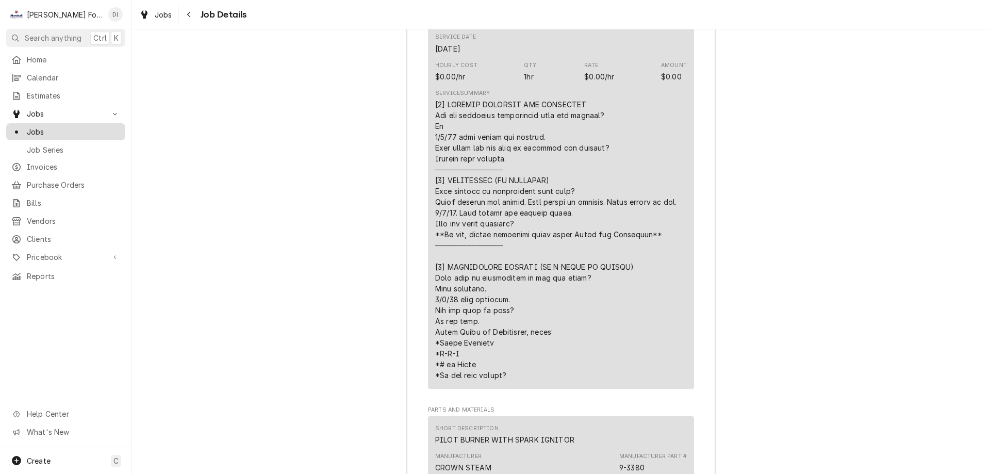
click at [65, 133] on span "Jobs" at bounding box center [73, 131] width 93 height 11
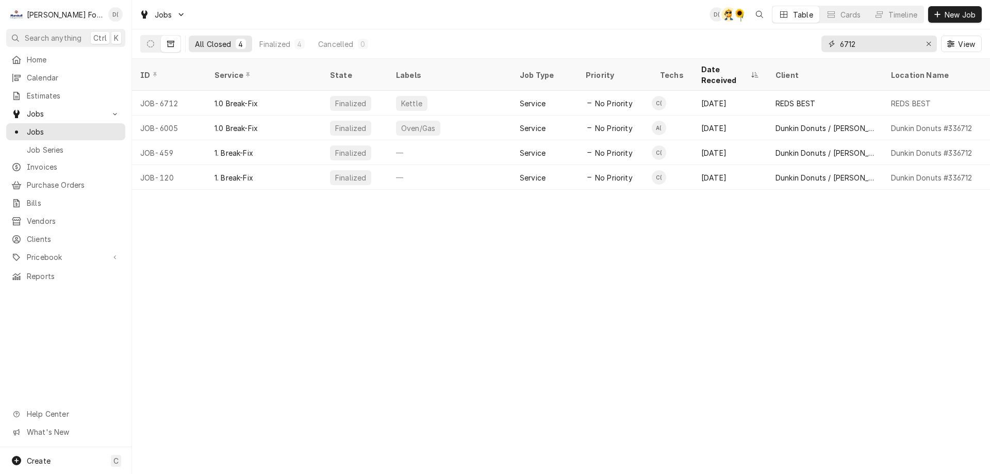
drag, startPoint x: 861, startPoint y: 45, endPoint x: 826, endPoint y: 42, distance: 35.2
click at [831, 47] on div "6712" at bounding box center [879, 44] width 116 height 17
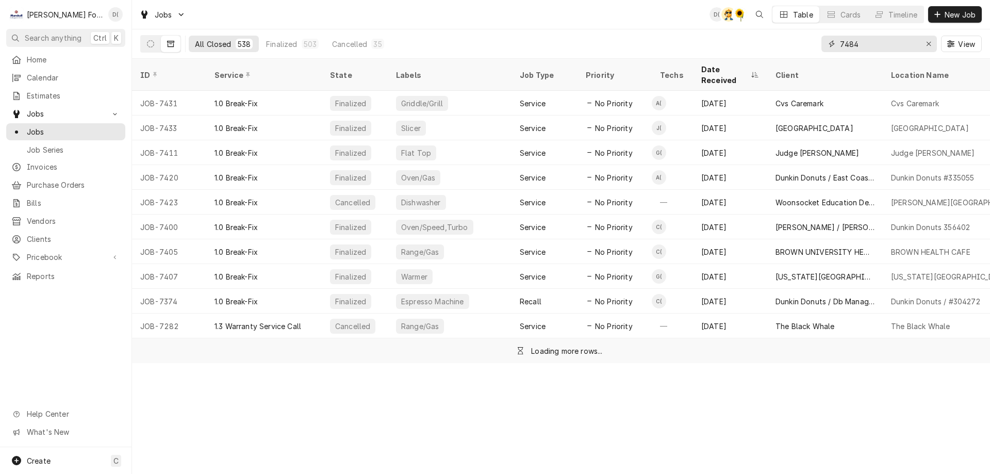
type input "7484"
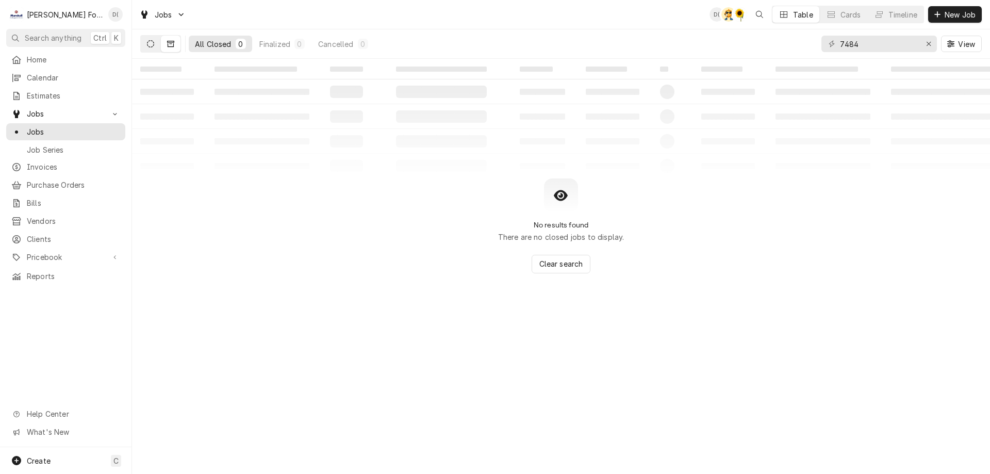
click at [147, 45] on icon "Dynamic Content Wrapper" at bounding box center [150, 43] width 7 height 7
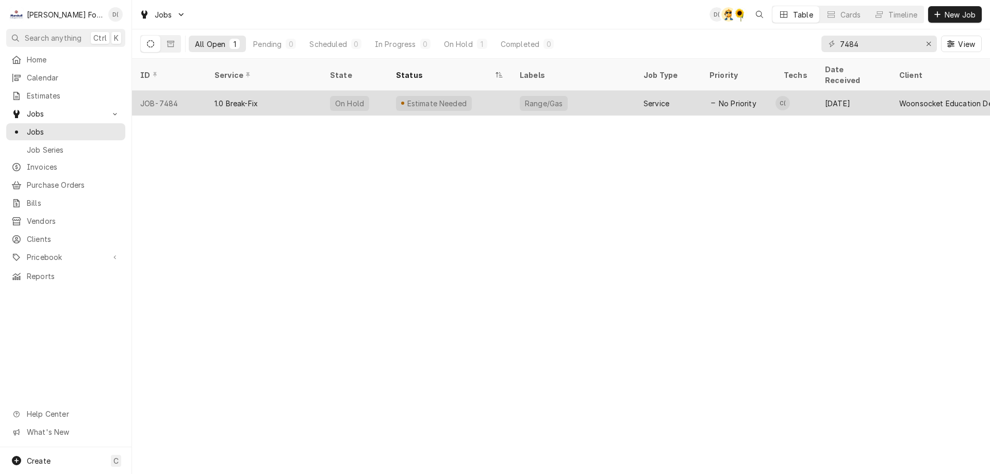
click at [286, 98] on div "1.0 Break-Fix" at bounding box center [264, 103] width 116 height 25
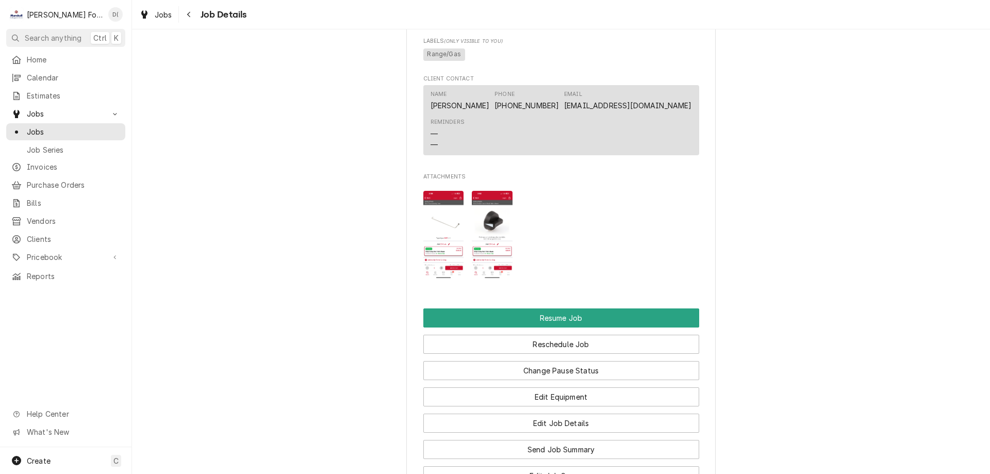
scroll to position [928, 0]
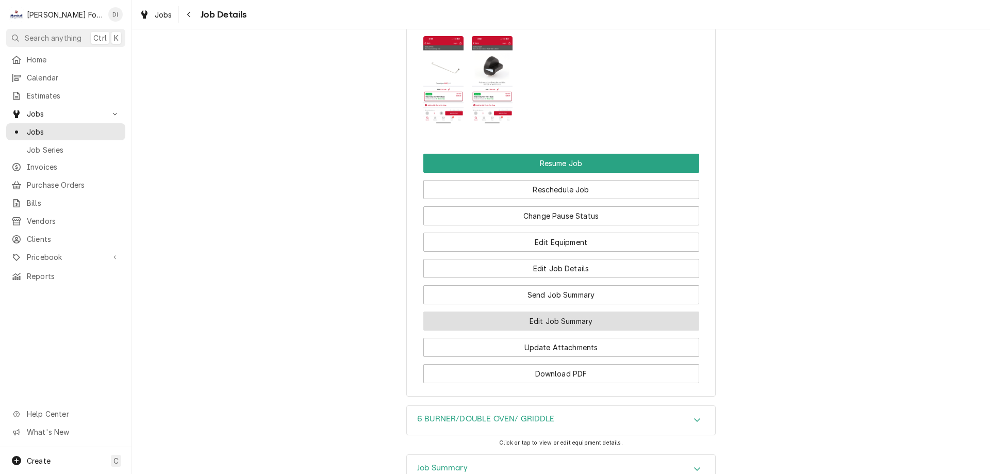
click at [531, 331] on button "Edit Job Summary" at bounding box center [561, 320] width 276 height 19
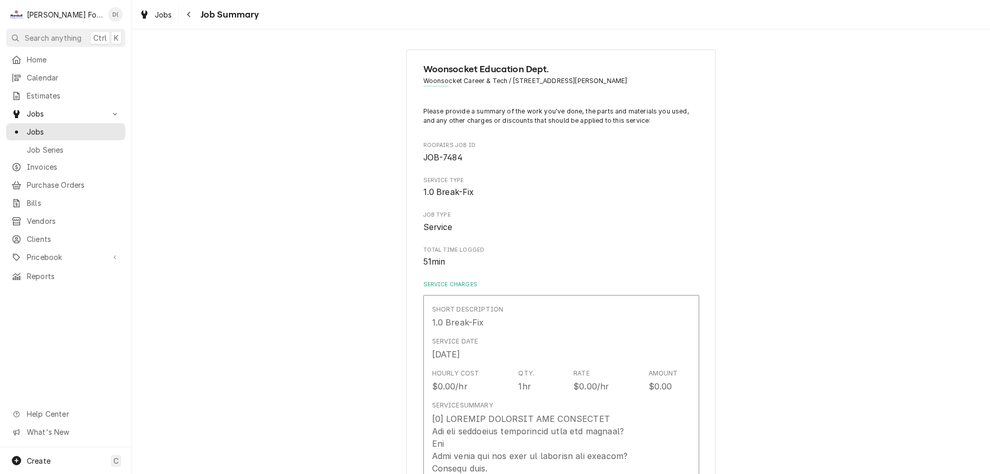
type textarea "x"
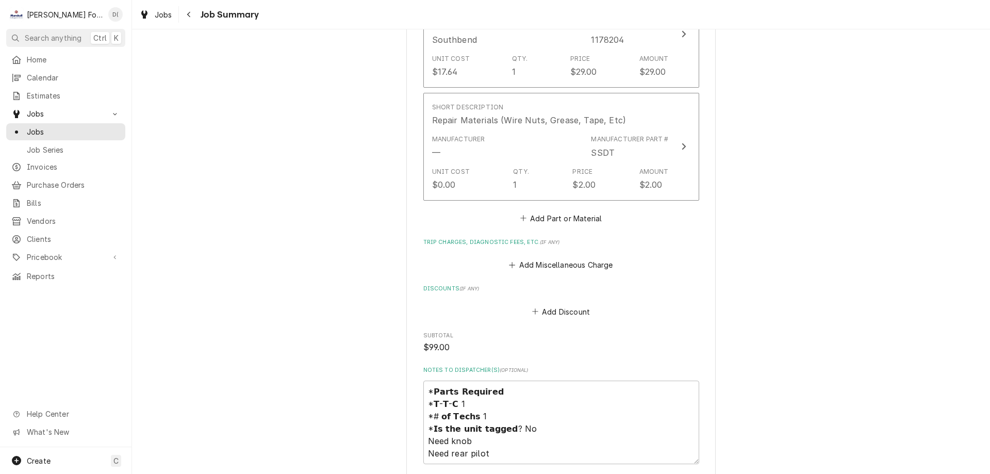
scroll to position [1031, 0]
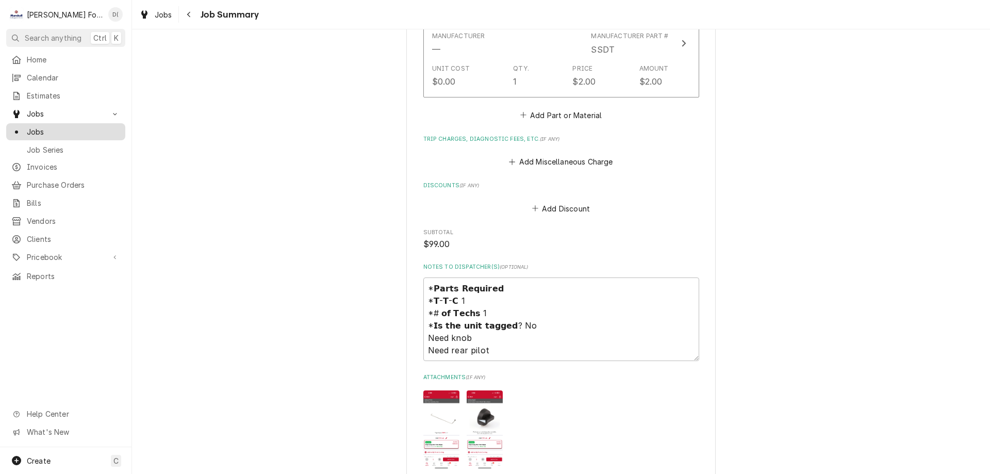
click at [84, 134] on div "Jobs" at bounding box center [65, 131] width 115 height 13
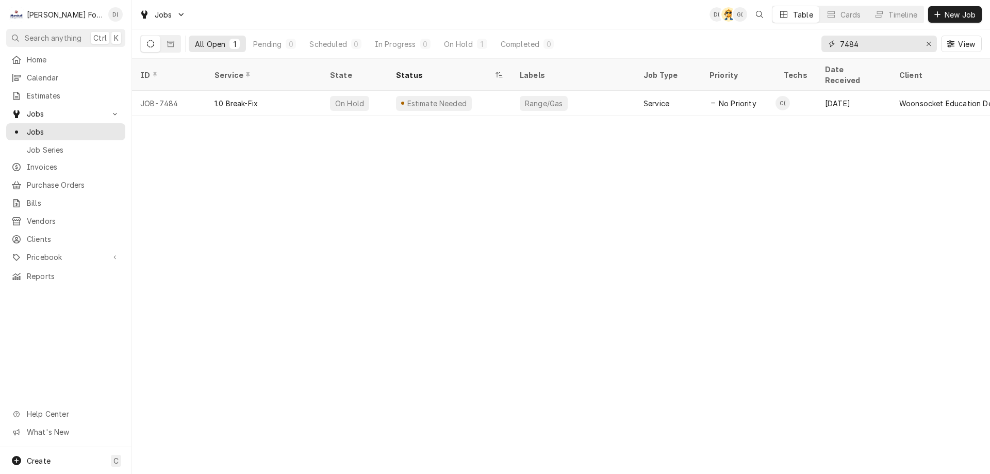
click at [864, 42] on input "7484" at bounding box center [878, 44] width 77 height 17
type input "7"
type input "1"
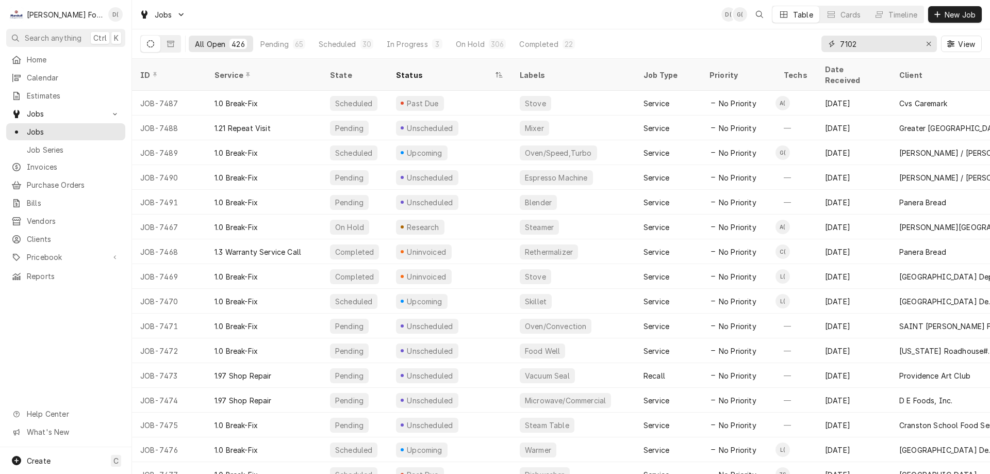
type input "7102"
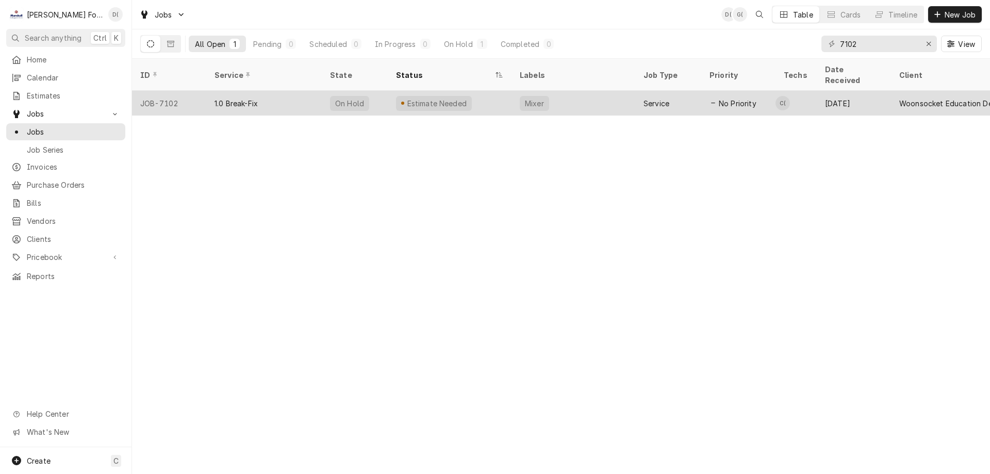
click at [483, 91] on div "Estimate Needed" at bounding box center [450, 103] width 124 height 25
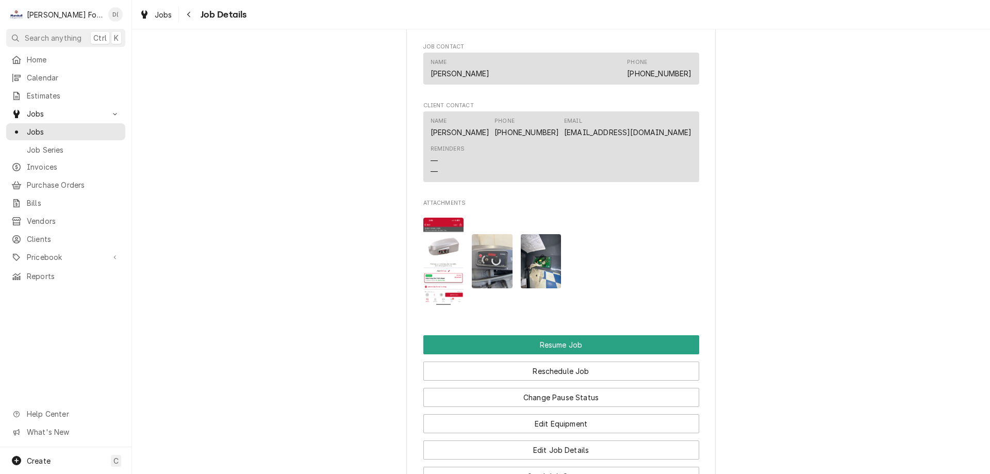
scroll to position [1031, 0]
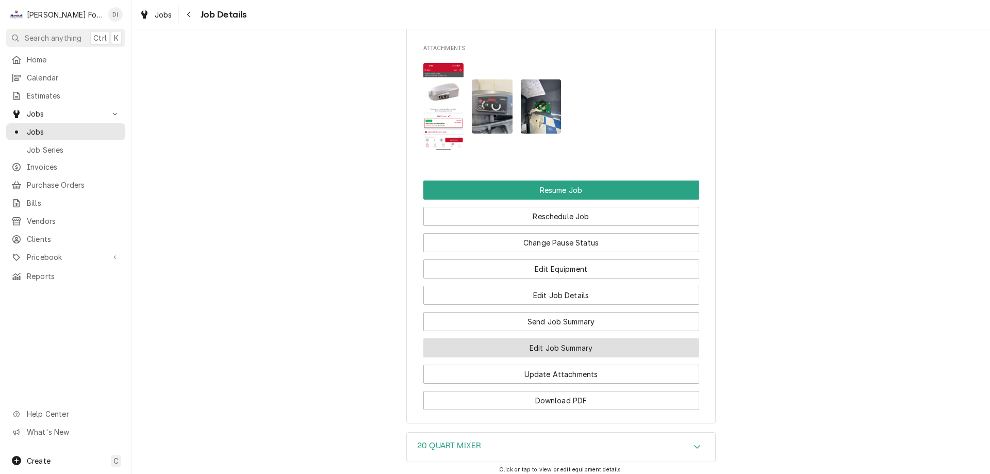
click at [550, 357] on button "Edit Job Summary" at bounding box center [561, 347] width 276 height 19
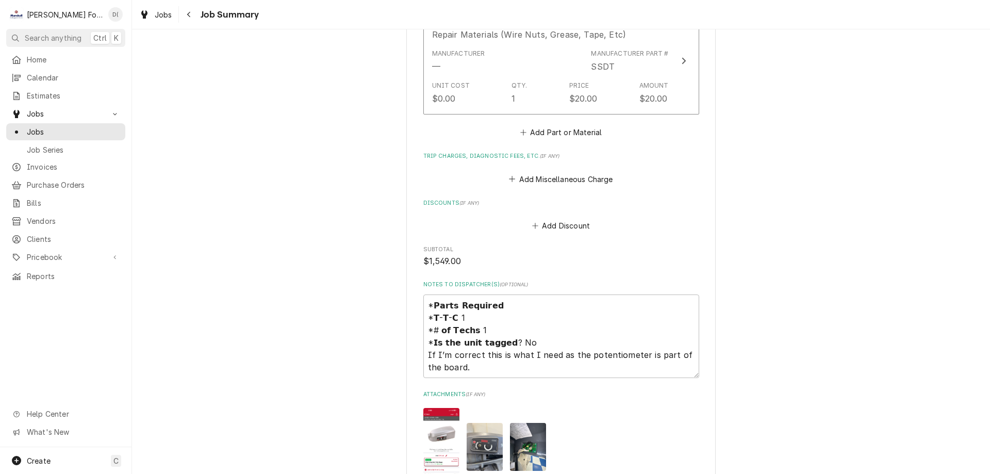
scroll to position [980, 0]
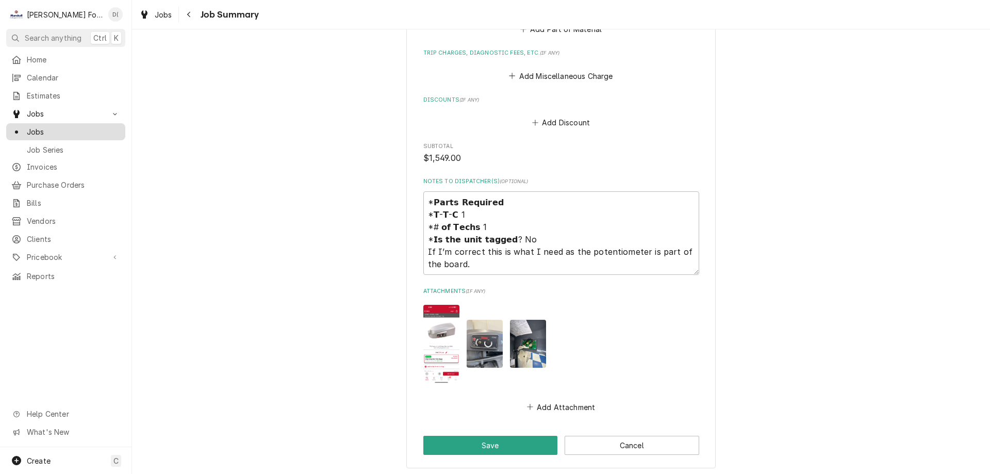
click at [65, 129] on span "Jobs" at bounding box center [73, 131] width 93 height 11
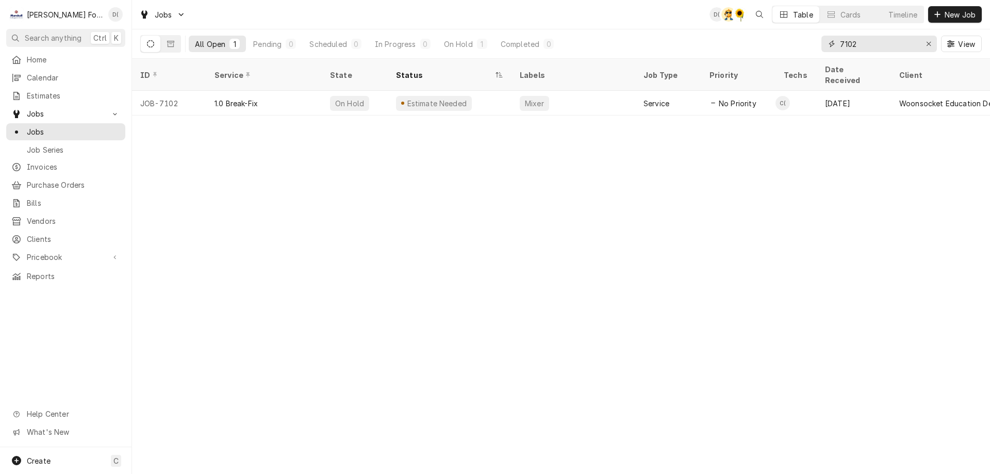
click at [879, 38] on input "7102" at bounding box center [878, 44] width 77 height 17
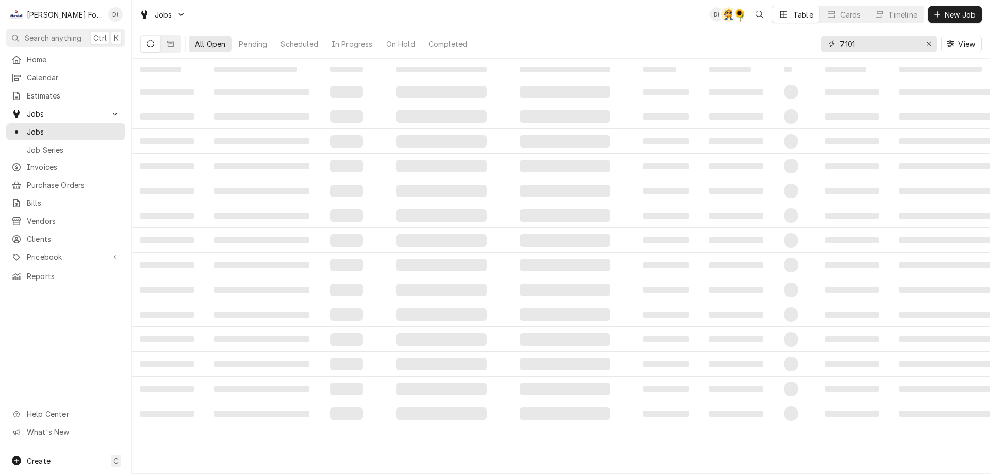
type input "7101"
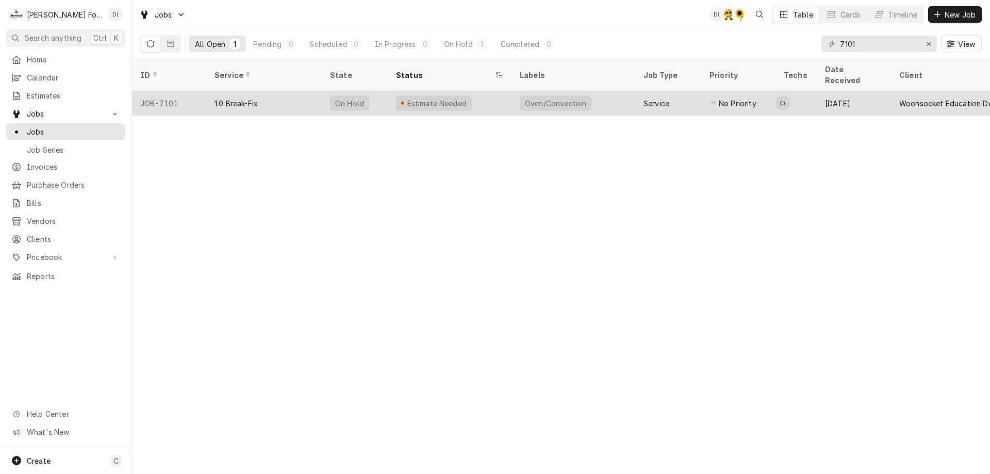
click at [486, 91] on div "Estimate Needed" at bounding box center [450, 103] width 124 height 25
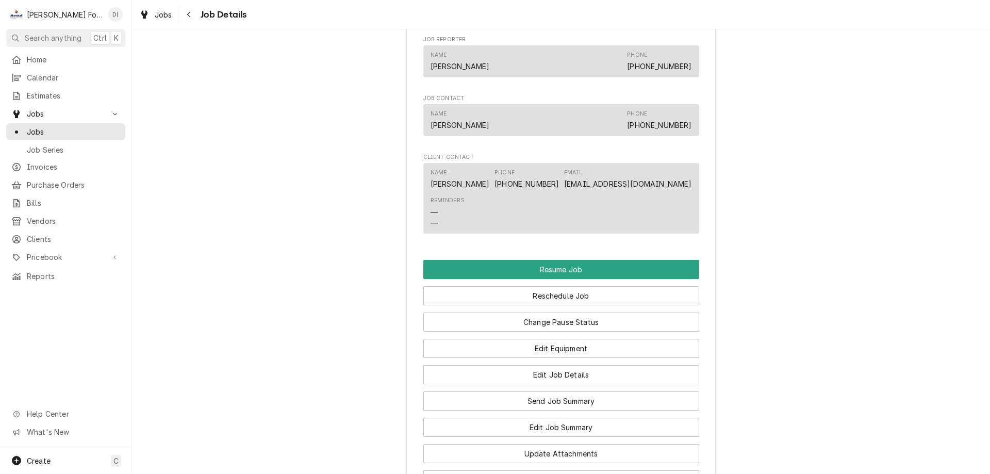
scroll to position [980, 0]
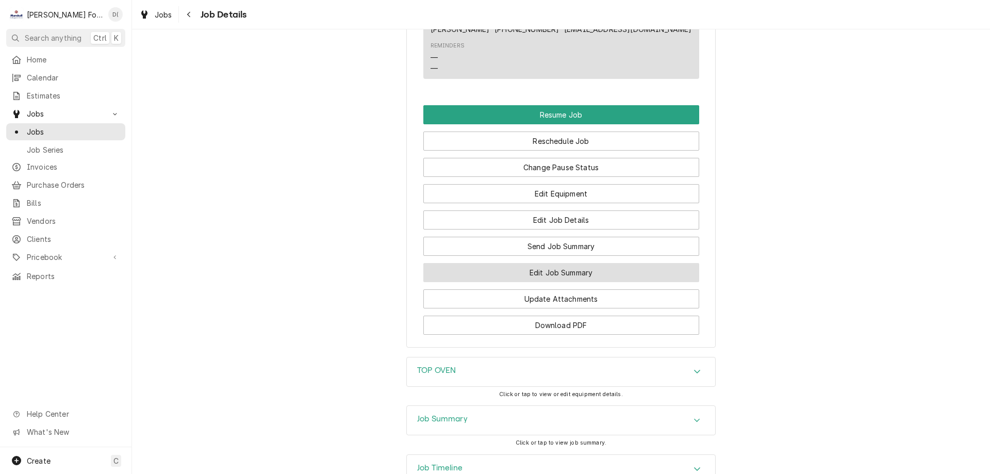
click at [532, 279] on button "Edit Job Summary" at bounding box center [561, 272] width 276 height 19
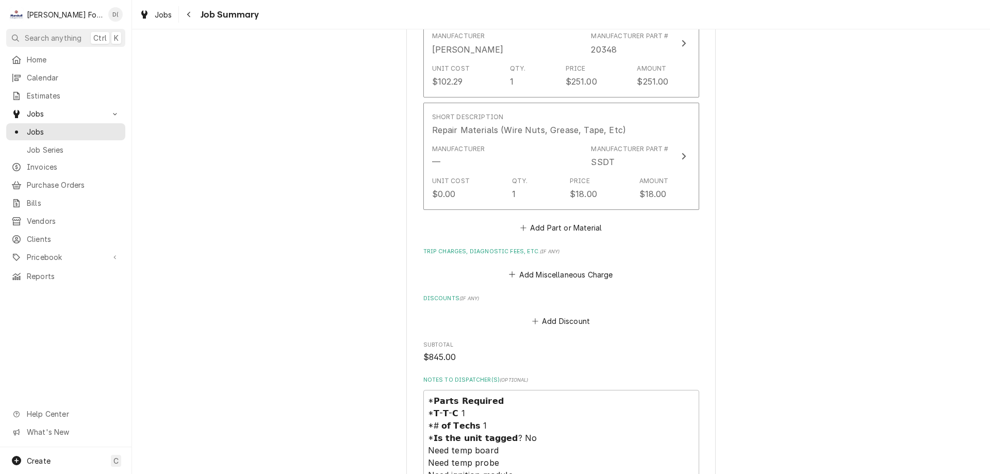
scroll to position [1186, 0]
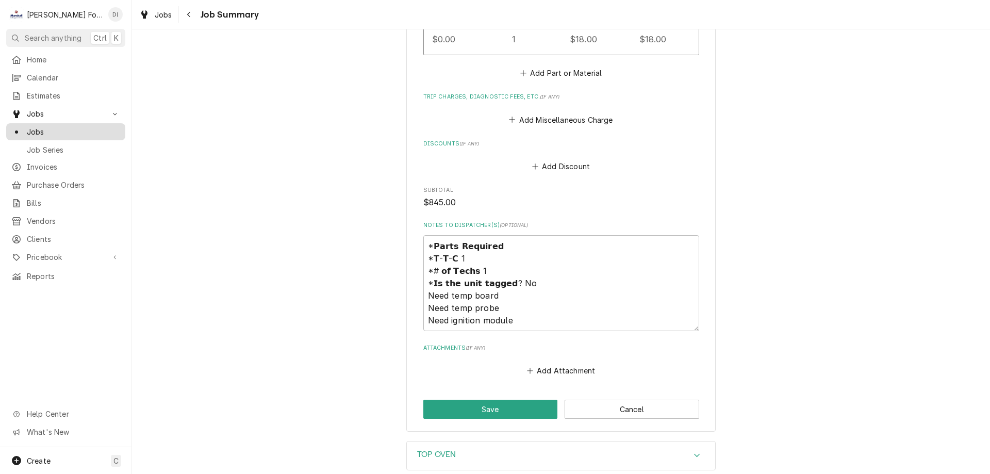
click at [47, 126] on span "Jobs" at bounding box center [73, 131] width 93 height 11
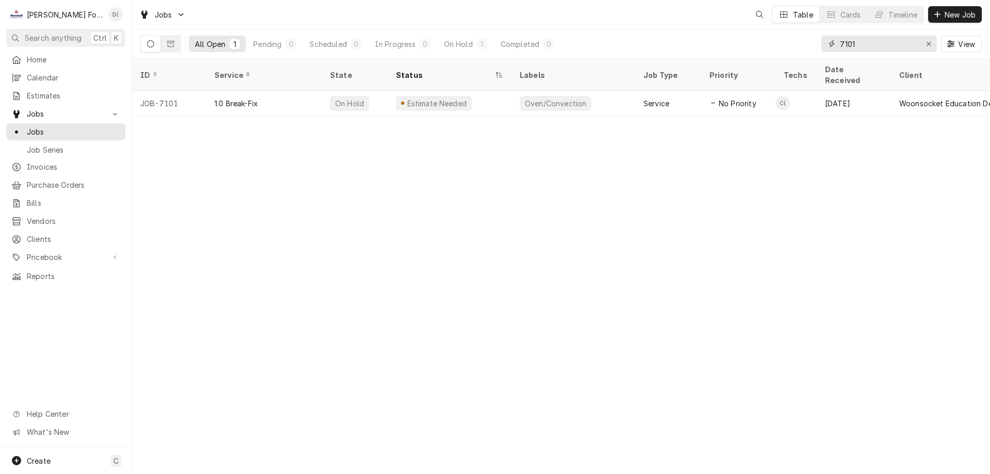
click at [868, 46] on input "7101" at bounding box center [878, 44] width 77 height 17
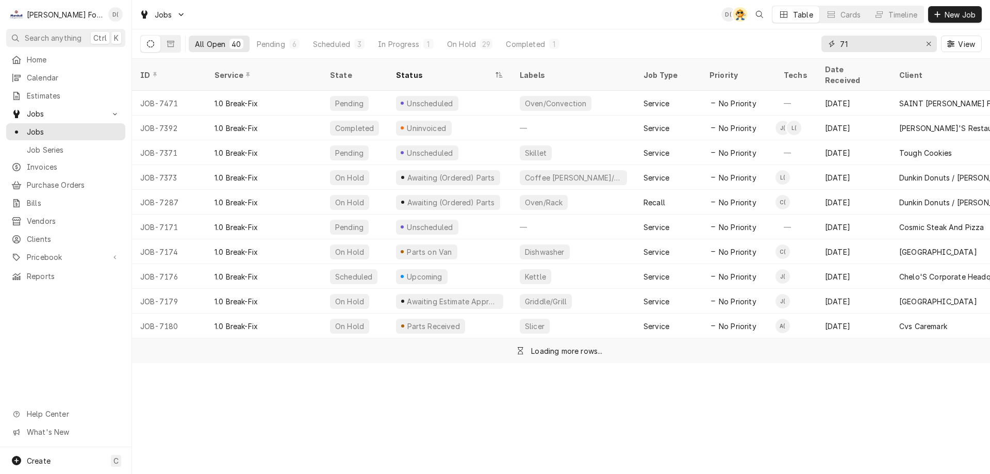
type input "7"
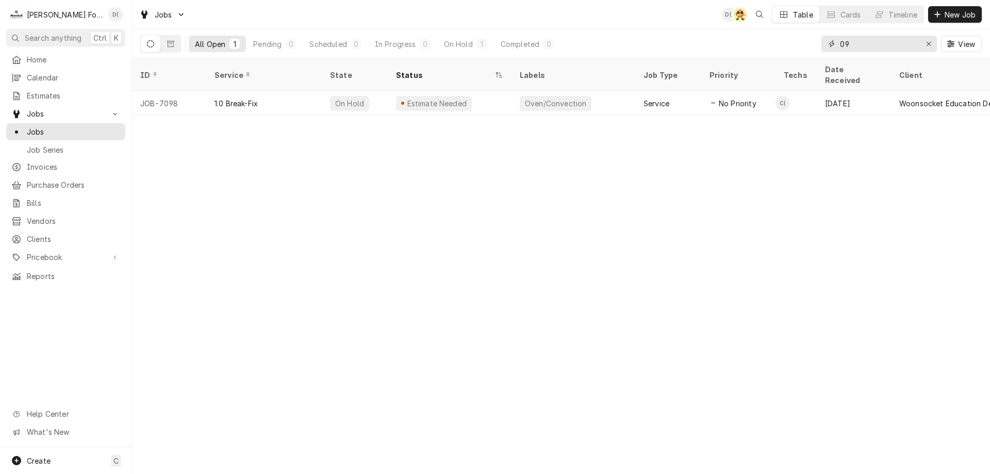
type input "0"
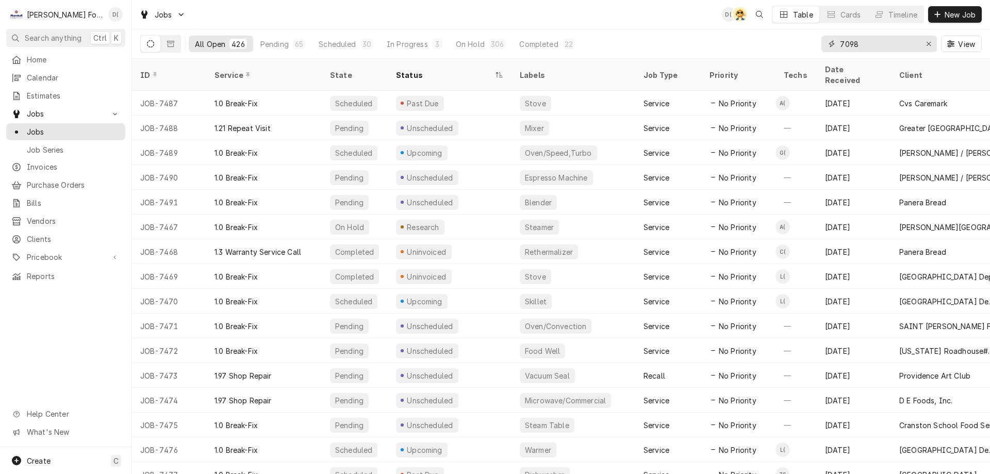
type input "7098"
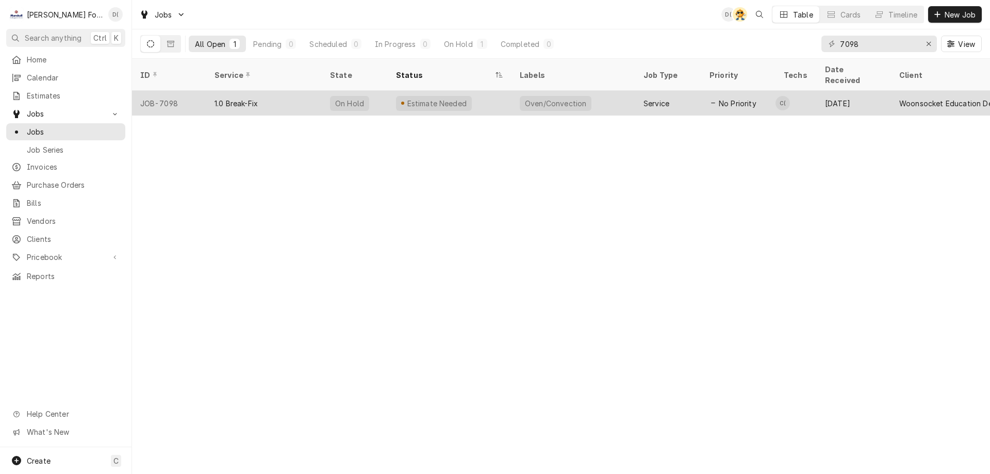
click at [503, 95] on div "Estimate Needed" at bounding box center [450, 103] width 124 height 25
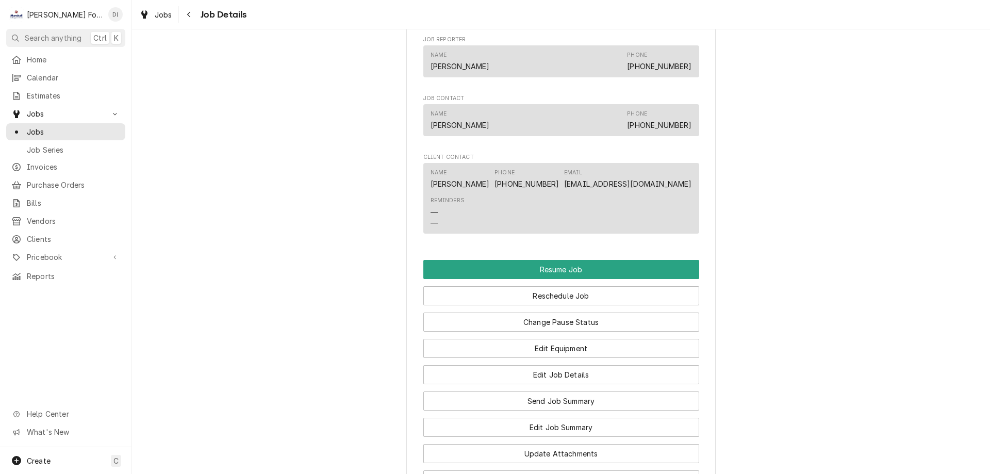
scroll to position [1031, 0]
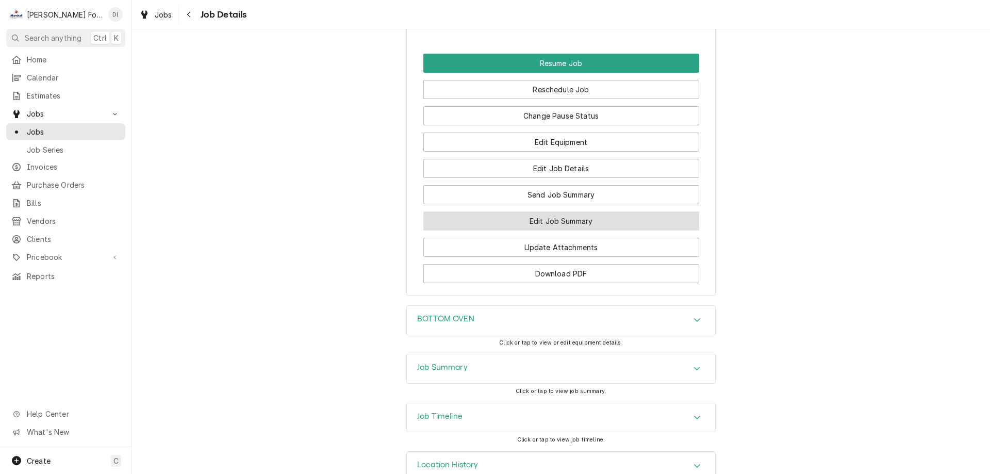
click at [551, 226] on button "Edit Job Summary" at bounding box center [561, 220] width 276 height 19
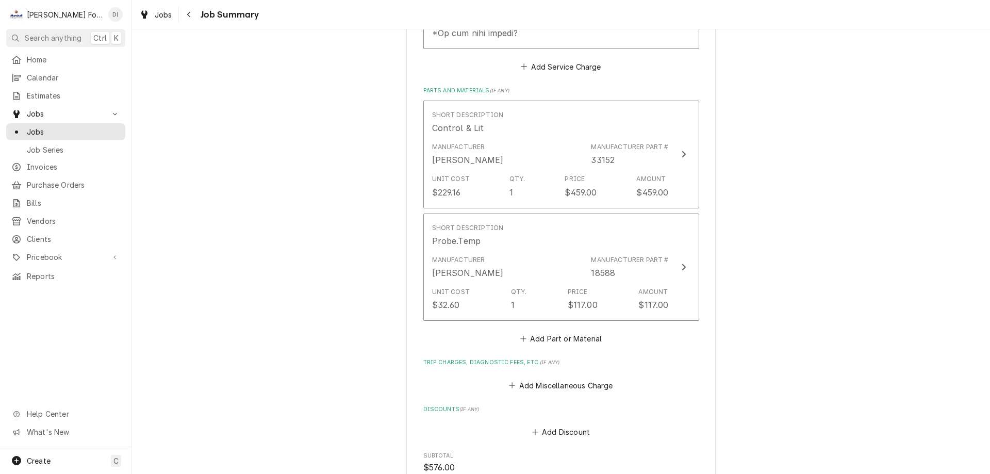
scroll to position [825, 0]
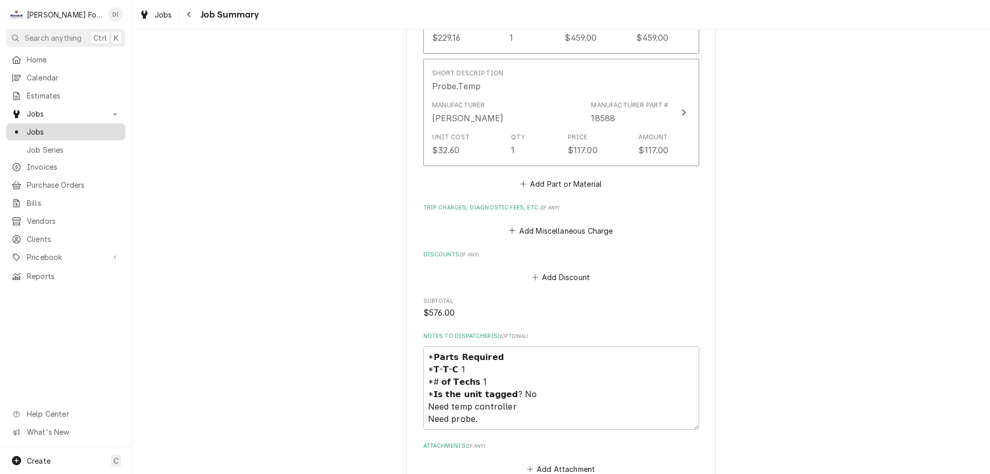
click at [43, 128] on span "Jobs" at bounding box center [73, 131] width 93 height 11
